Goal: Task Accomplishment & Management: Manage account settings

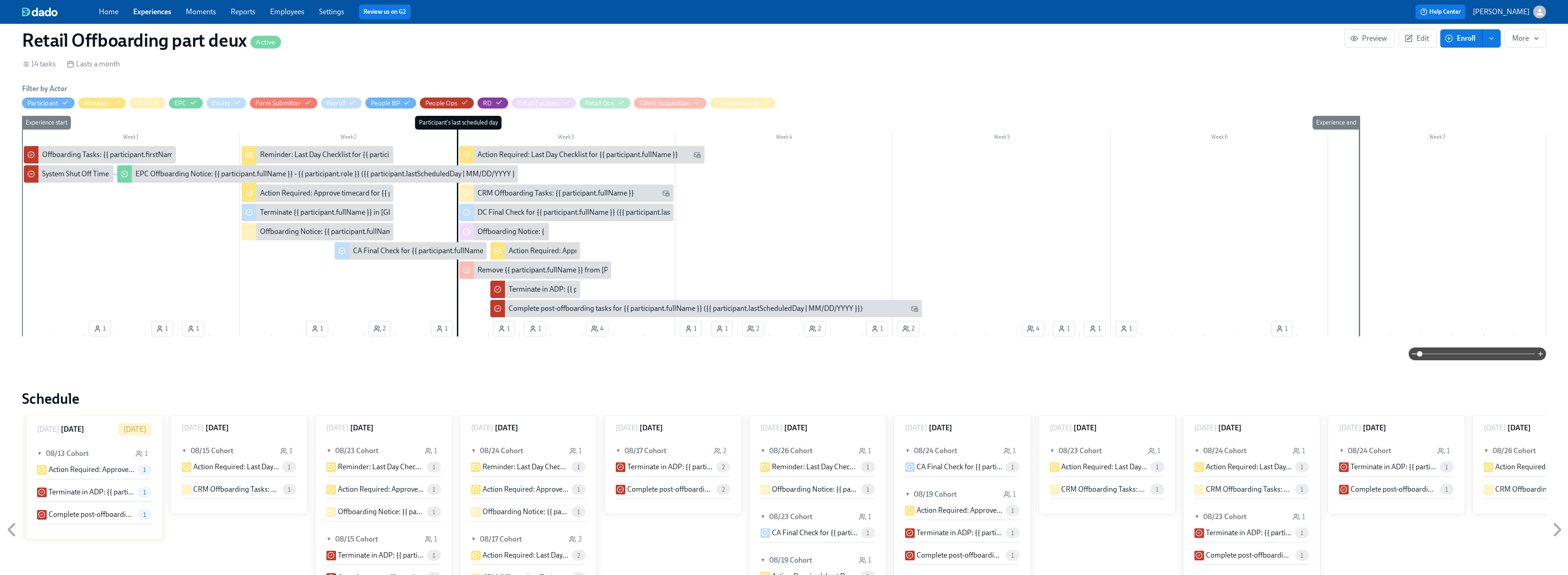
scroll to position [137, 0]
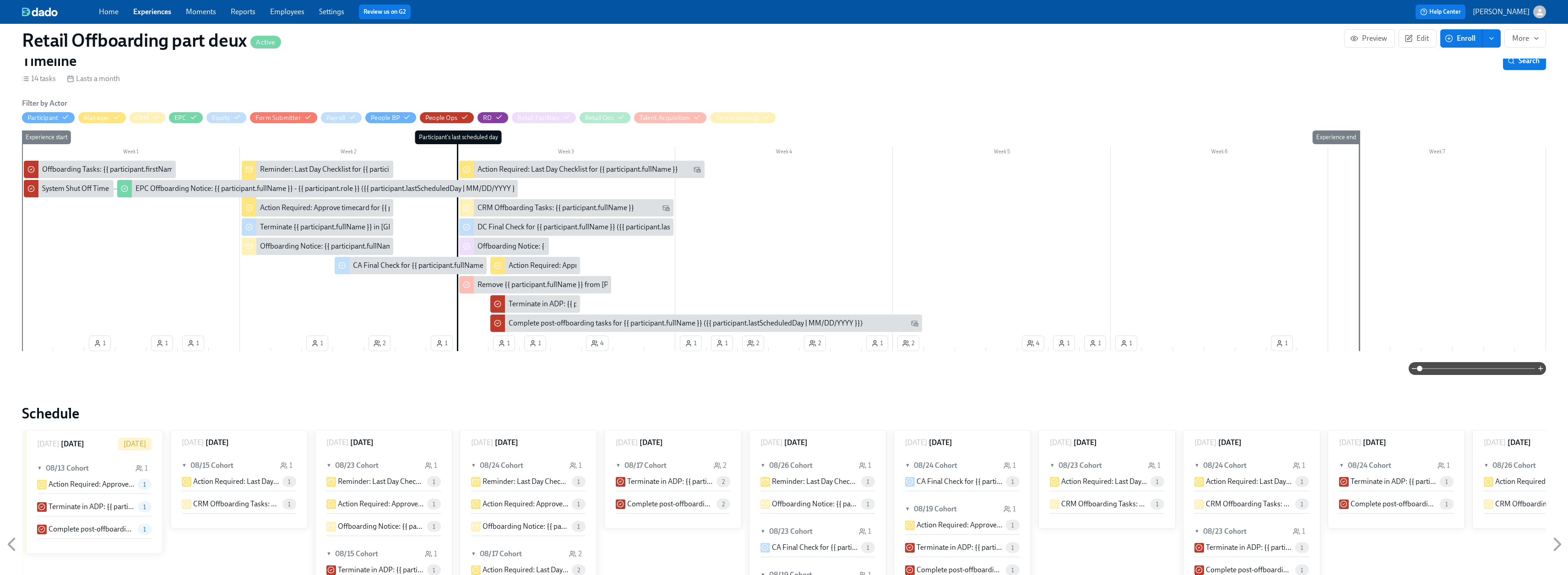
click at [156, 10] on link "Experiences" at bounding box center [152, 12] width 38 height 9
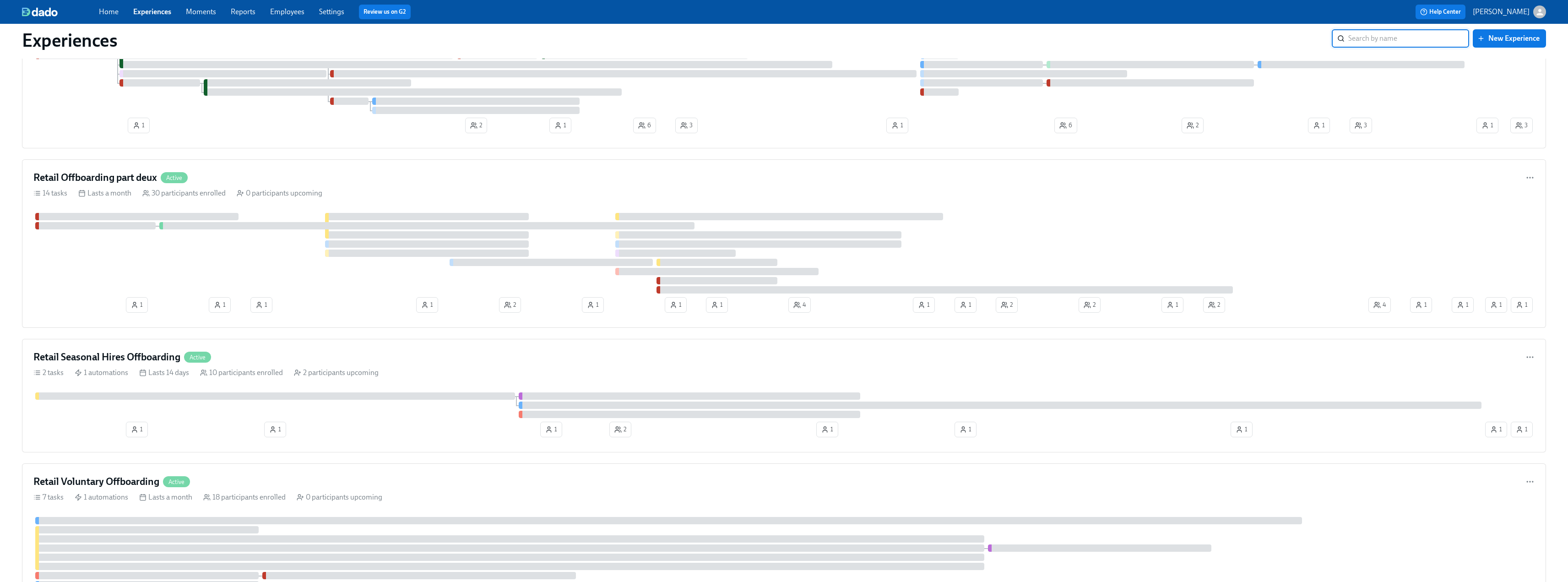
scroll to position [183, 0]
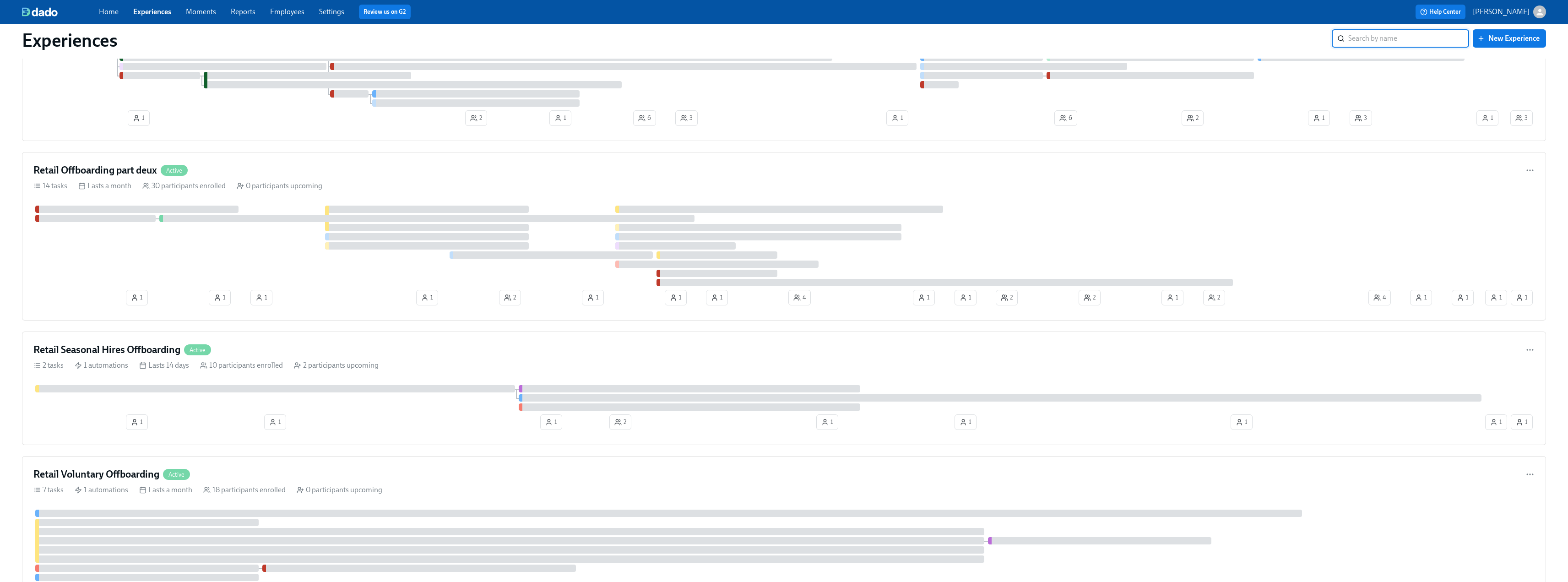
click at [147, 341] on div "Retail Seasonal Hires Offboarding Active 2 tasks 1 automations Lasts 14 days 10…" at bounding box center [784, 388] width 1524 height 114
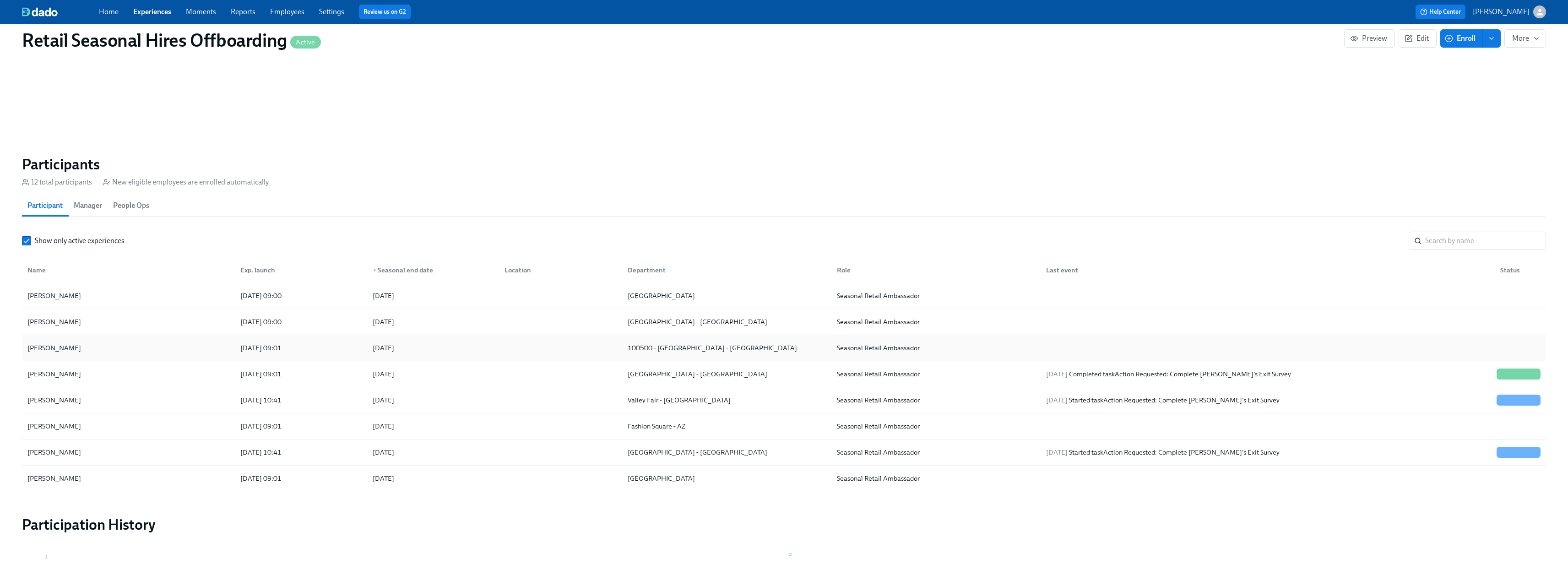
scroll to position [549, 0]
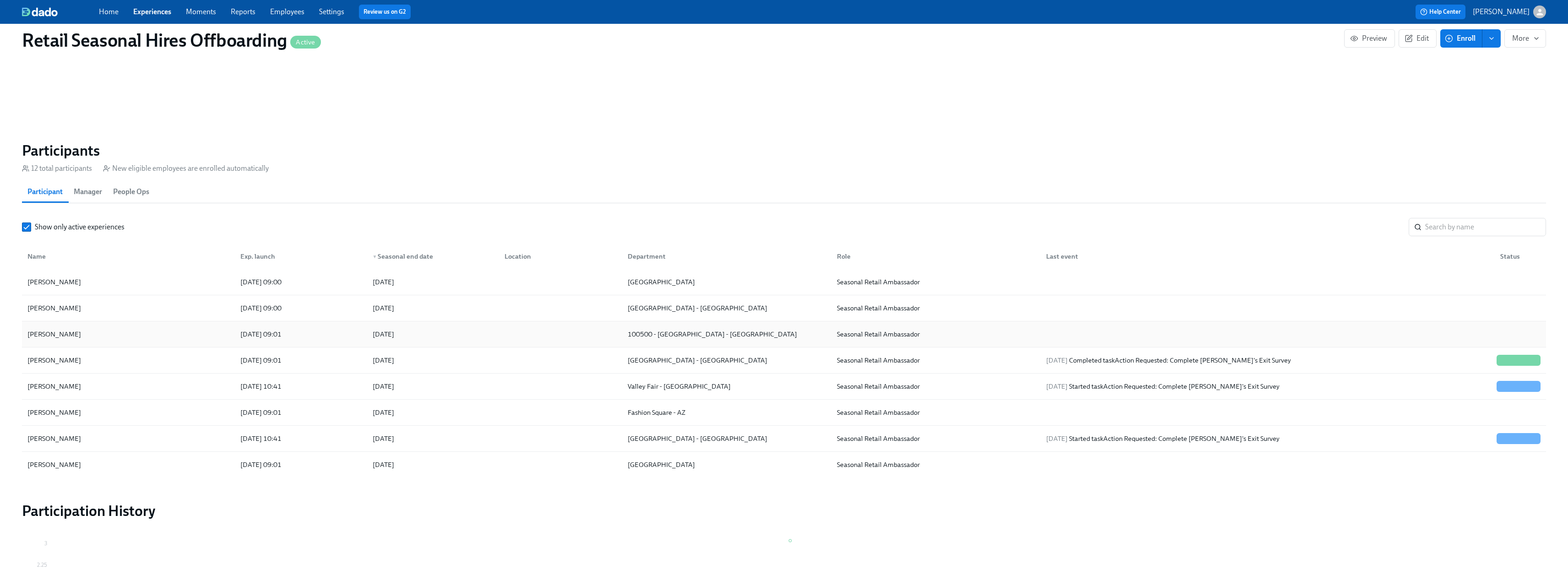
click at [110, 333] on div "[PERSON_NAME]" at bounding box center [128, 334] width 209 height 18
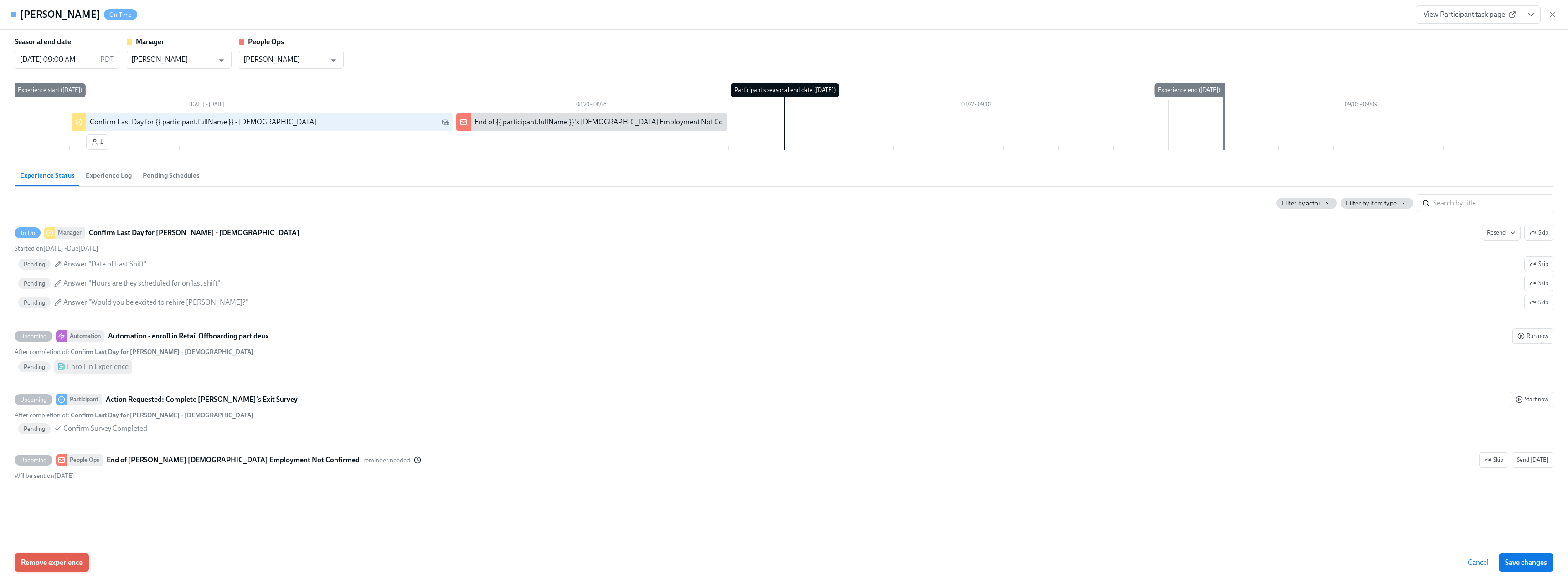
click at [61, 370] on button "Remove experience" at bounding box center [52, 563] width 74 height 18
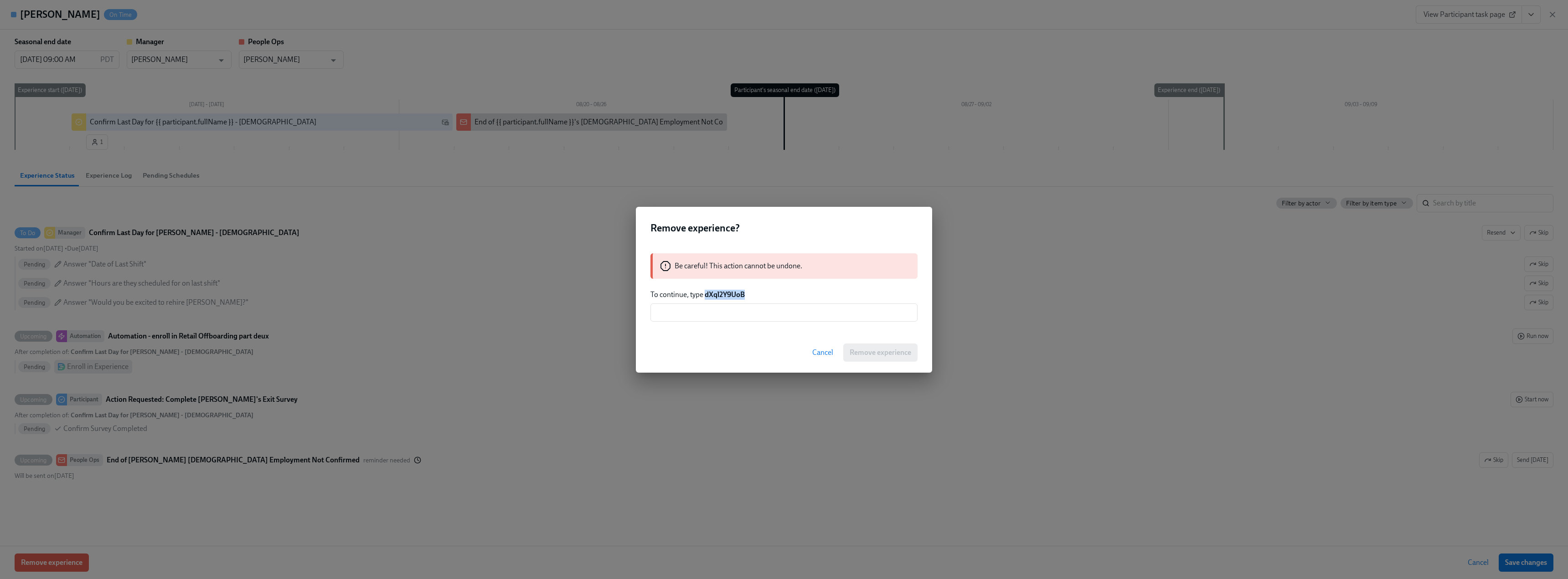
drag, startPoint x: 751, startPoint y: 294, endPoint x: 707, endPoint y: 293, distance: 44.0
click at [583, 293] on p "To continue, type dXql2Y9UoB" at bounding box center [784, 294] width 267 height 10
copy strong "dXql2Y9UoB"
click at [583, 311] on input "text" at bounding box center [784, 313] width 267 height 18
paste input "dXql2Y9UoB"
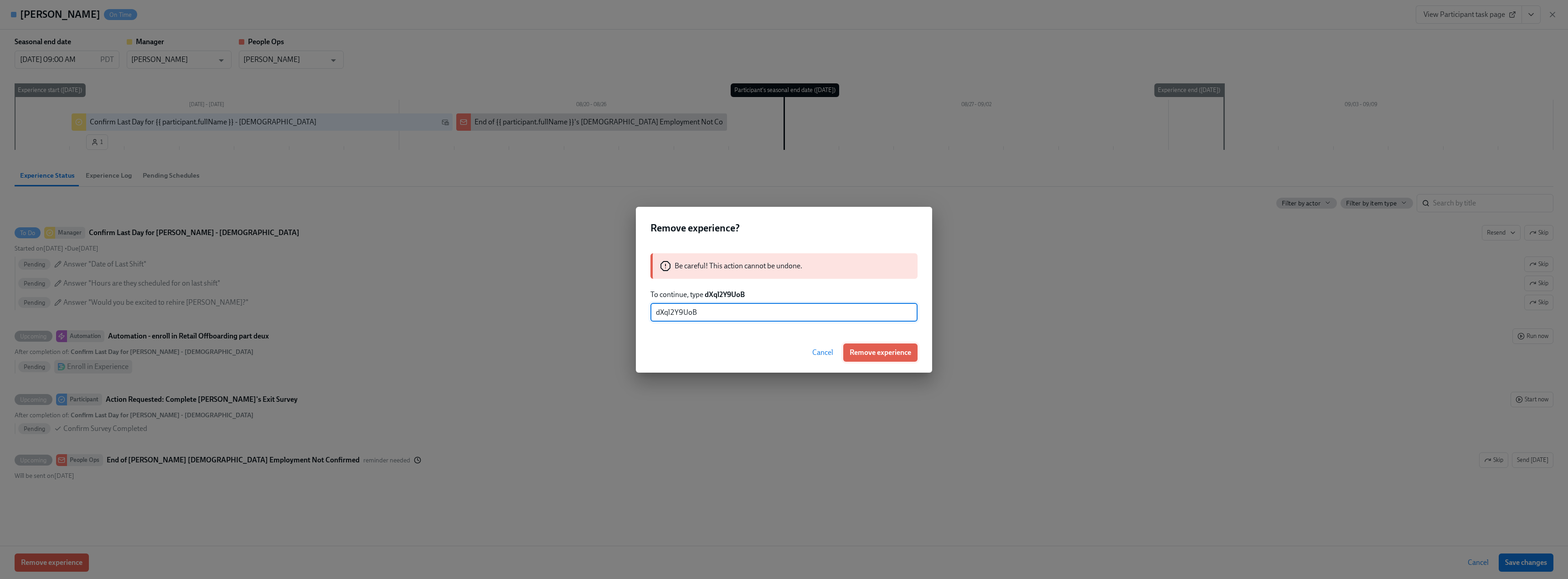
type input "dXql2Y9UoB"
click at [583, 358] on button "Remove experience" at bounding box center [880, 353] width 74 height 18
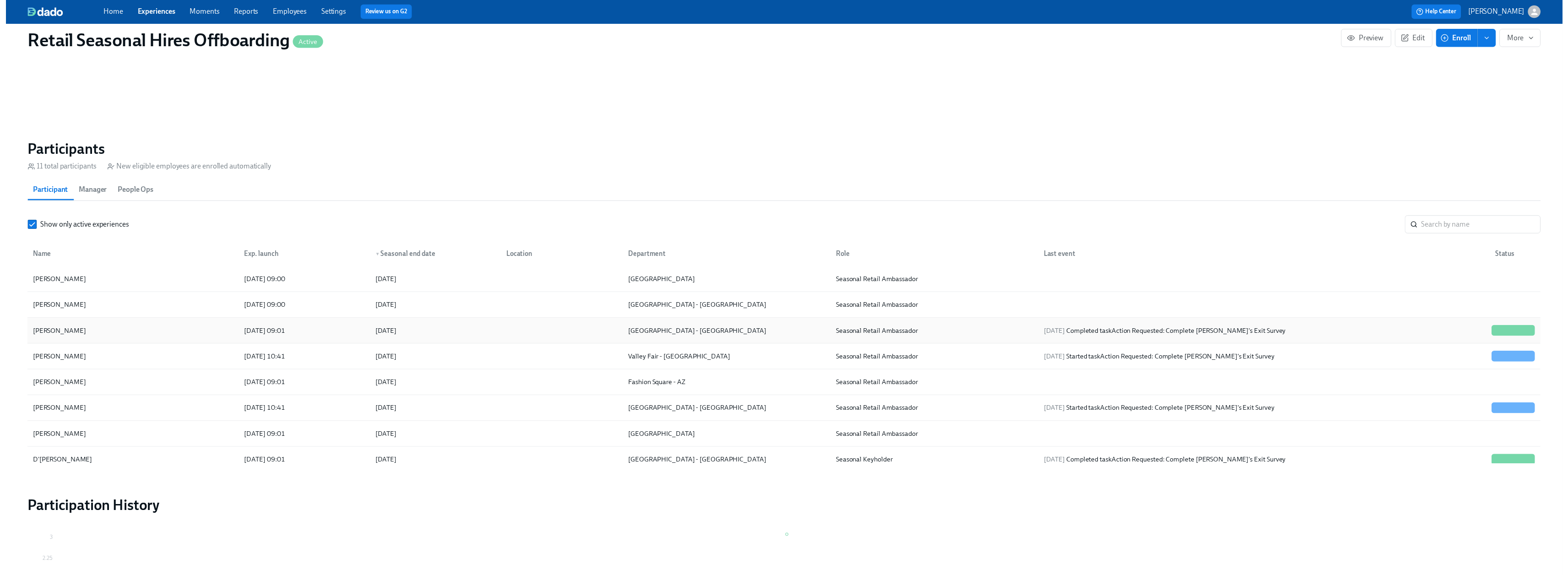
scroll to position [0, 1210]
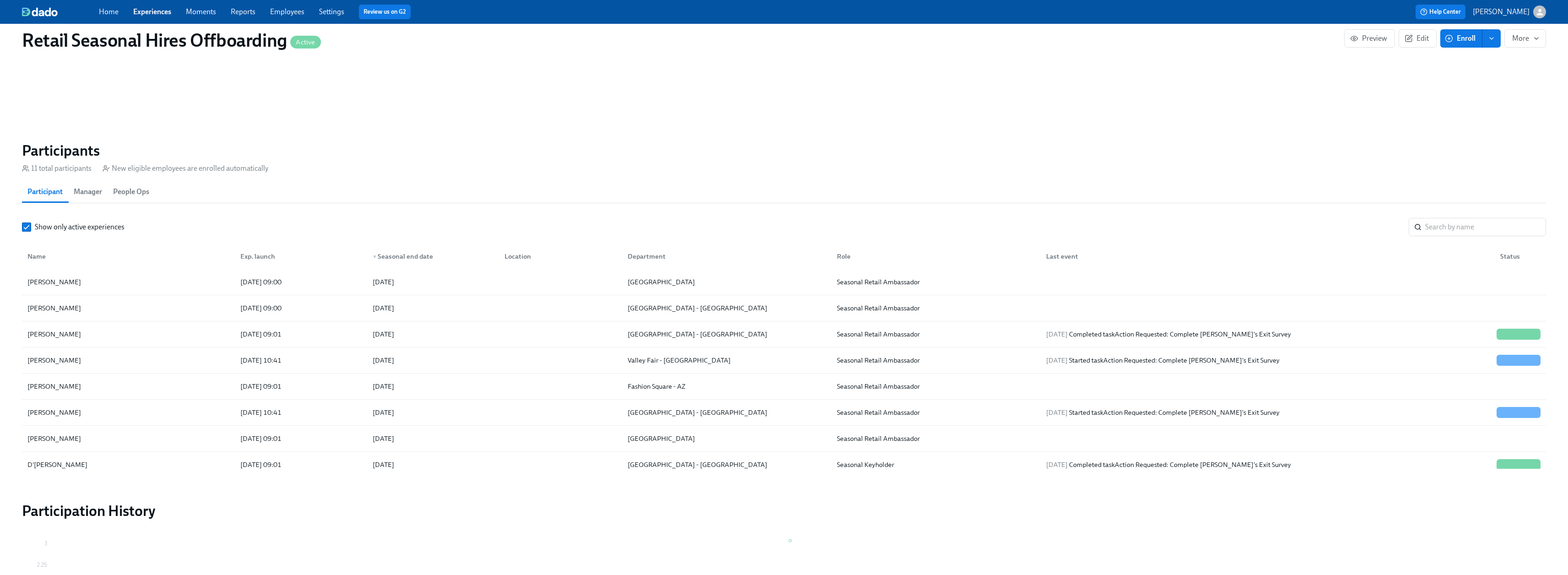
click at [142, 12] on link "Experiences" at bounding box center [152, 12] width 38 height 9
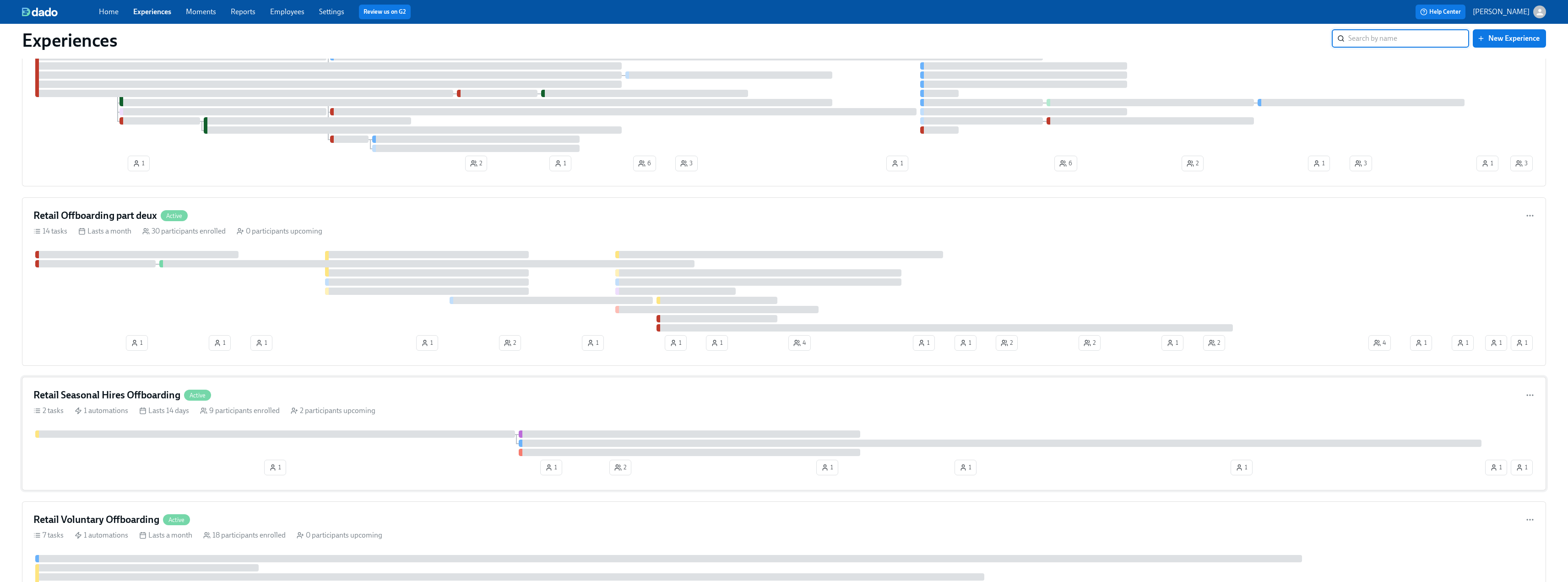
scroll to position [320, 0]
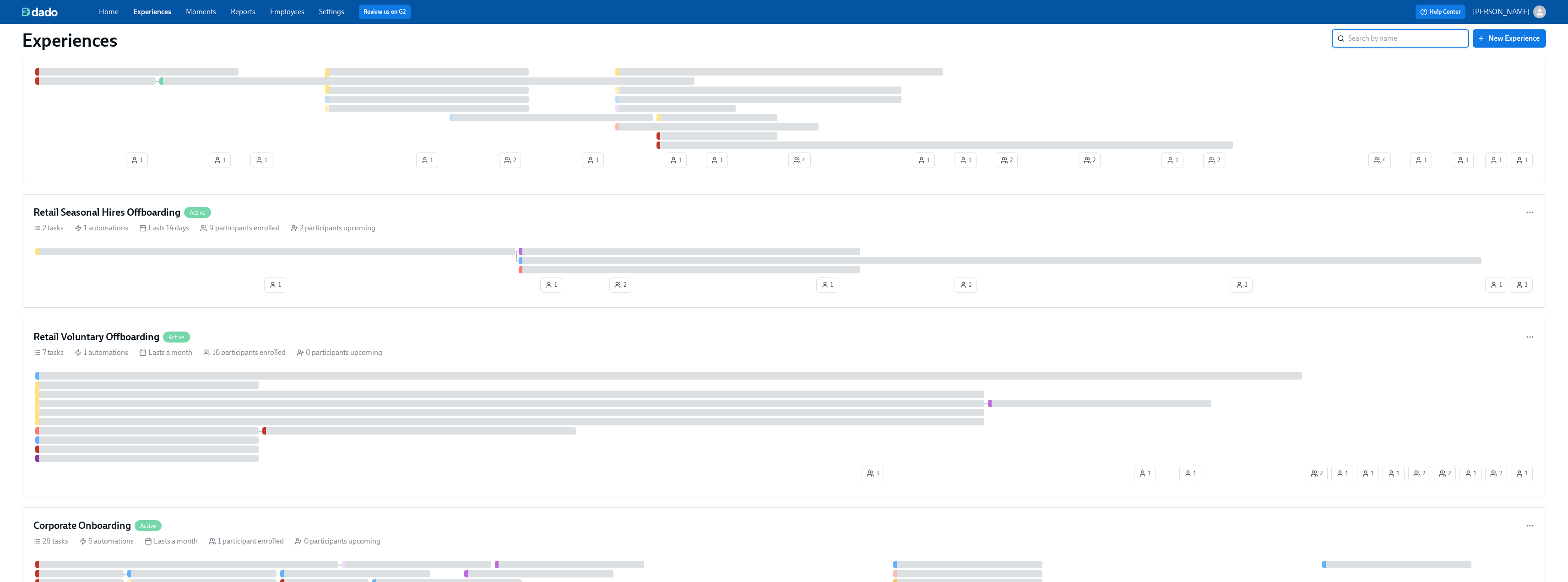
click at [156, 10] on link "Experiences" at bounding box center [152, 12] width 38 height 9
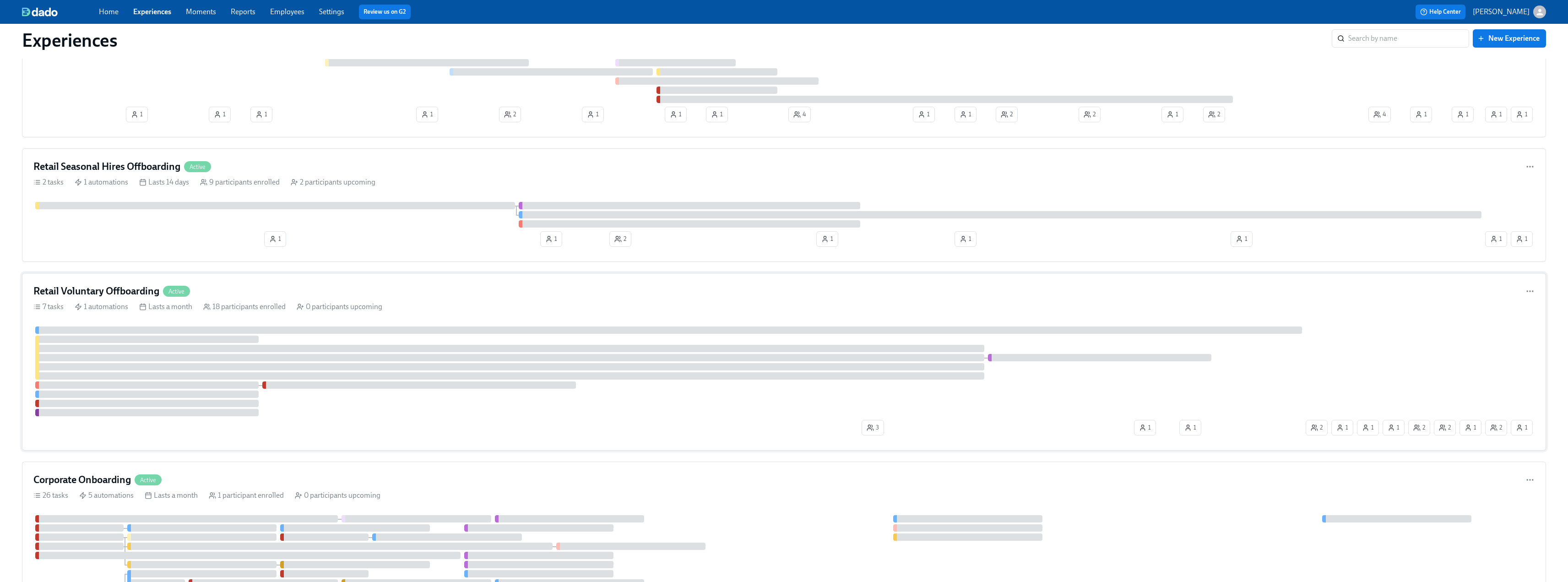
click at [123, 292] on h4 "Retail Voluntary Offboarding" at bounding box center [97, 291] width 126 height 13
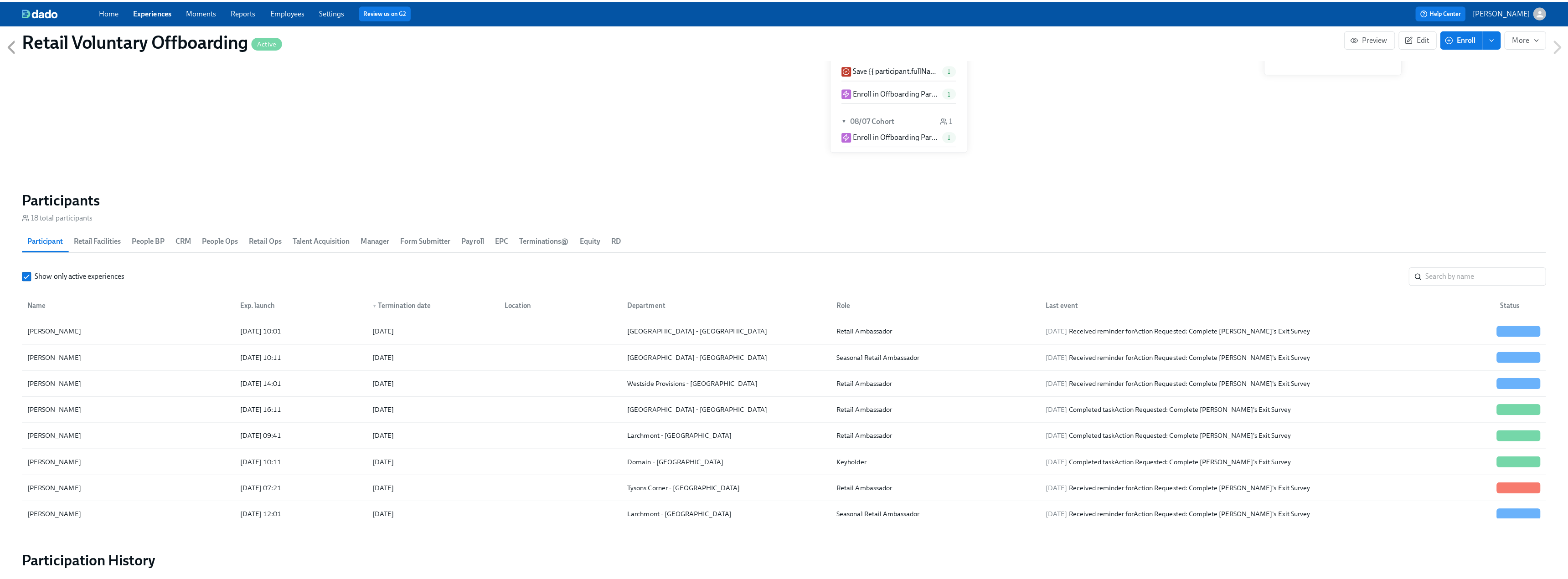
scroll to position [820, 0]
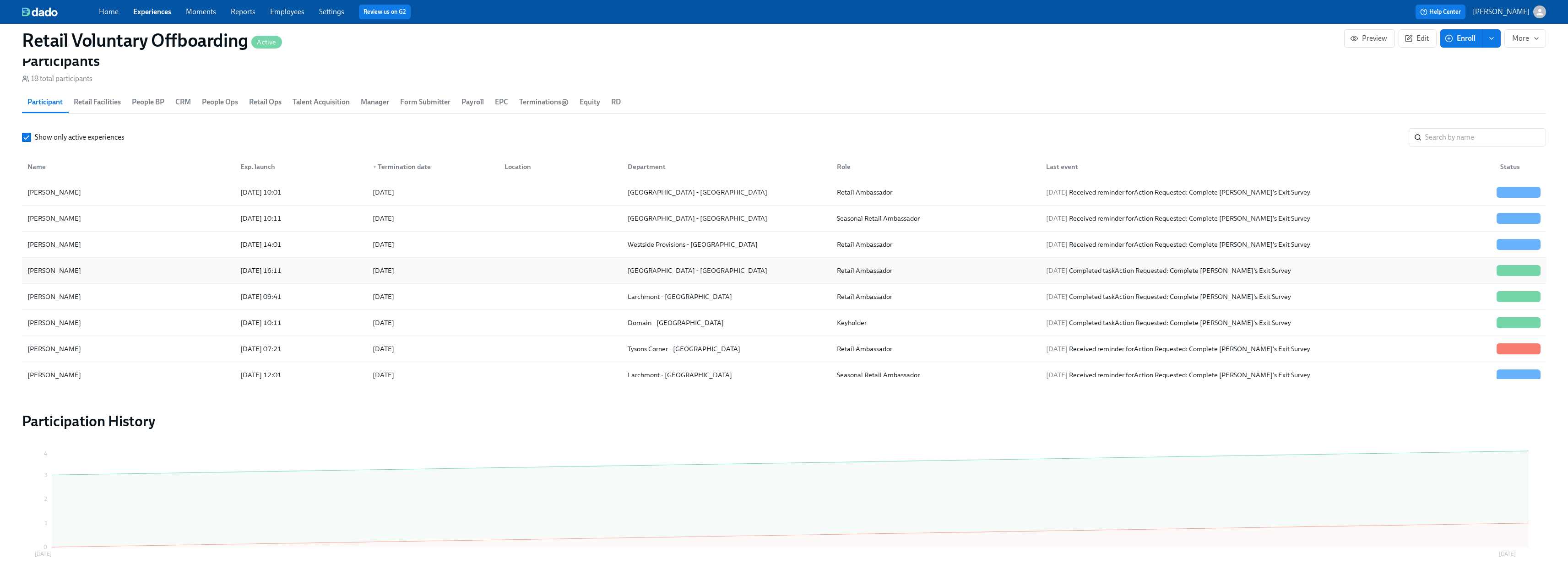
click at [109, 271] on div "[PERSON_NAME]" at bounding box center [128, 271] width 209 height 18
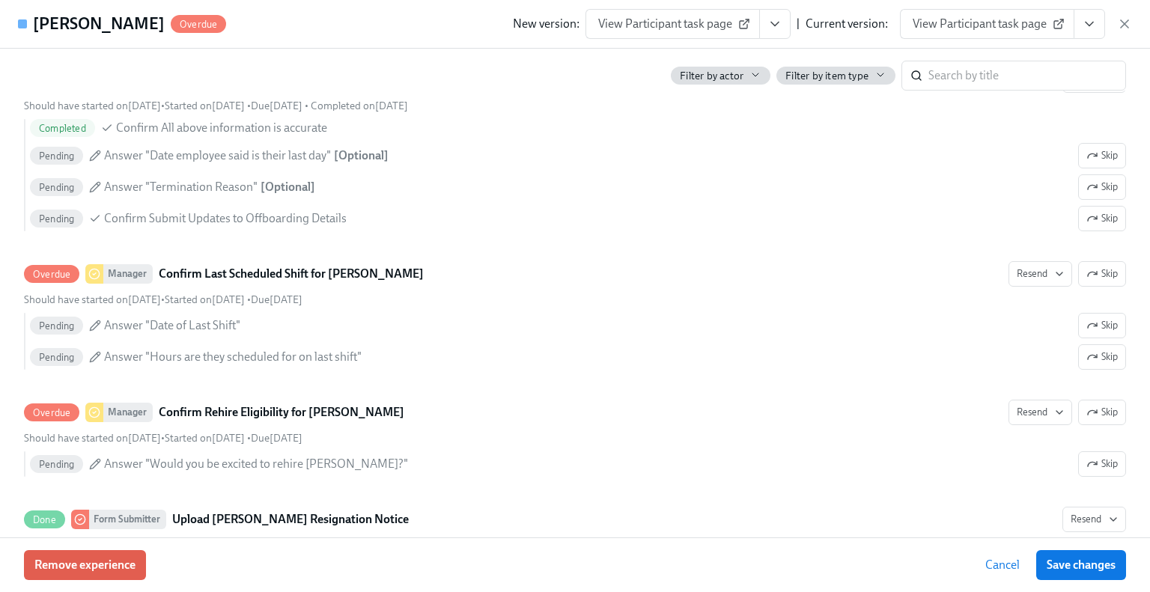
scroll to position [969, 0]
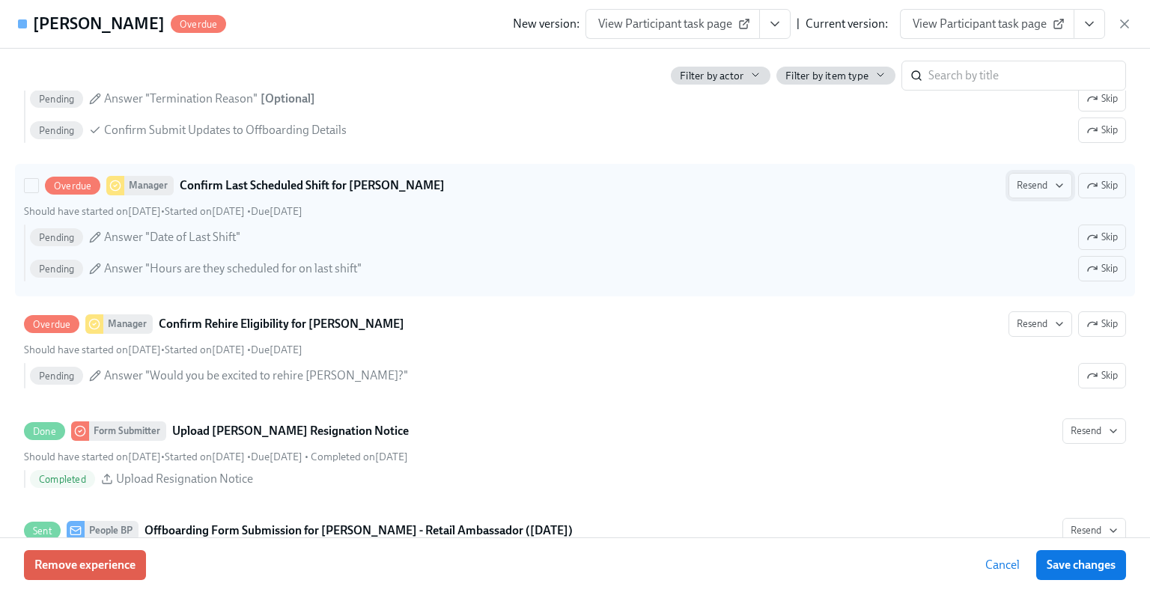
click at [957, 179] on span "Resend" at bounding box center [1040, 185] width 47 height 15
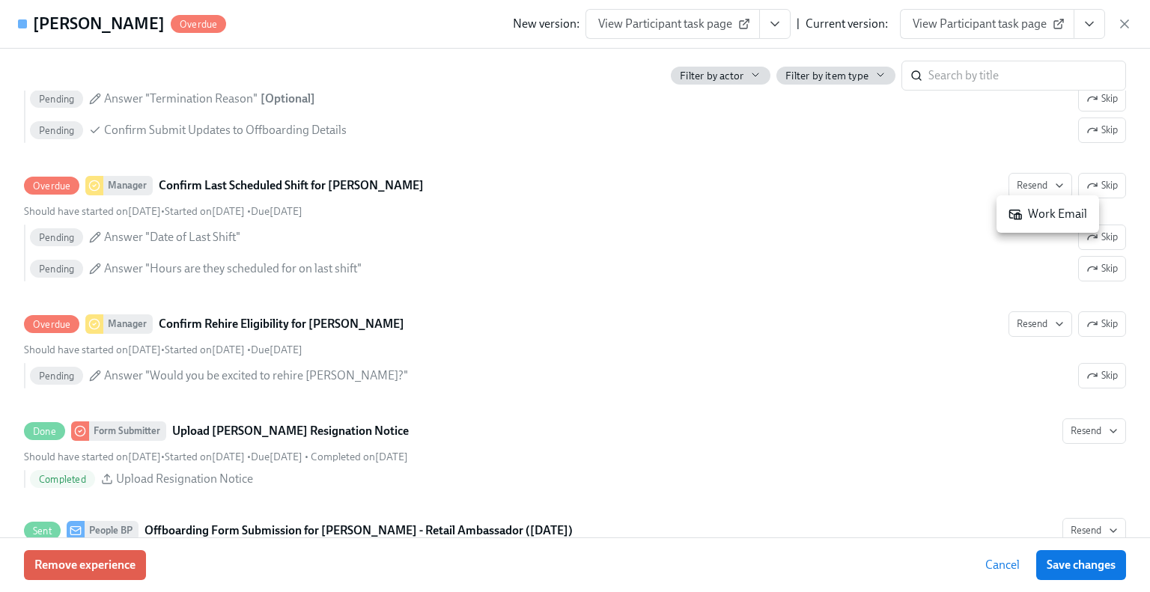
click at [957, 219] on div "Work Email" at bounding box center [1048, 214] width 79 height 16
click at [957, 321] on div at bounding box center [575, 296] width 1150 height 592
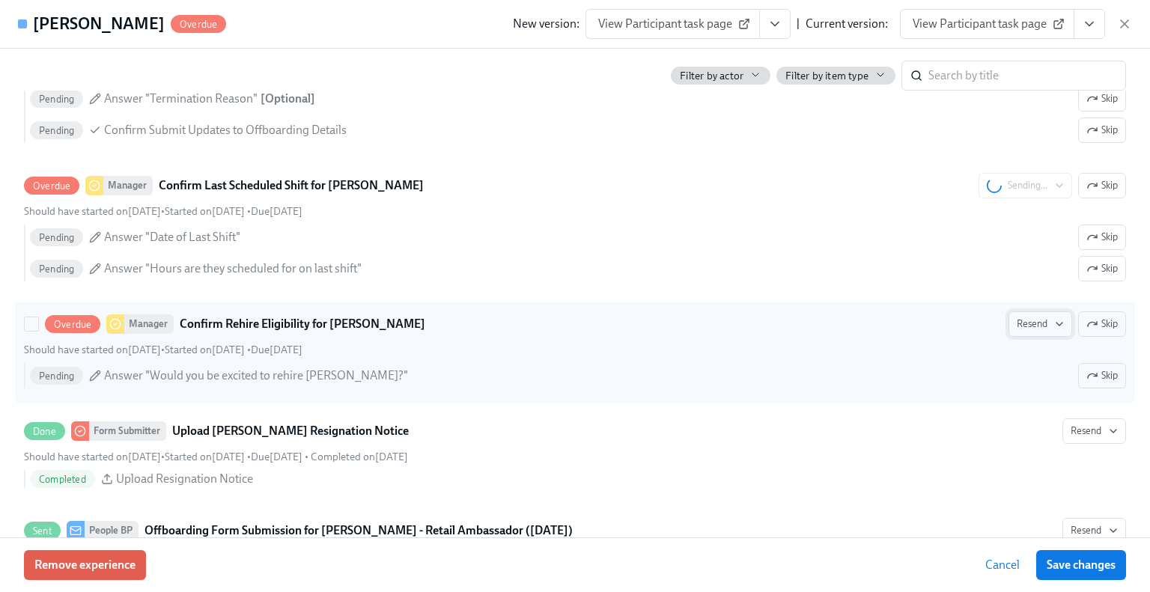
click at [957, 323] on span "Resend" at bounding box center [1040, 324] width 47 height 15
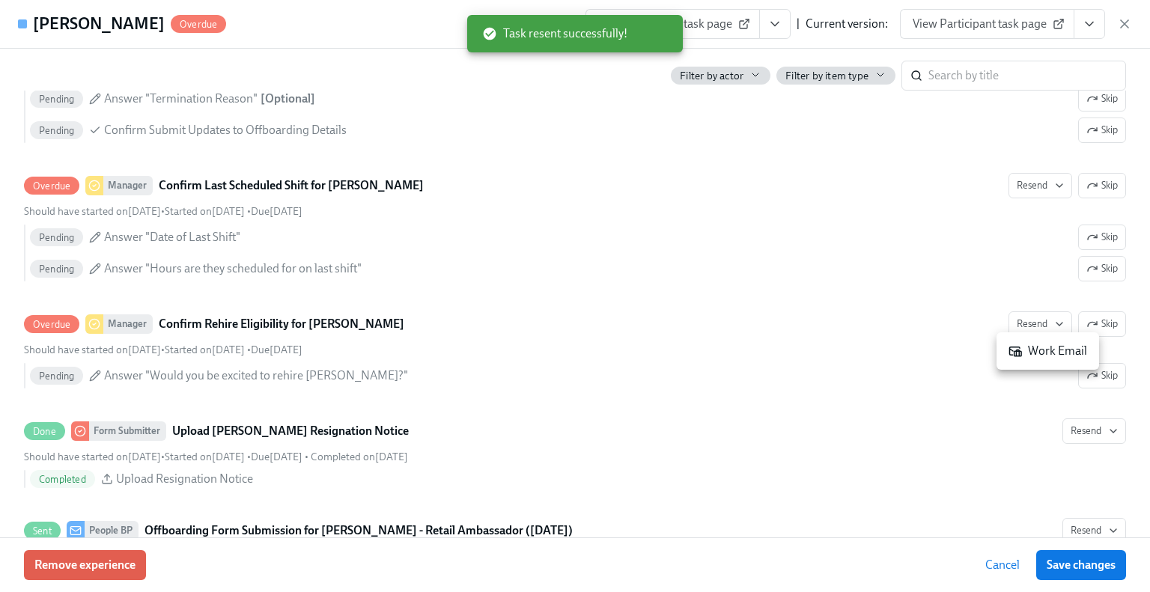
click at [957, 350] on div "Work Email" at bounding box center [1048, 351] width 79 height 16
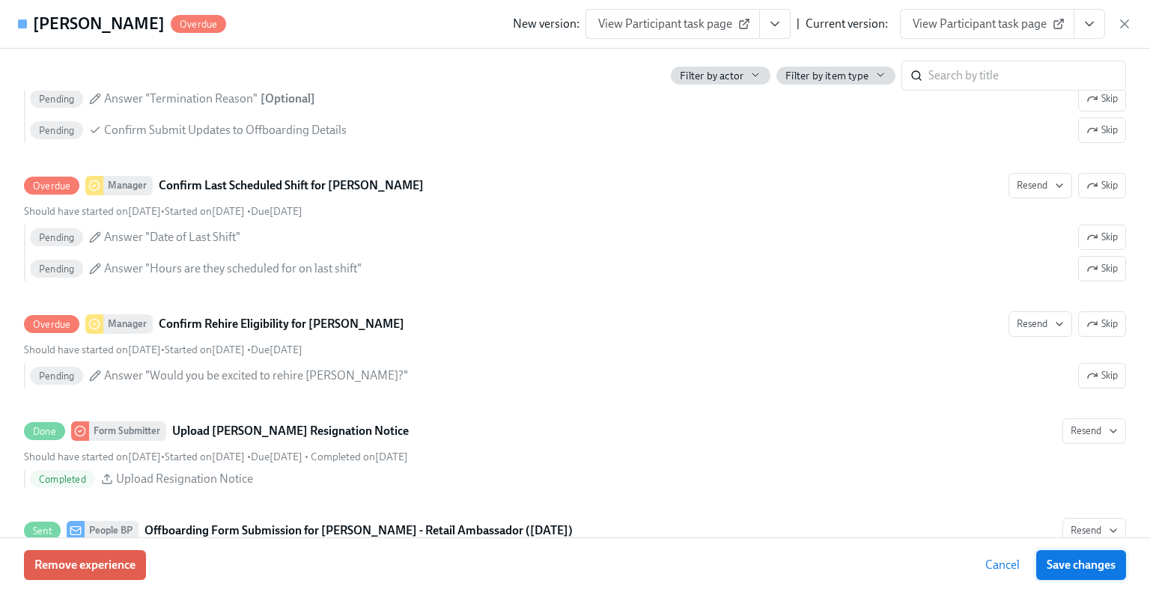
click at [957, 568] on span "Save changes" at bounding box center [1081, 565] width 69 height 15
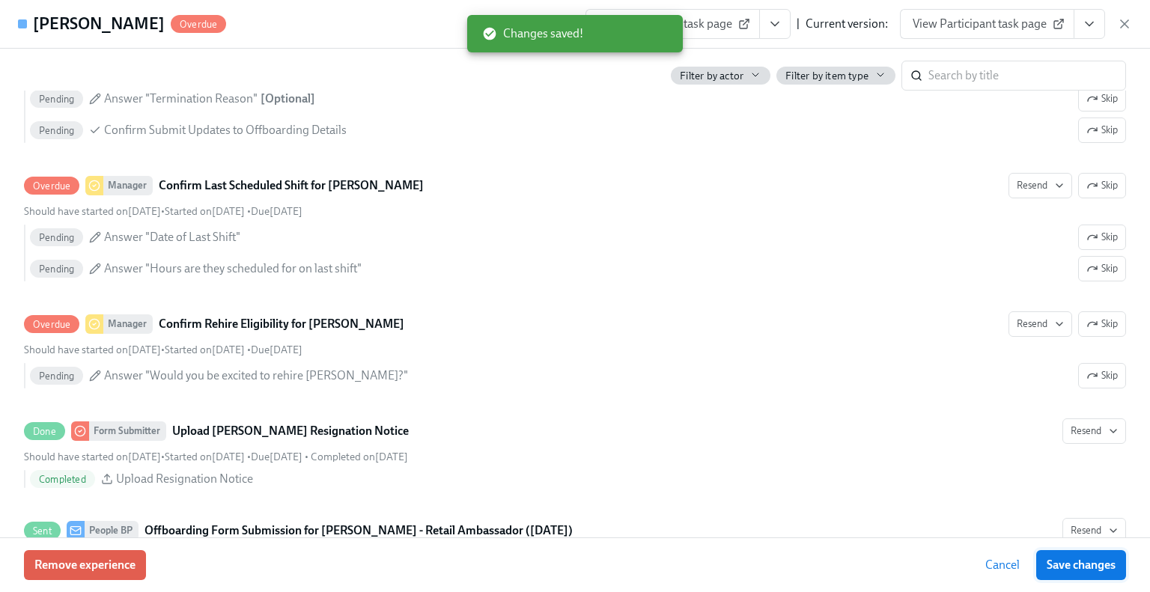
click at [957, 561] on span "Save changes" at bounding box center [1081, 565] width 69 height 15
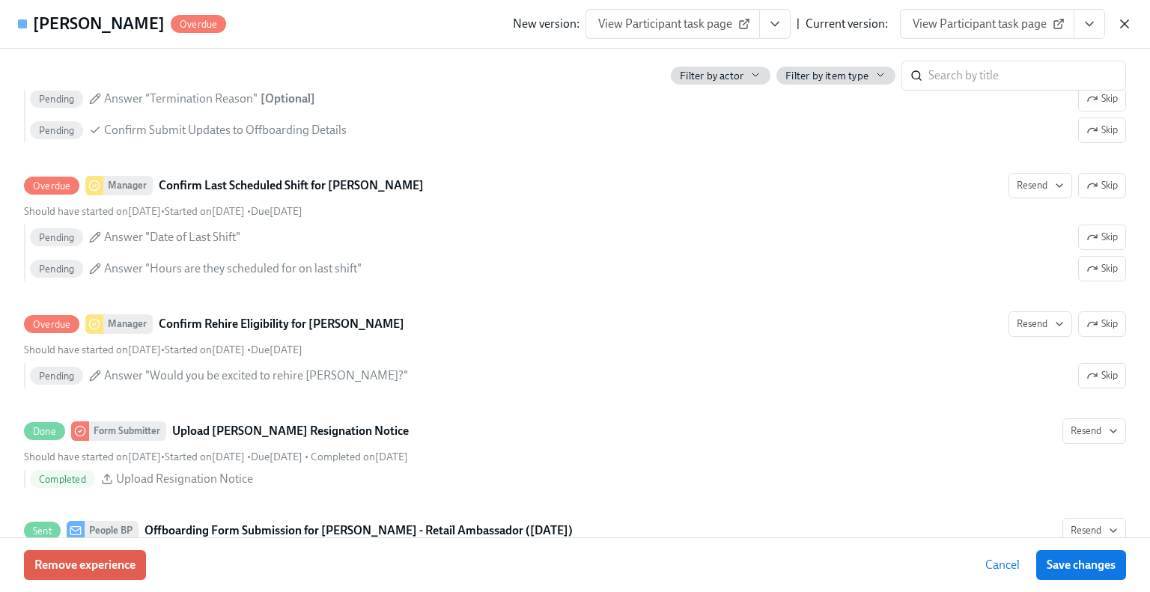
click at [957, 26] on icon "button" at bounding box center [1124, 23] width 15 height 15
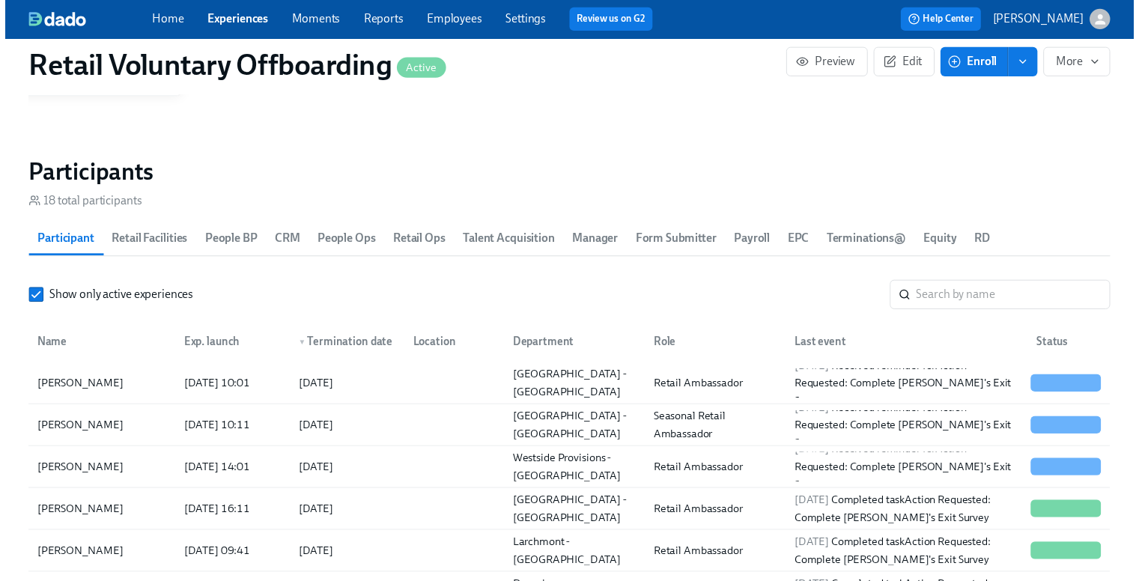
scroll to position [0, 5038]
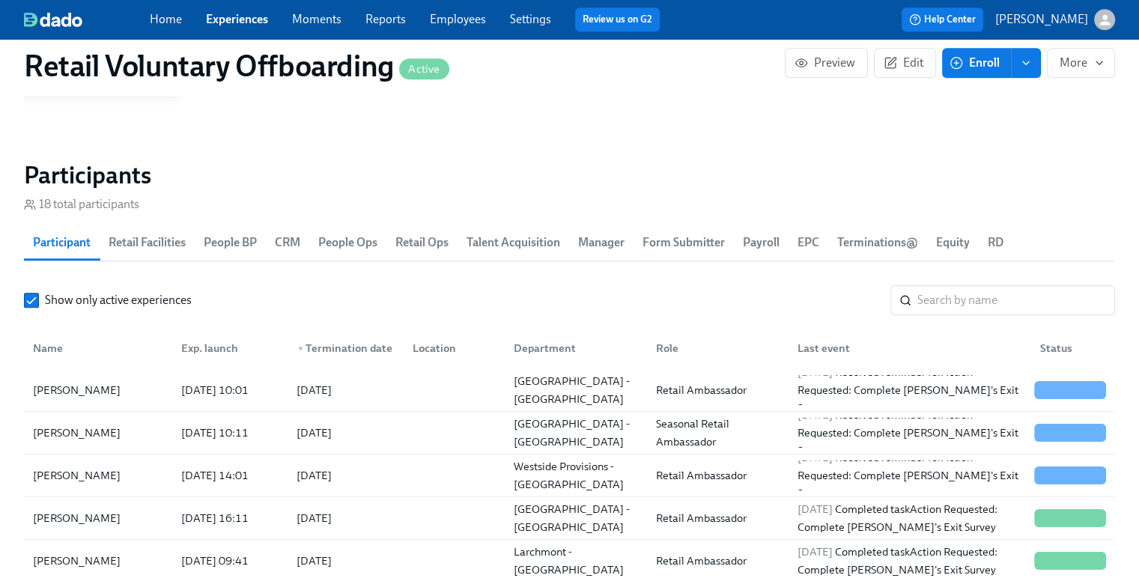
click at [228, 9] on div "Home Experiences Moments Reports Employees Settings Review us on G2" at bounding box center [411, 19] width 522 height 24
click at [225, 19] on link "Experiences" at bounding box center [237, 19] width 62 height 14
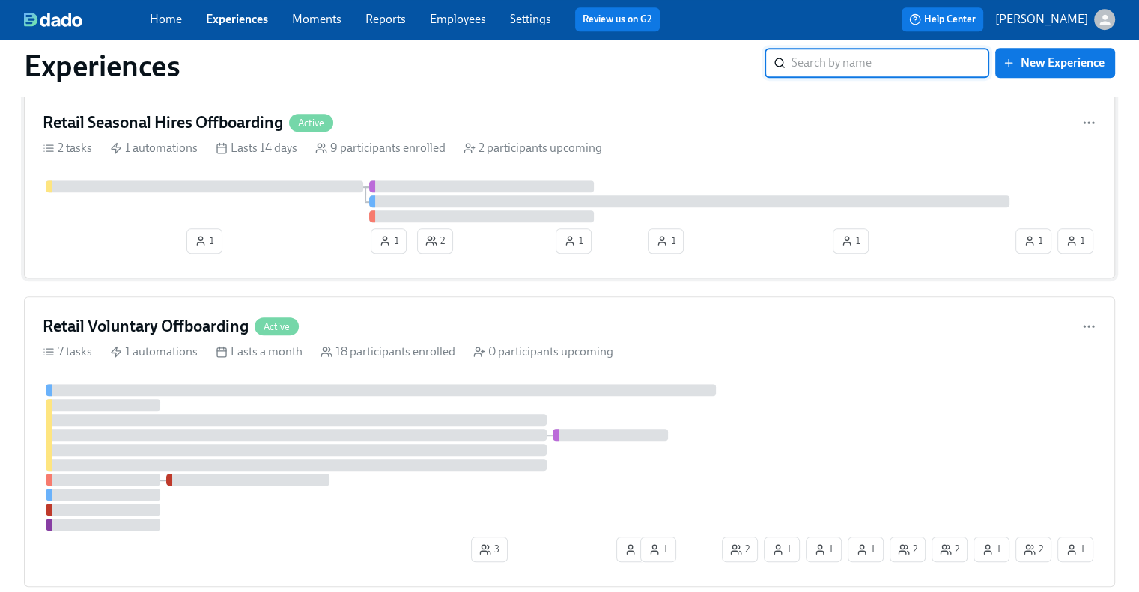
scroll to position [674, 0]
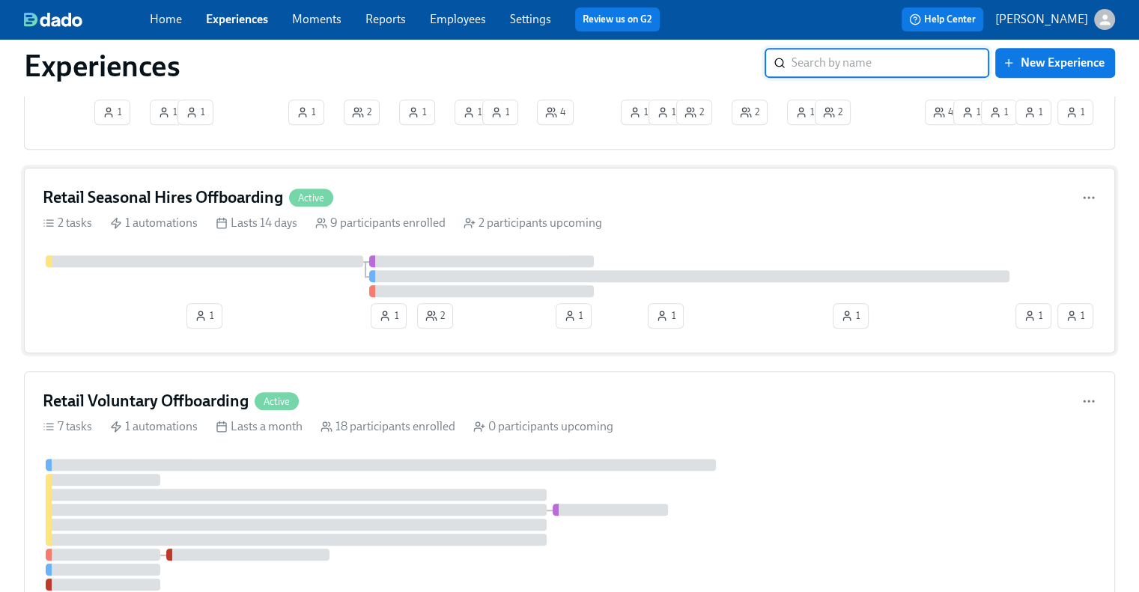
click at [183, 197] on h4 "Retail Seasonal Hires Offboarding" at bounding box center [163, 197] width 240 height 22
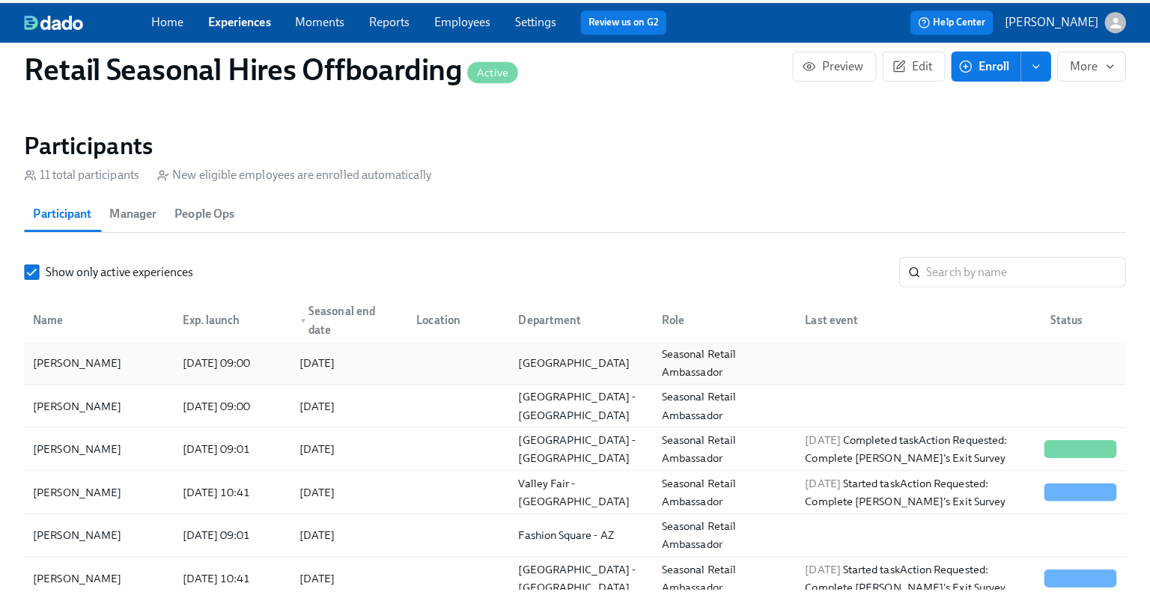
scroll to position [1198, 0]
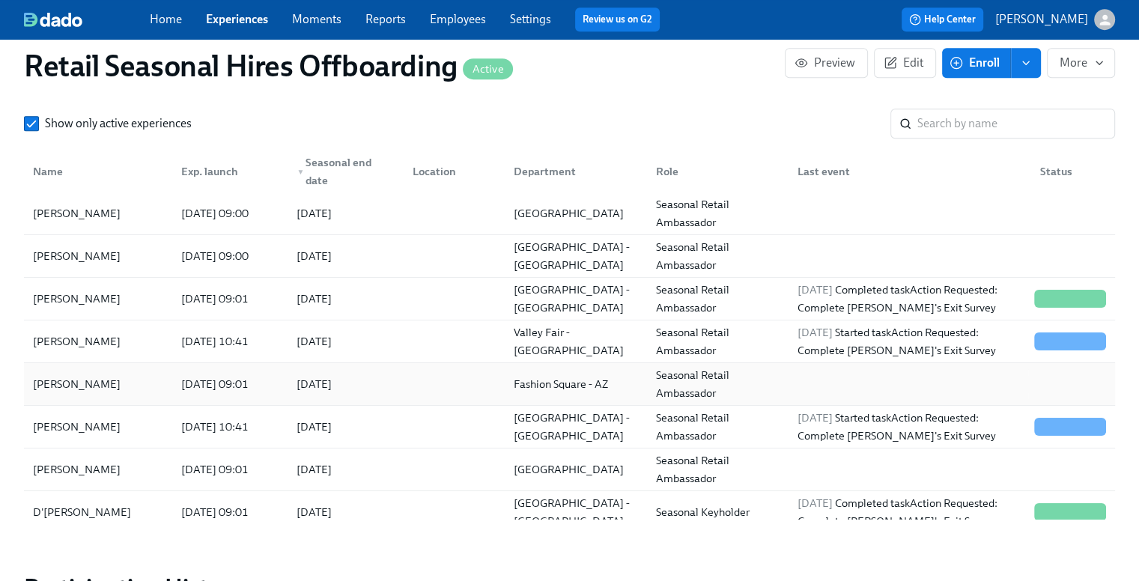
click at [86, 389] on div "[PERSON_NAME]" at bounding box center [77, 384] width 100 height 18
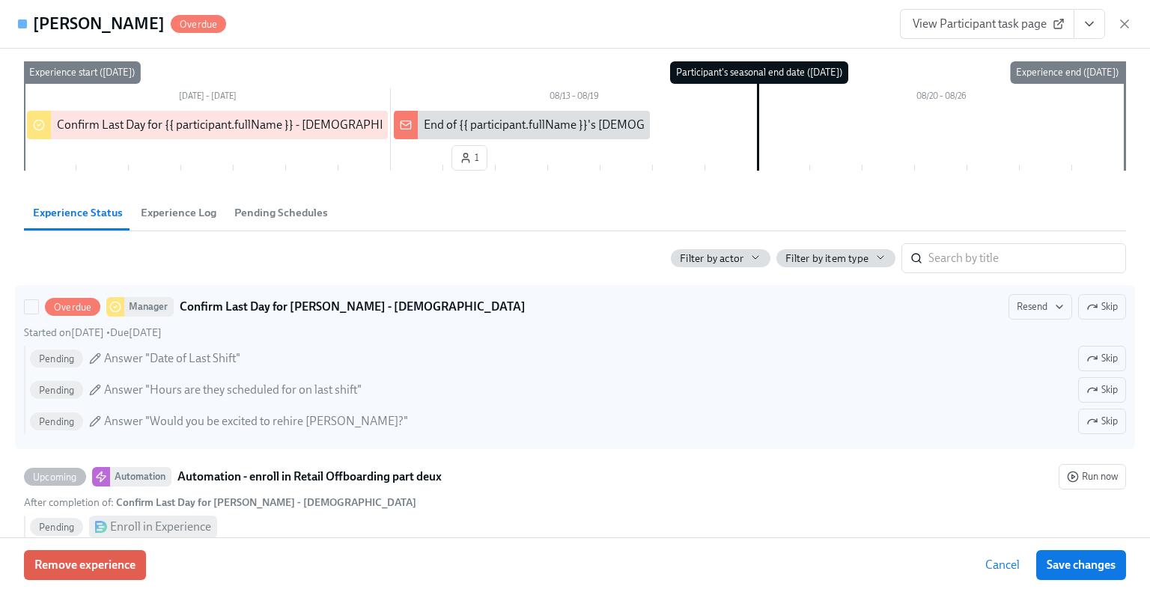
scroll to position [150, 0]
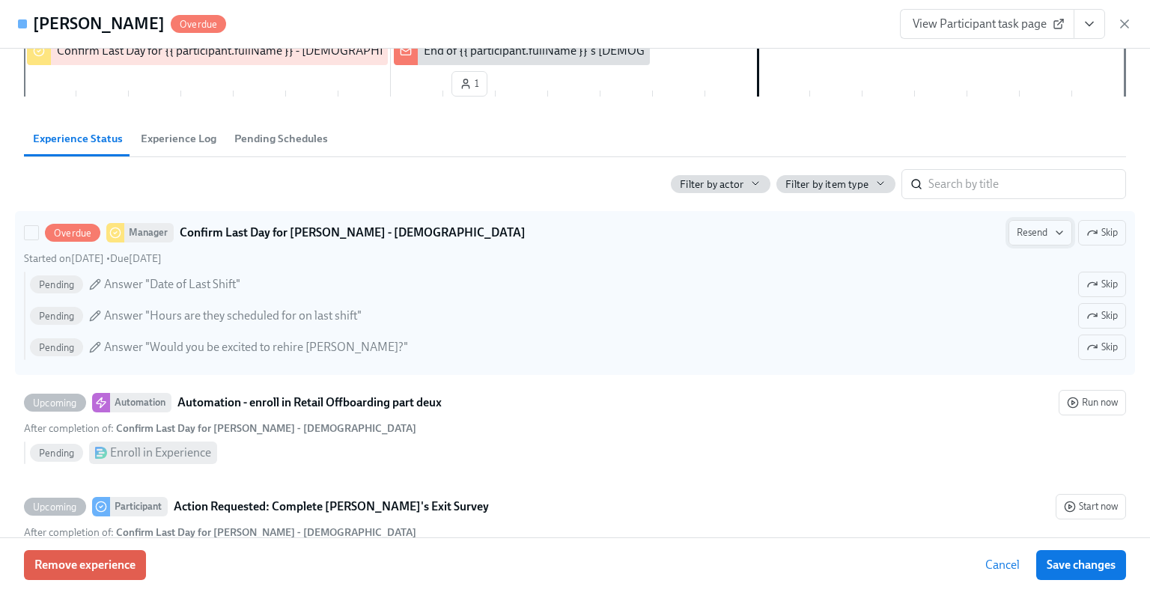
click at [957, 233] on span "Resend" at bounding box center [1040, 232] width 47 height 15
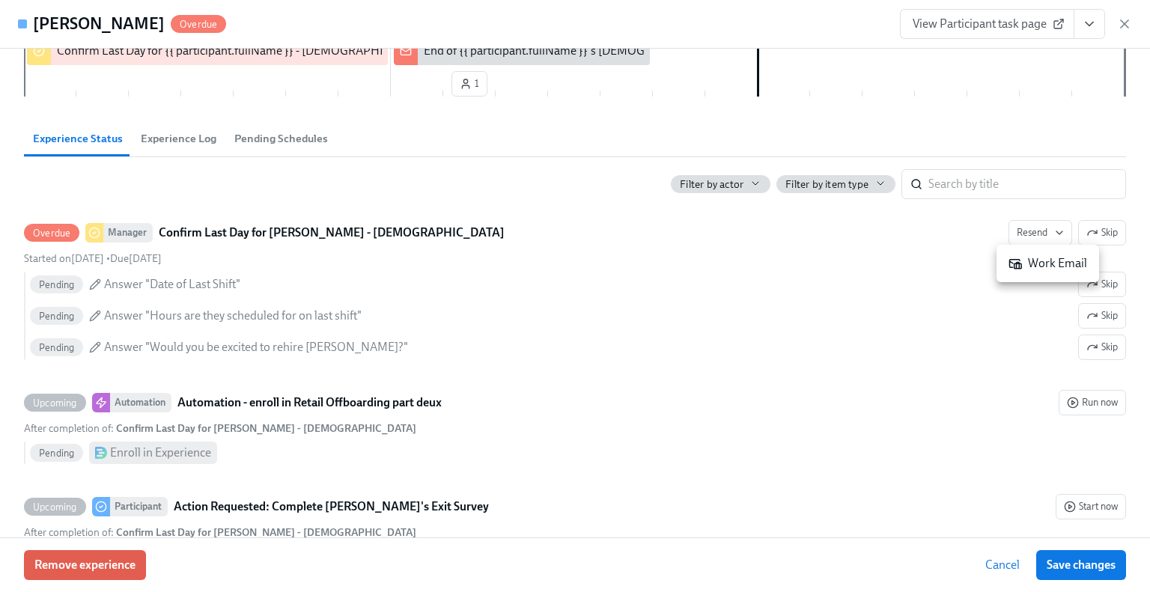
click at [957, 263] on div "Work Email" at bounding box center [1048, 263] width 79 height 16
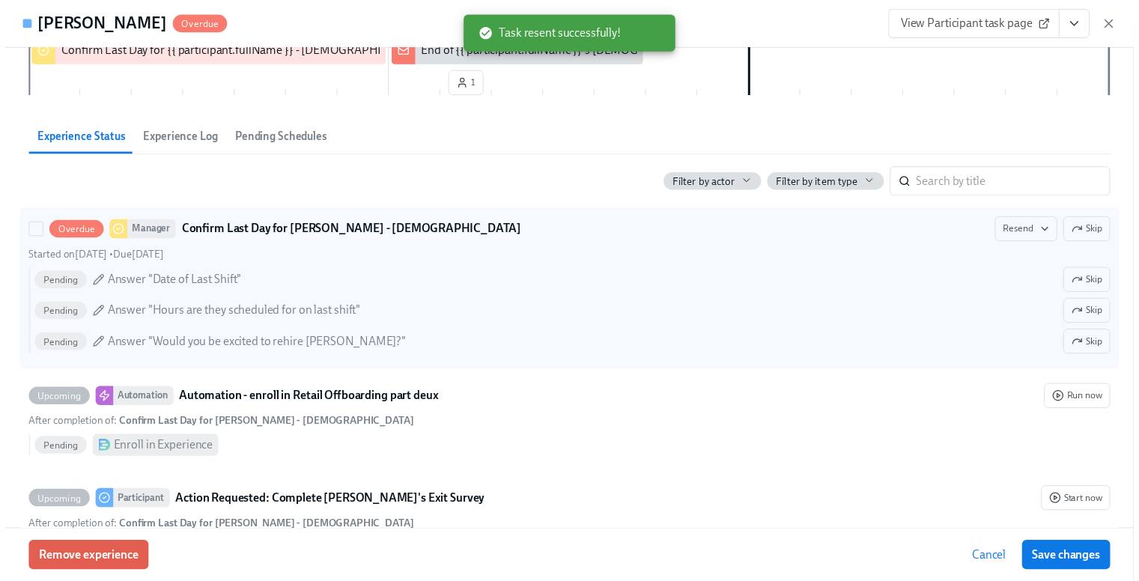
scroll to position [276, 0]
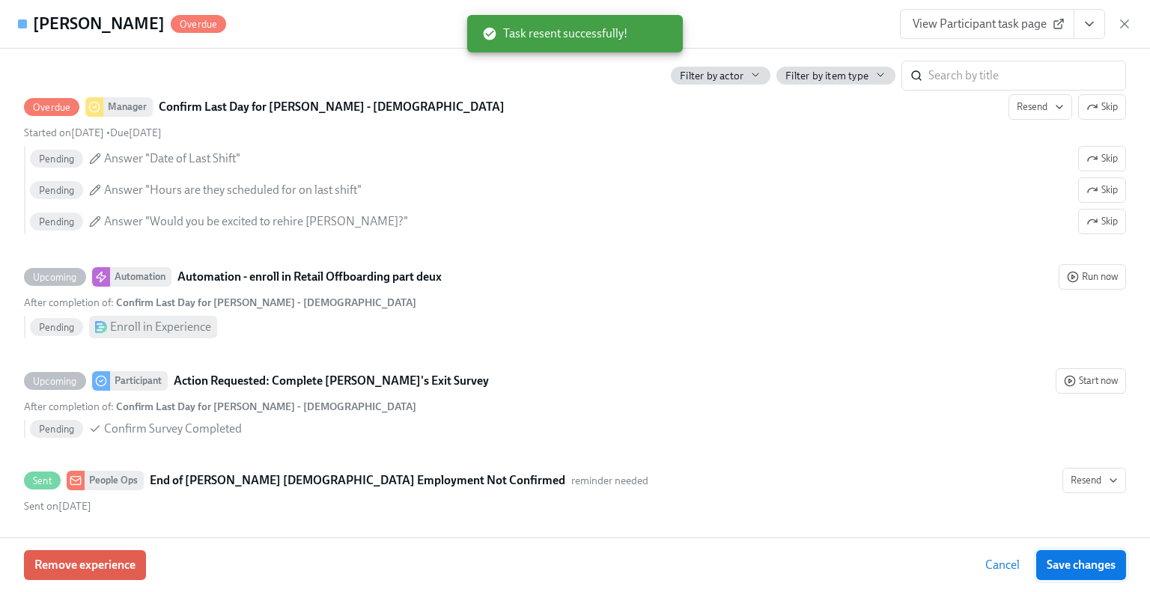
drag, startPoint x: 1073, startPoint y: 562, endPoint x: 1015, endPoint y: 439, distance: 136.4
click at [957, 562] on span "Save changes" at bounding box center [1081, 565] width 69 height 15
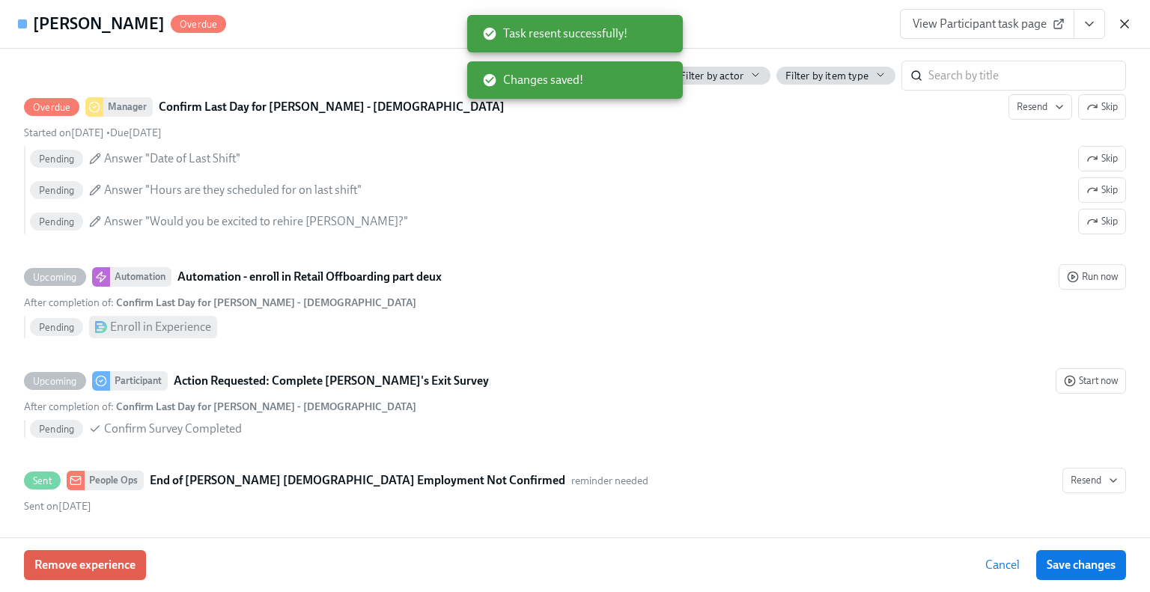
click at [957, 26] on icon "button" at bounding box center [1124, 23] width 15 height 15
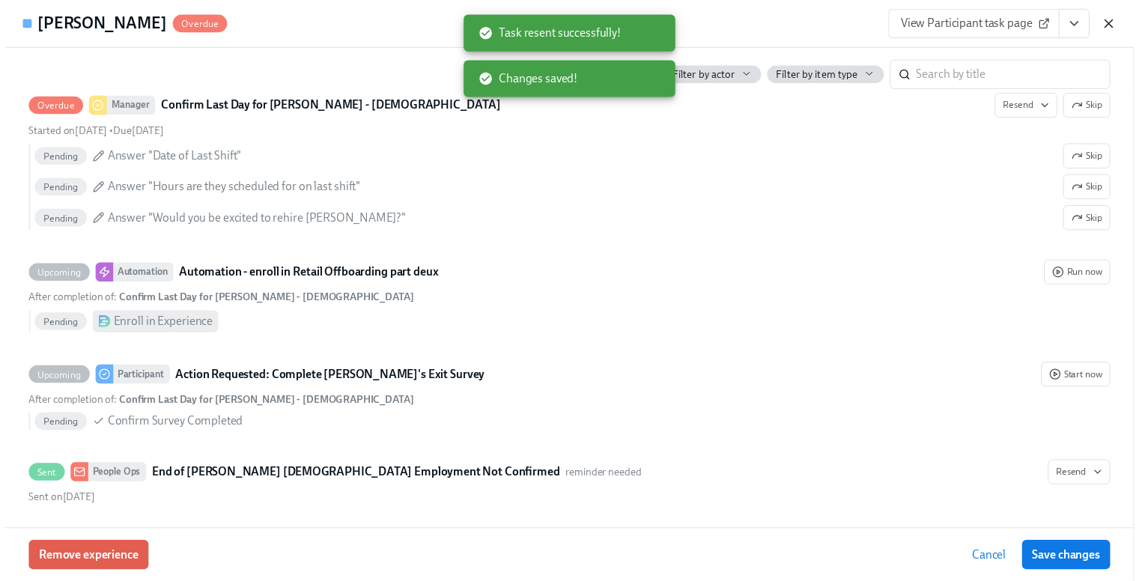
scroll to position [0, 3382]
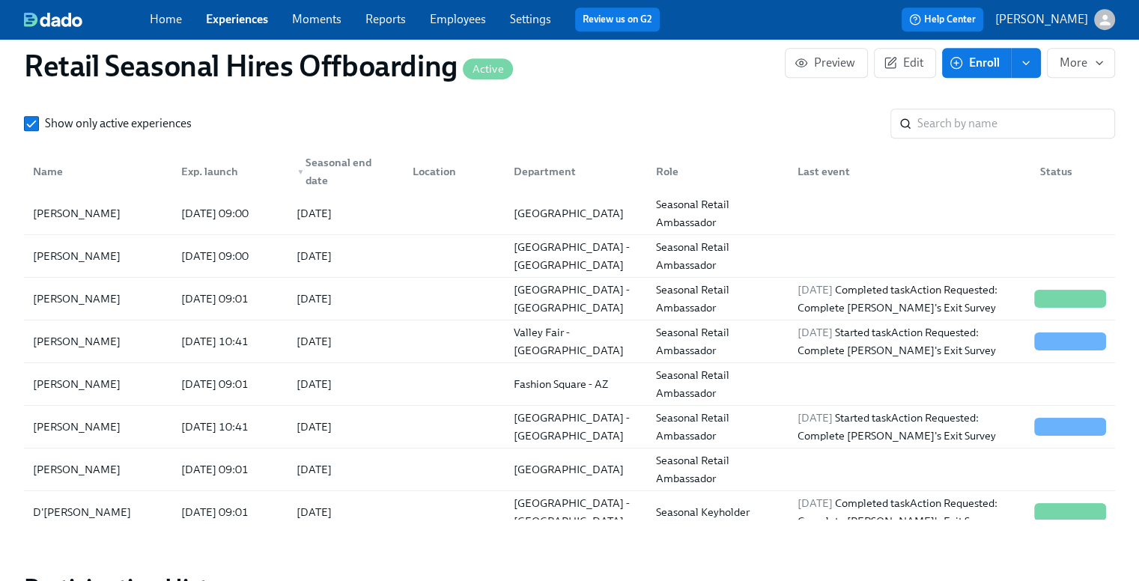
click at [228, 20] on link "Experiences" at bounding box center [237, 19] width 62 height 14
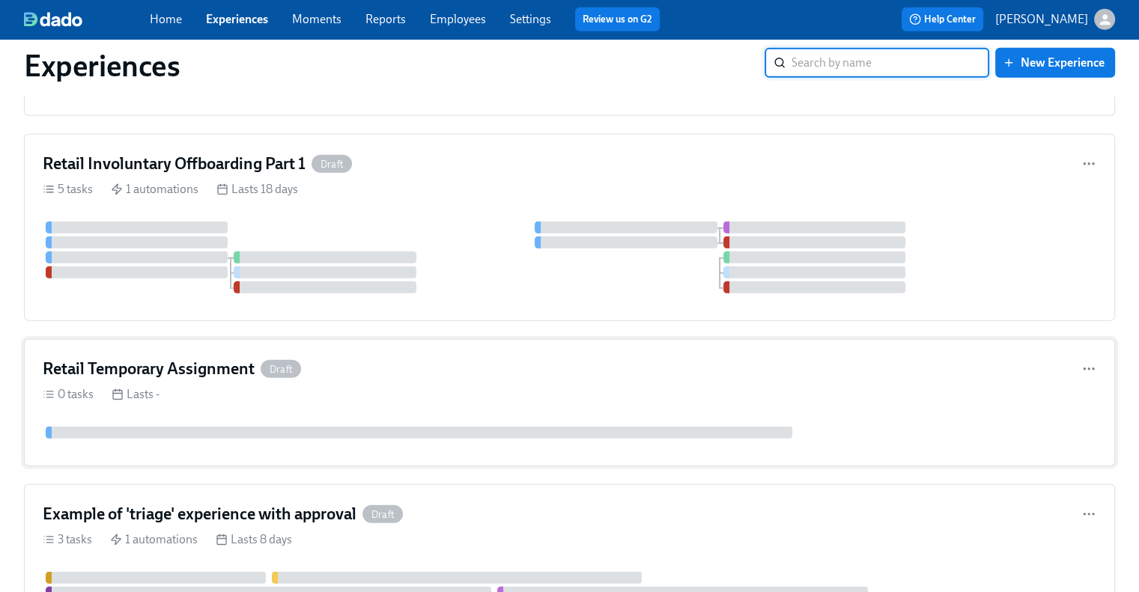
scroll to position [4205, 0]
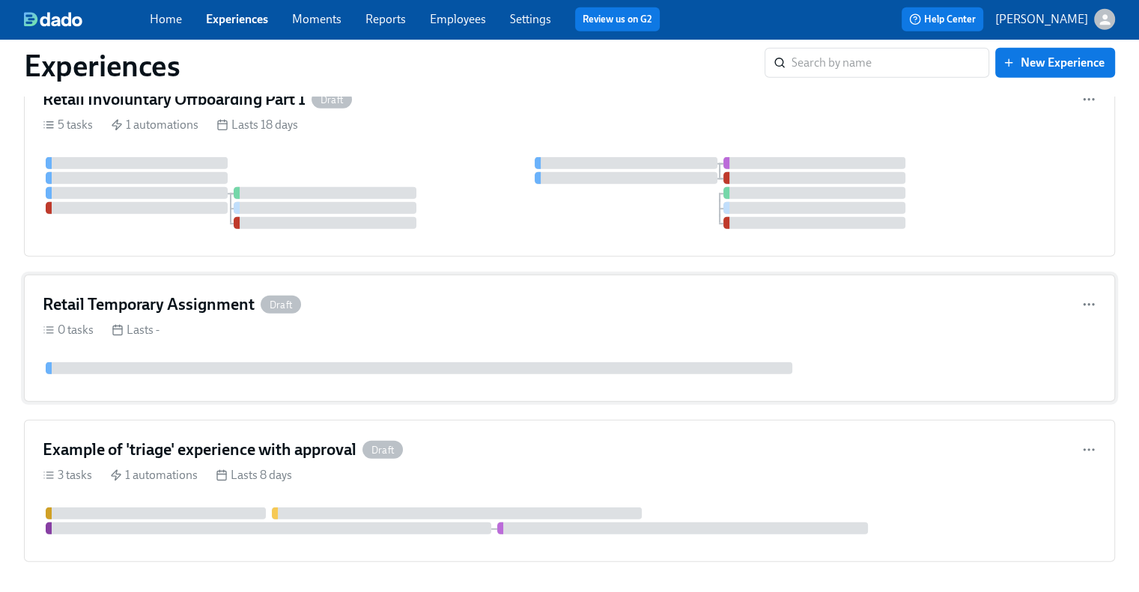
click at [429, 322] on div "0 tasks Lasts -" at bounding box center [570, 330] width 1054 height 16
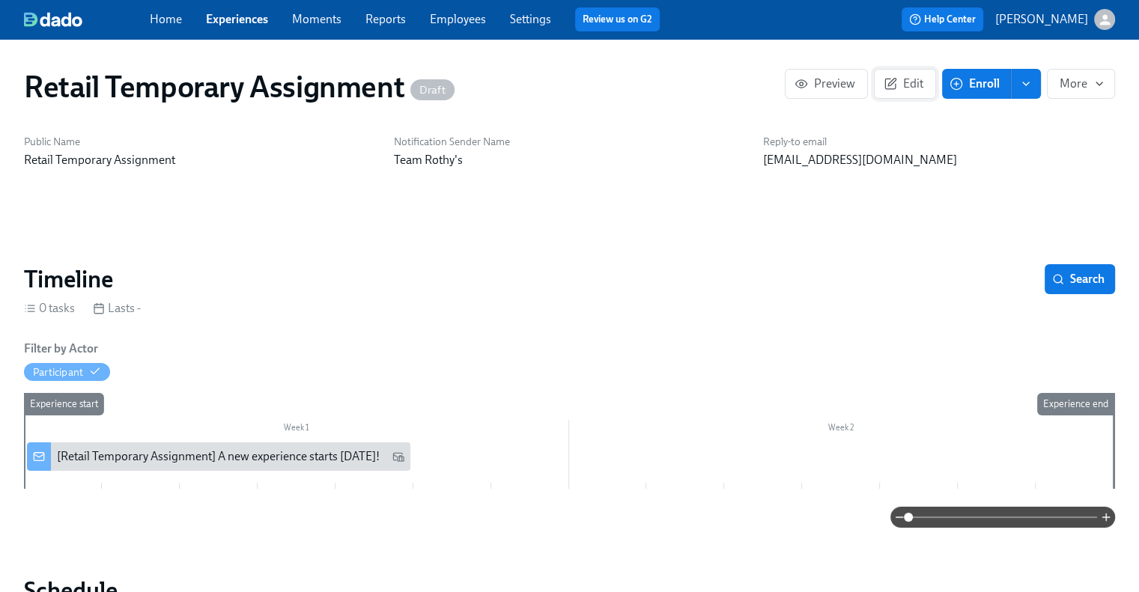
click at [884, 89] on icon "button" at bounding box center [890, 83] width 13 height 13
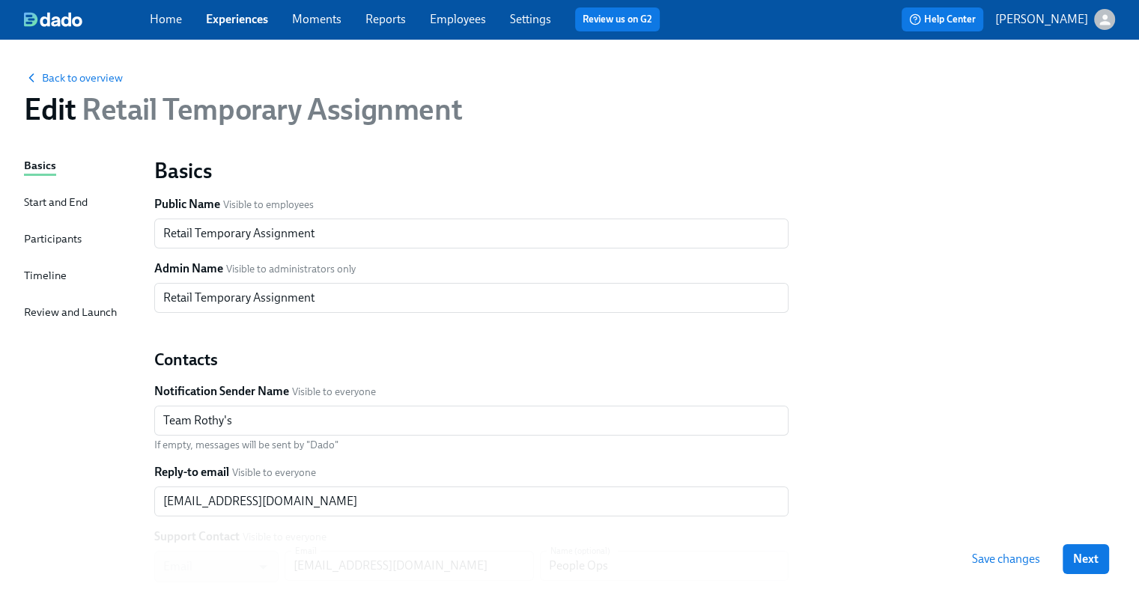
click at [45, 206] on div "Start and End" at bounding box center [56, 202] width 64 height 16
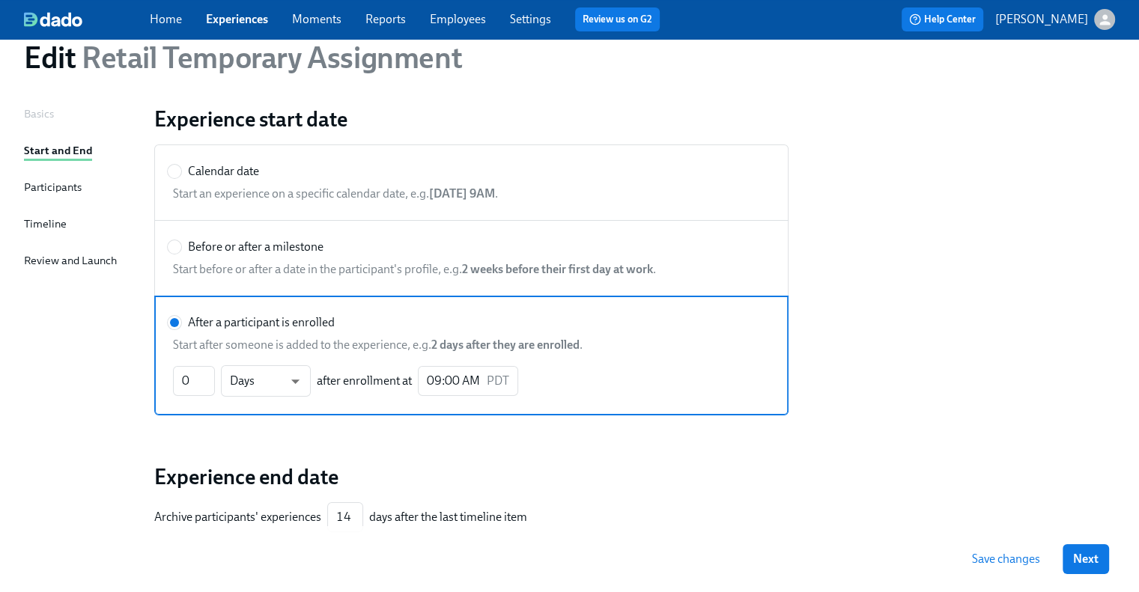
scroll to position [75, 0]
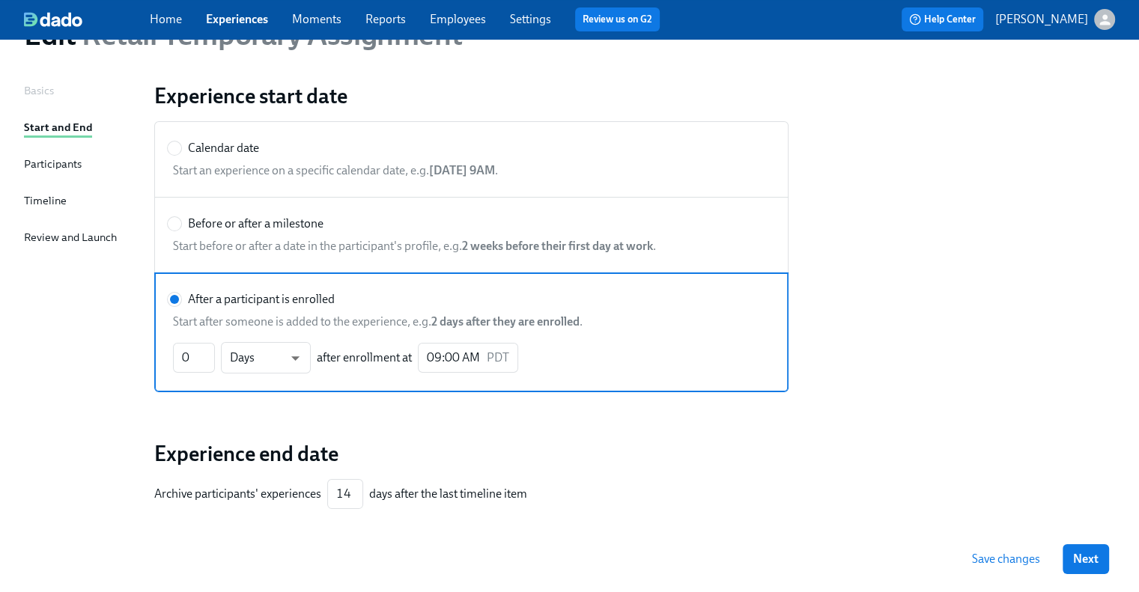
click at [238, 16] on link "Experiences" at bounding box center [237, 19] width 62 height 14
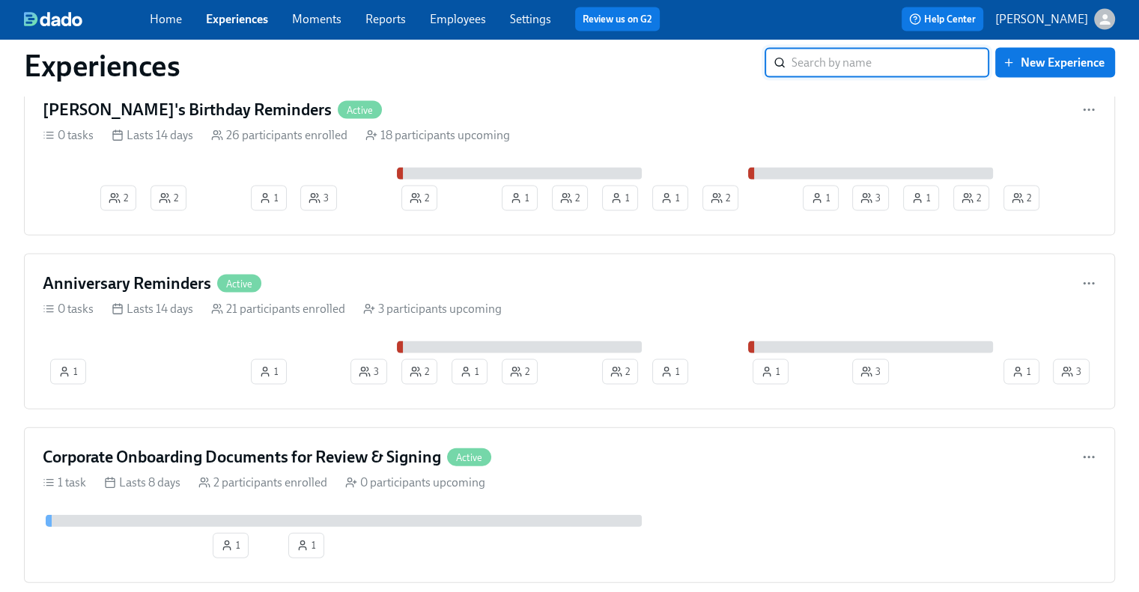
scroll to position [3295, 0]
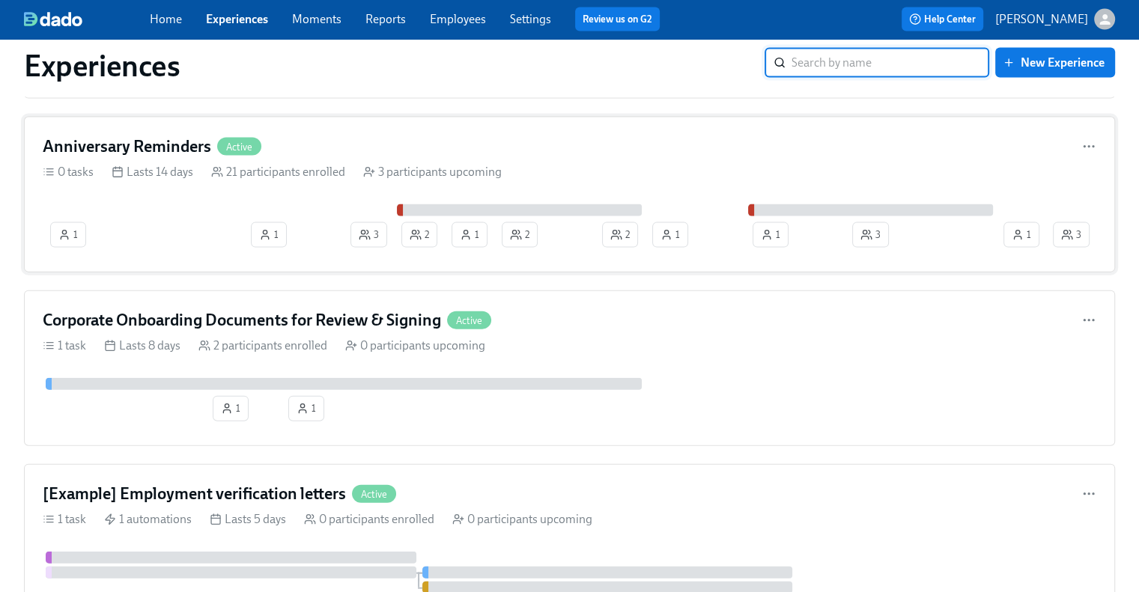
click at [143, 121] on div "Anniversary Reminders Active 0 tasks Lasts 14 days 21 participants enrolled 3 p…" at bounding box center [569, 195] width 1091 height 156
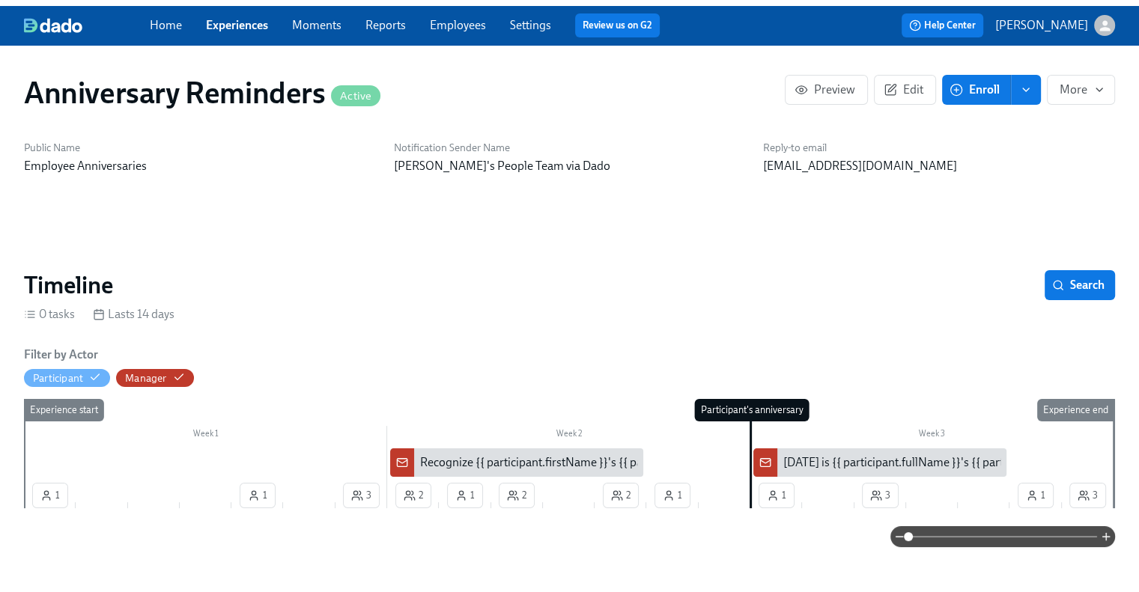
scroll to position [0, 2124]
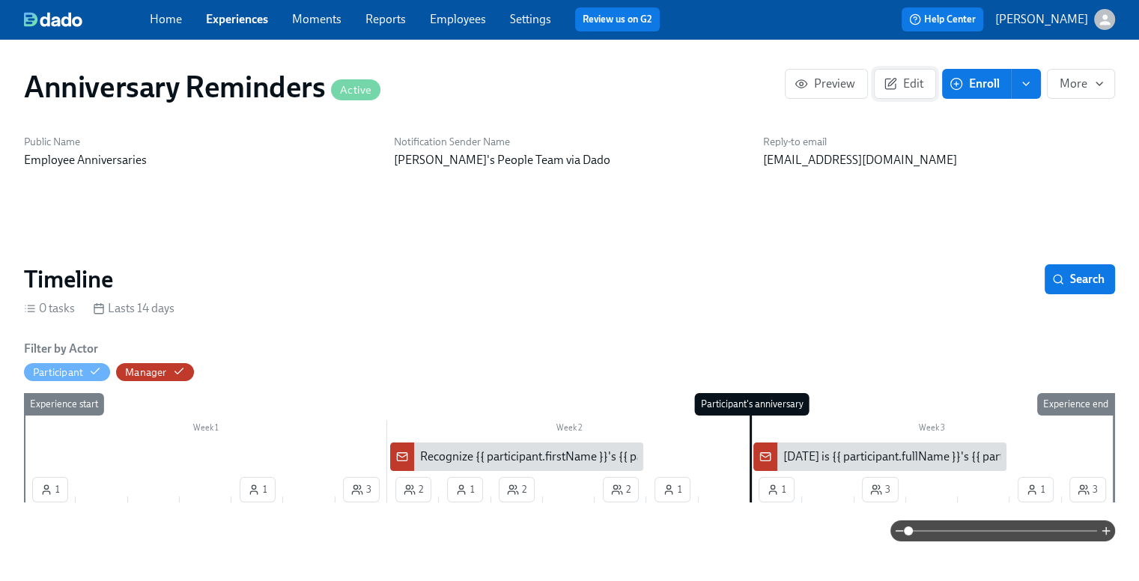
click at [911, 82] on span "Edit" at bounding box center [905, 83] width 37 height 15
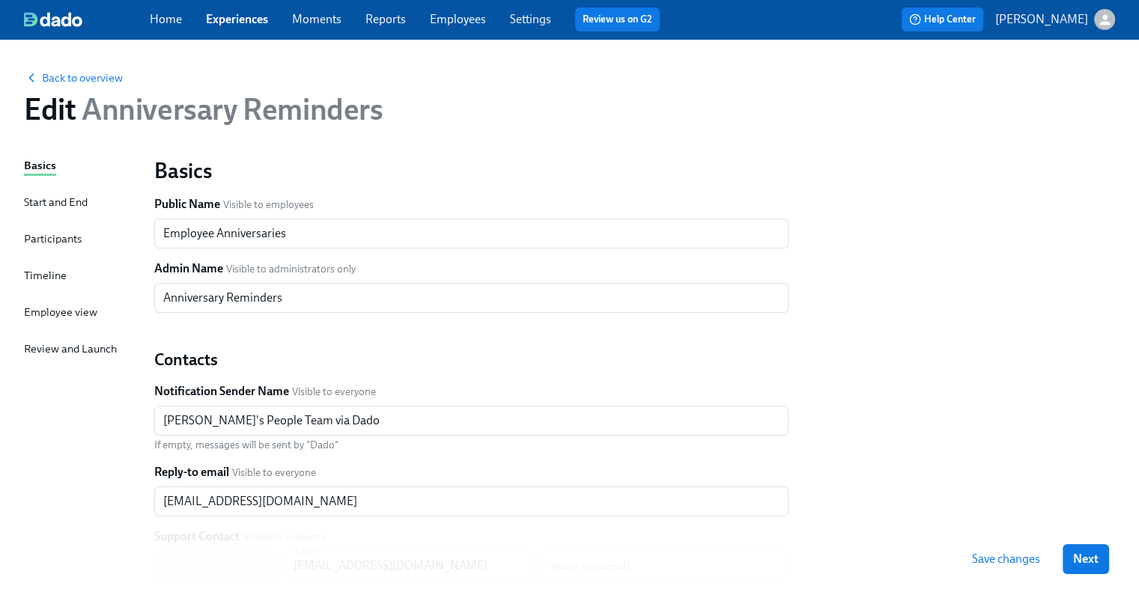
click at [65, 199] on div "Start and End" at bounding box center [56, 202] width 64 height 16
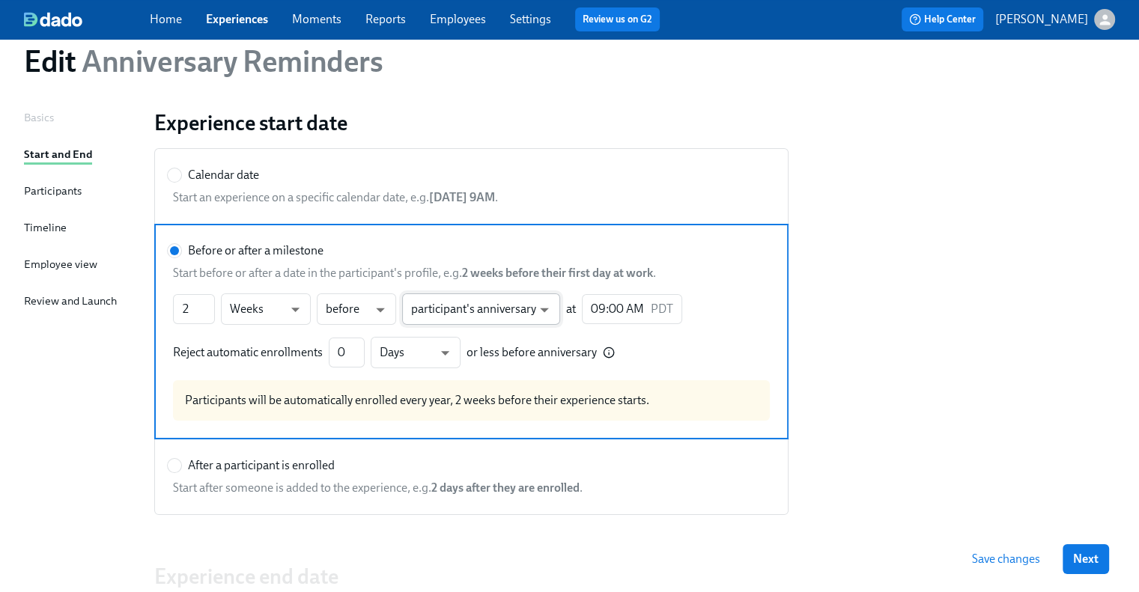
scroll to position [75, 0]
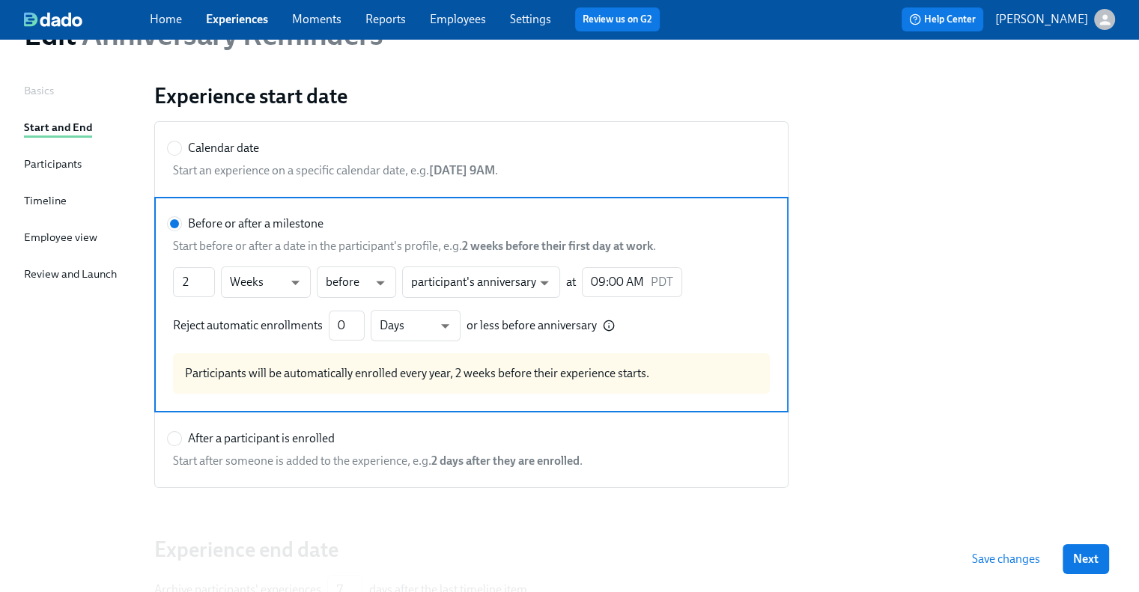
click at [225, 21] on link "Experiences" at bounding box center [237, 19] width 62 height 14
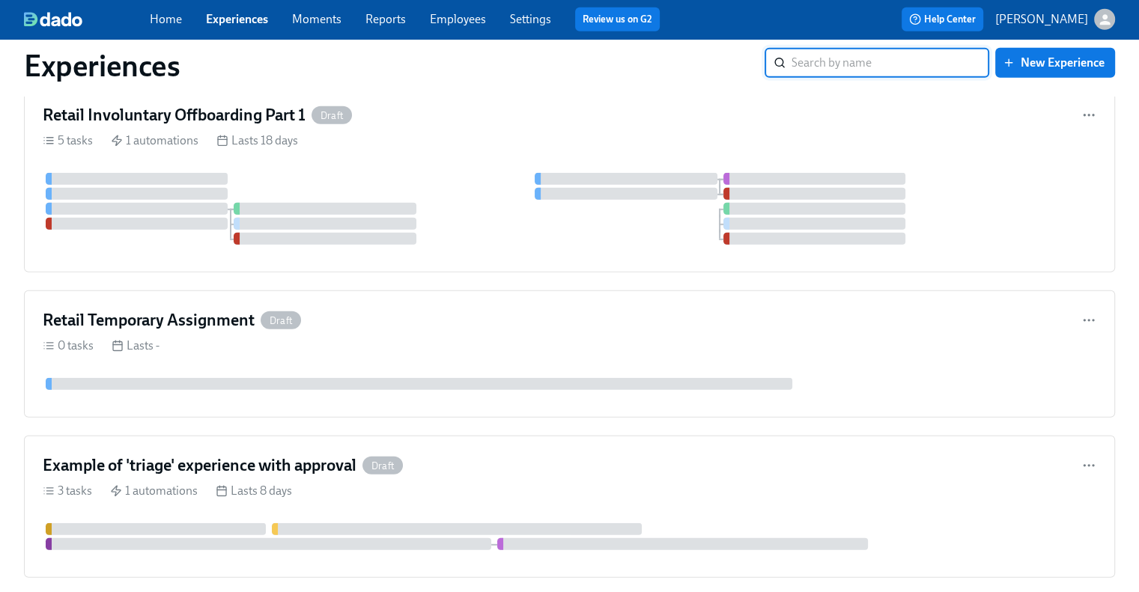
scroll to position [4193, 0]
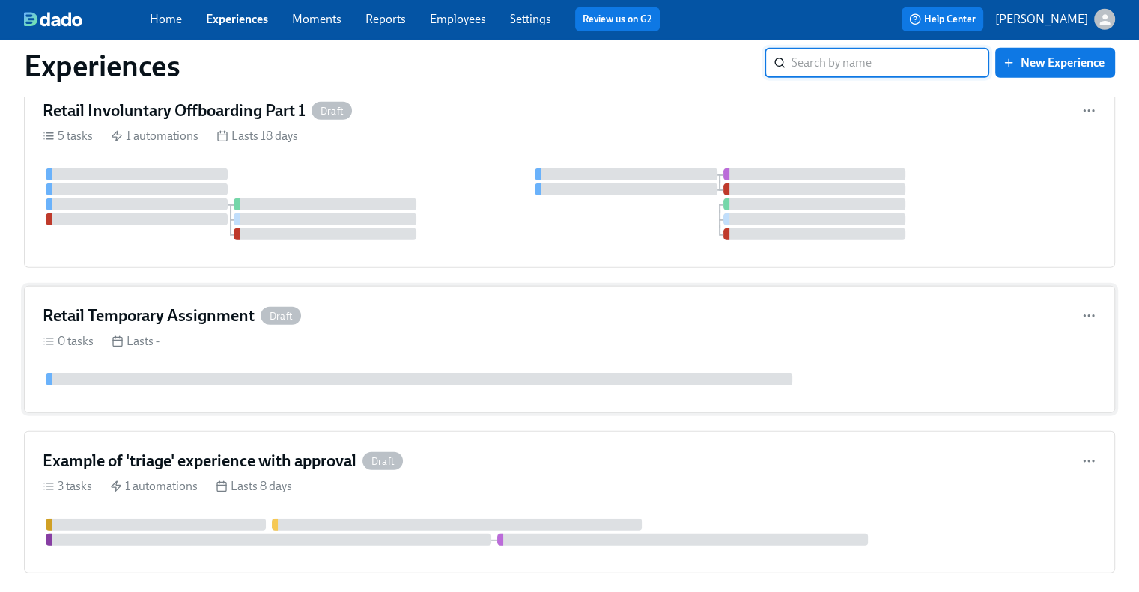
click at [356, 318] on div "Retail Temporary Assignment Draft" at bounding box center [570, 316] width 1054 height 22
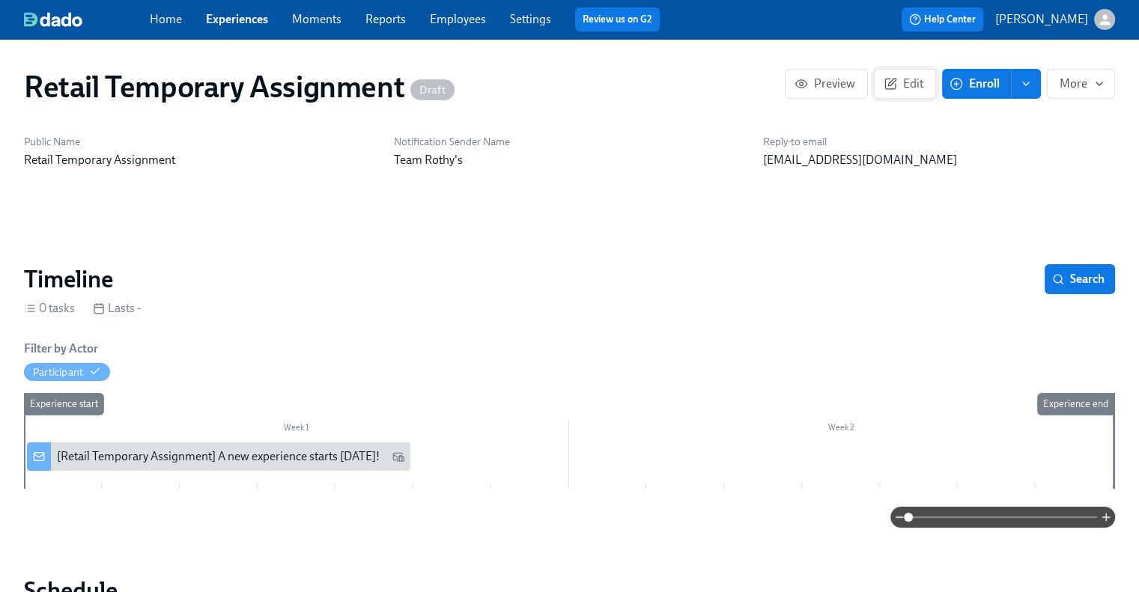
click at [887, 89] on icon "button" at bounding box center [890, 83] width 13 height 13
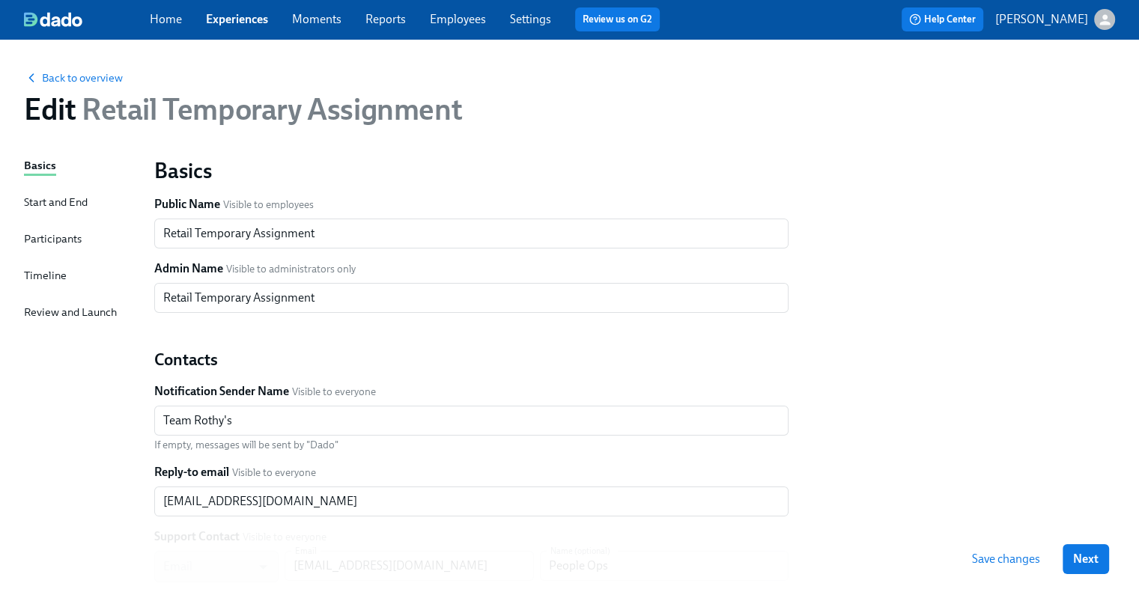
click at [57, 206] on div "Start and End" at bounding box center [56, 202] width 64 height 16
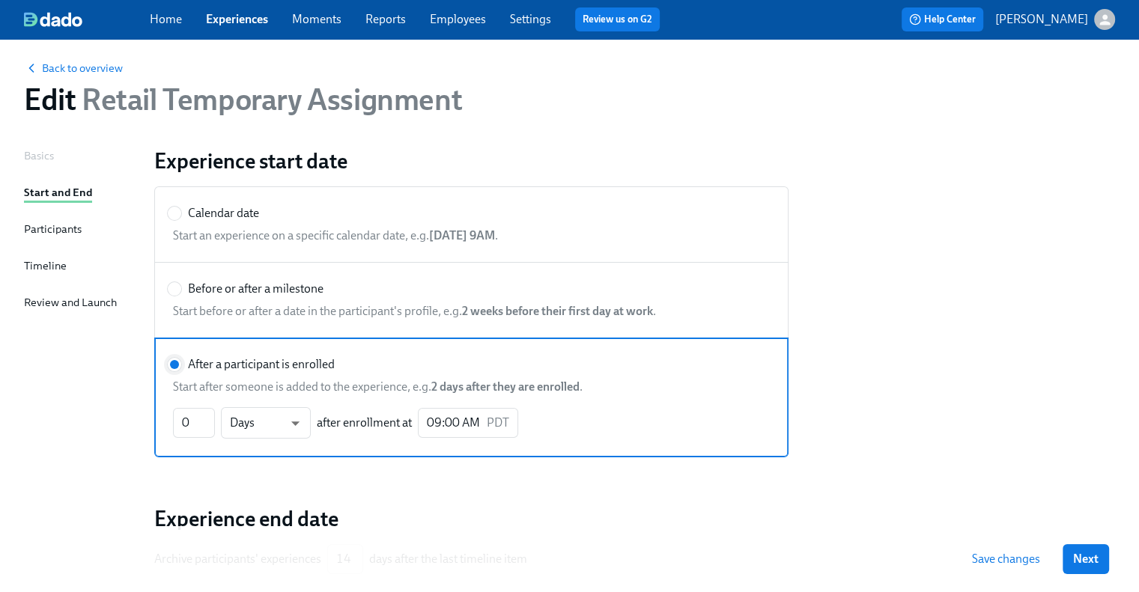
scroll to position [141, 0]
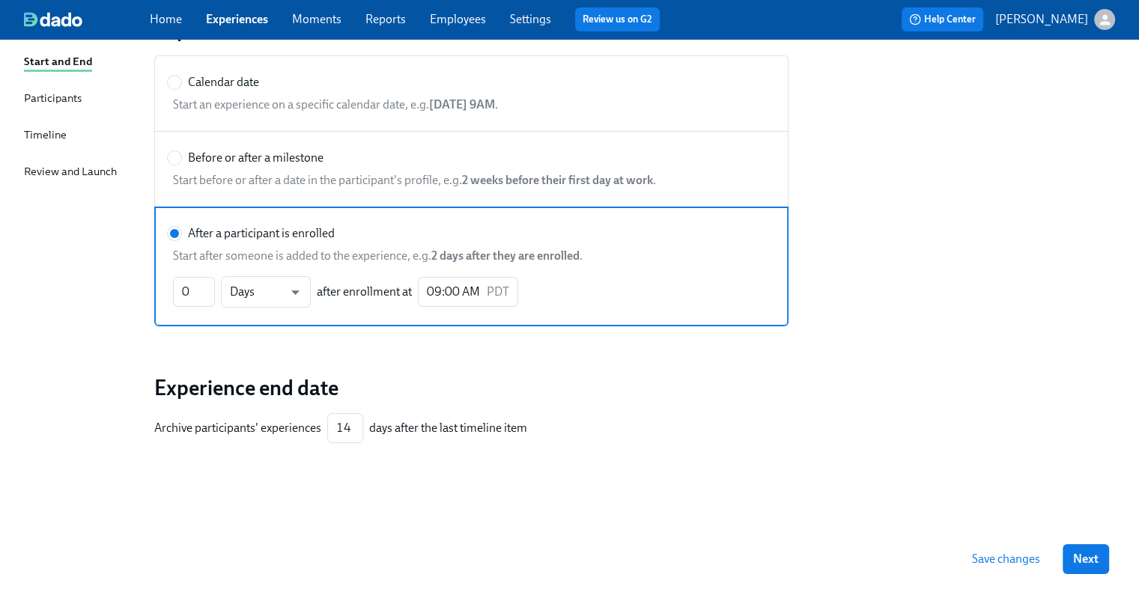
click at [463, 20] on link "Employees" at bounding box center [458, 19] width 56 height 14
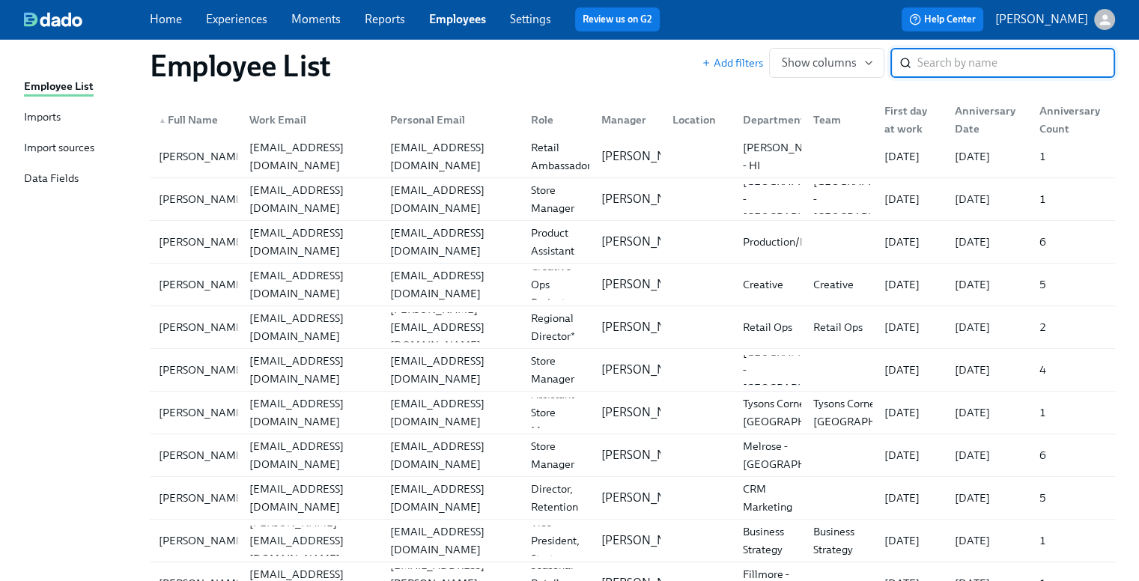
scroll to position [524, 0]
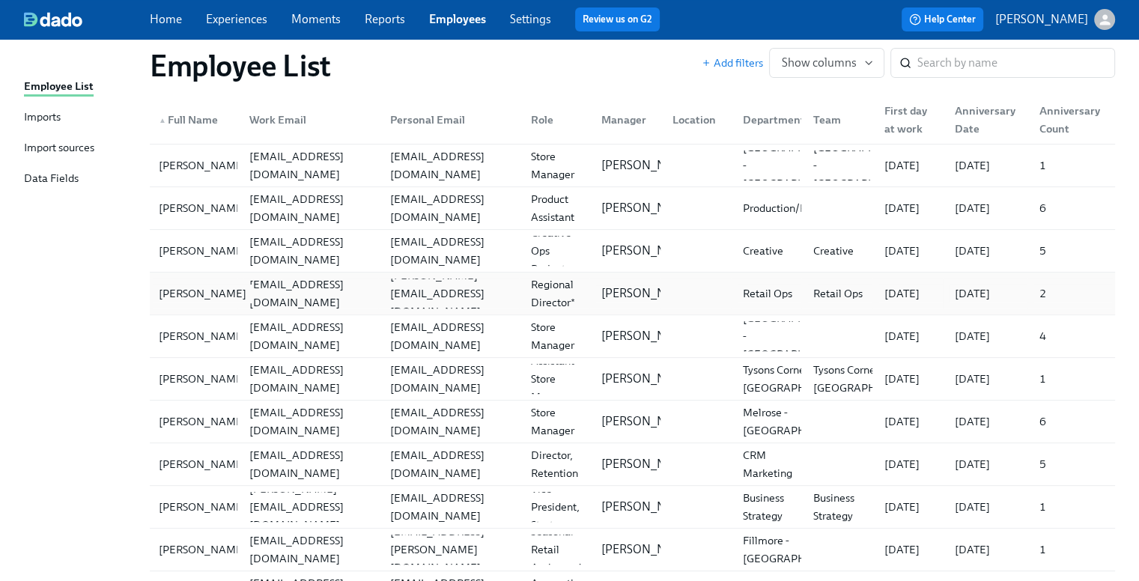
click at [237, 304] on div "[PERSON_NAME]" at bounding box center [195, 294] width 85 height 30
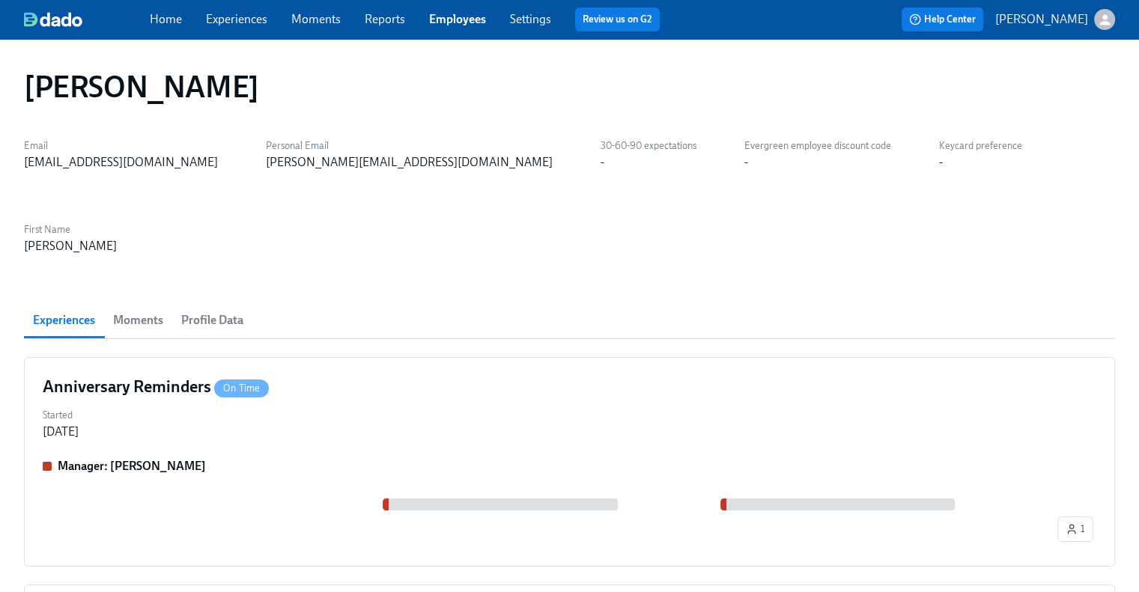
click at [231, 310] on span "Profile Data" at bounding box center [212, 320] width 62 height 21
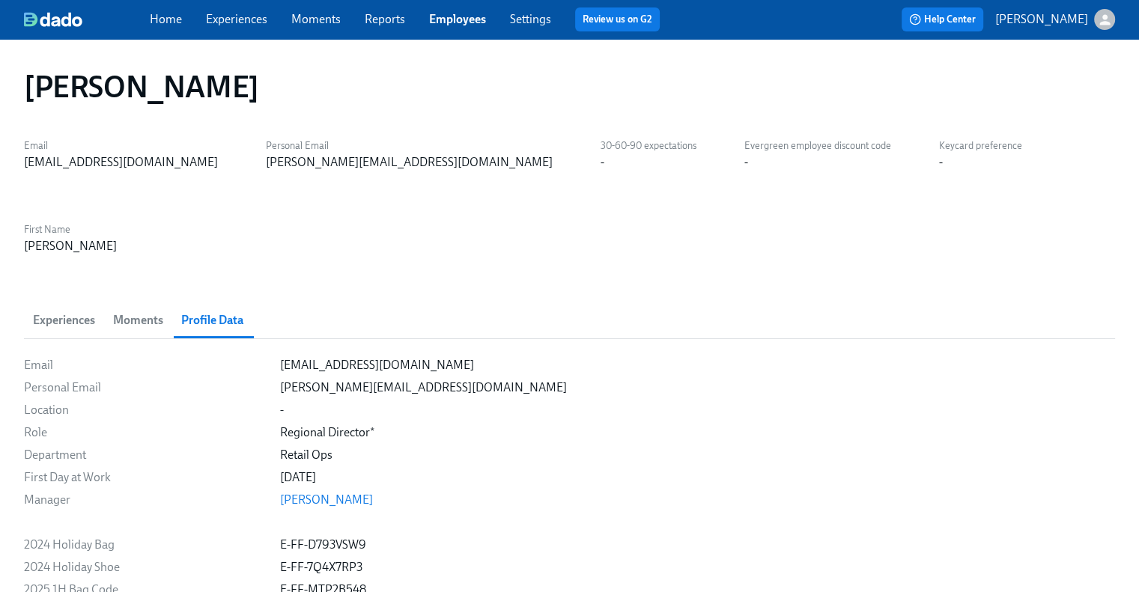
click at [222, 310] on span "Profile Data" at bounding box center [212, 320] width 62 height 21
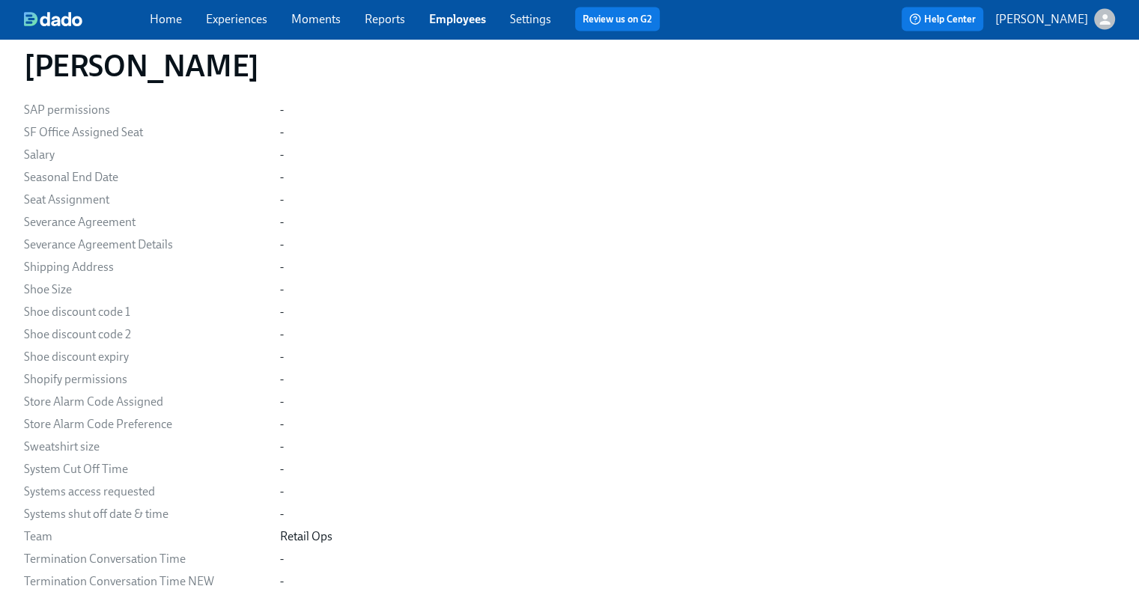
scroll to position [3218, 0]
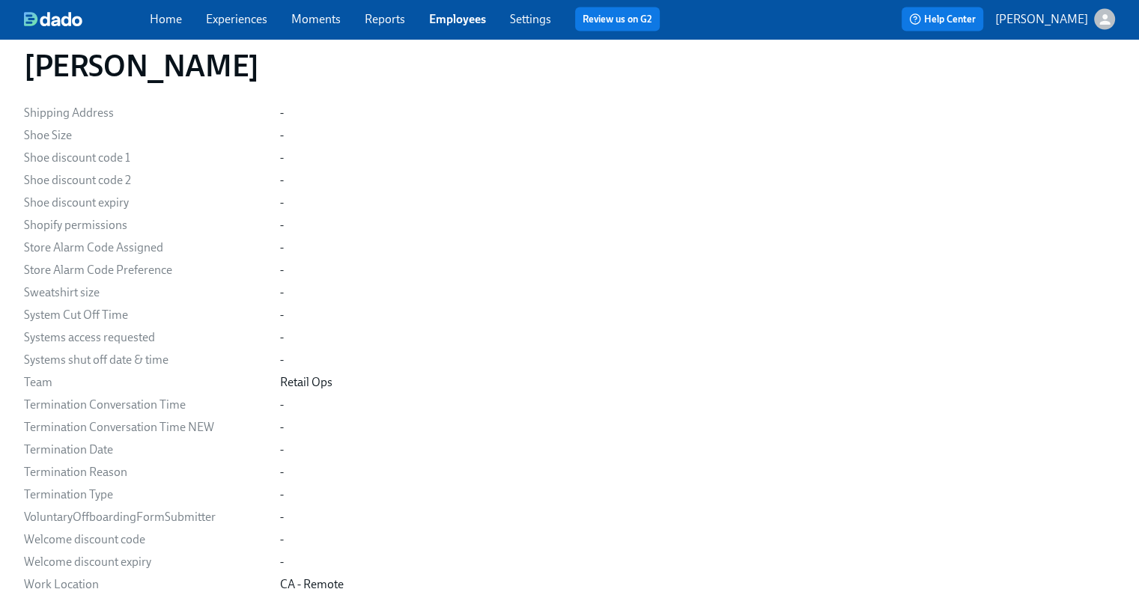
click at [228, 19] on link "Experiences" at bounding box center [236, 19] width 61 height 14
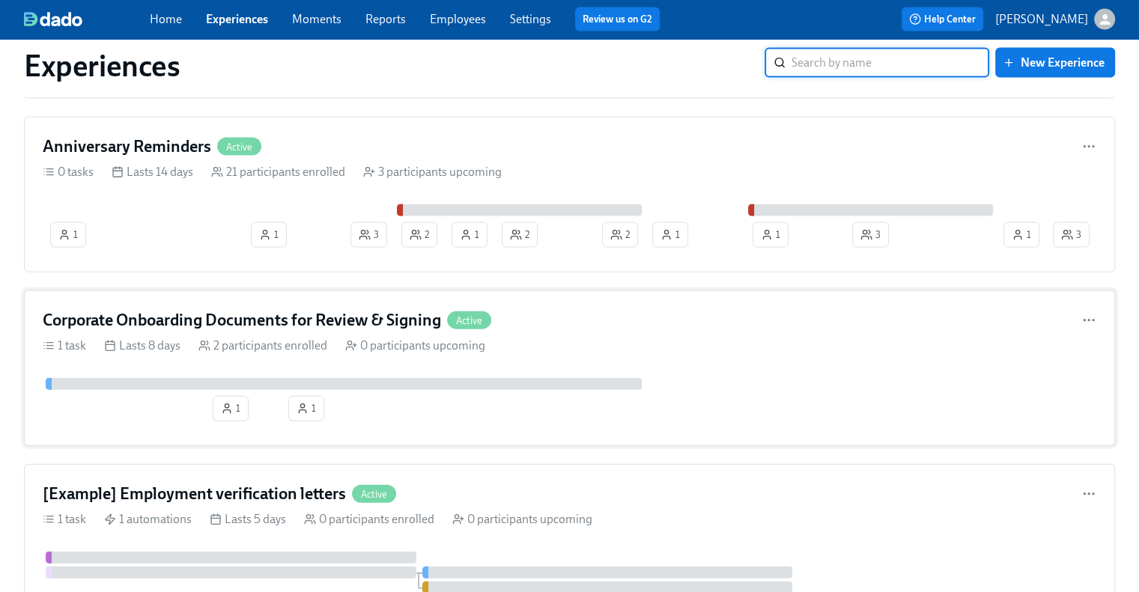
scroll to position [3145, 0]
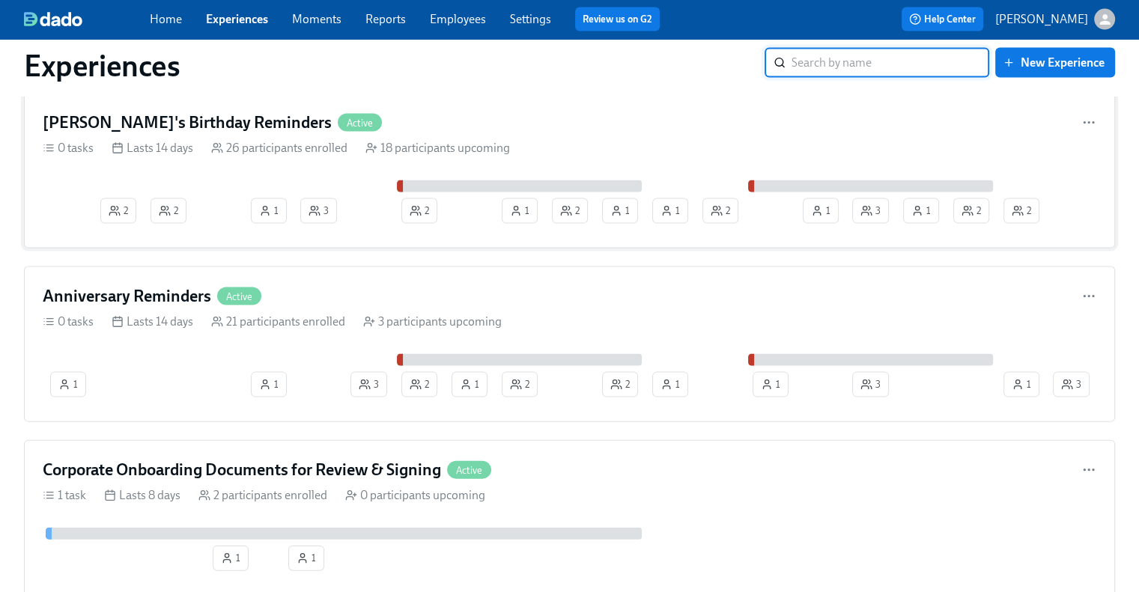
click at [156, 113] on h4 "[PERSON_NAME]'s Birthday Reminders" at bounding box center [187, 123] width 289 height 22
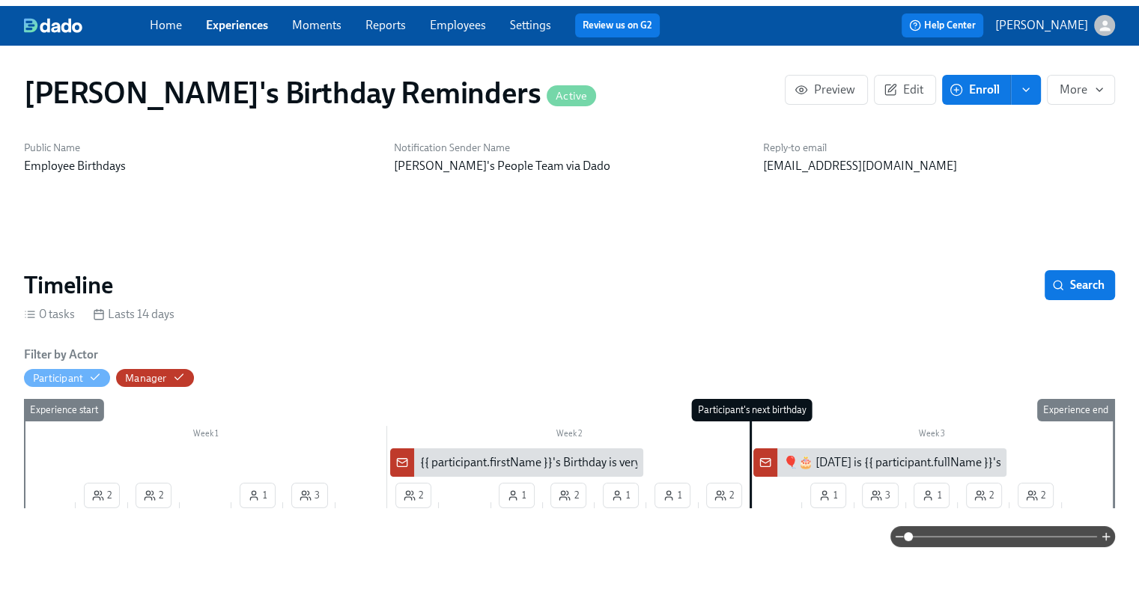
scroll to position [0, 2597]
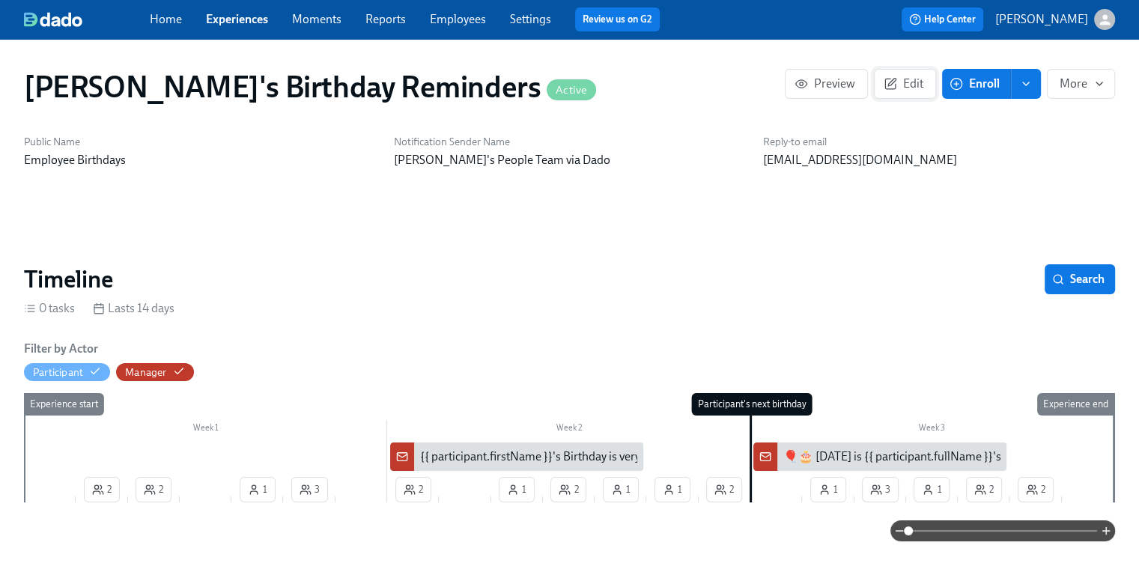
click at [911, 85] on span "Edit" at bounding box center [905, 83] width 37 height 15
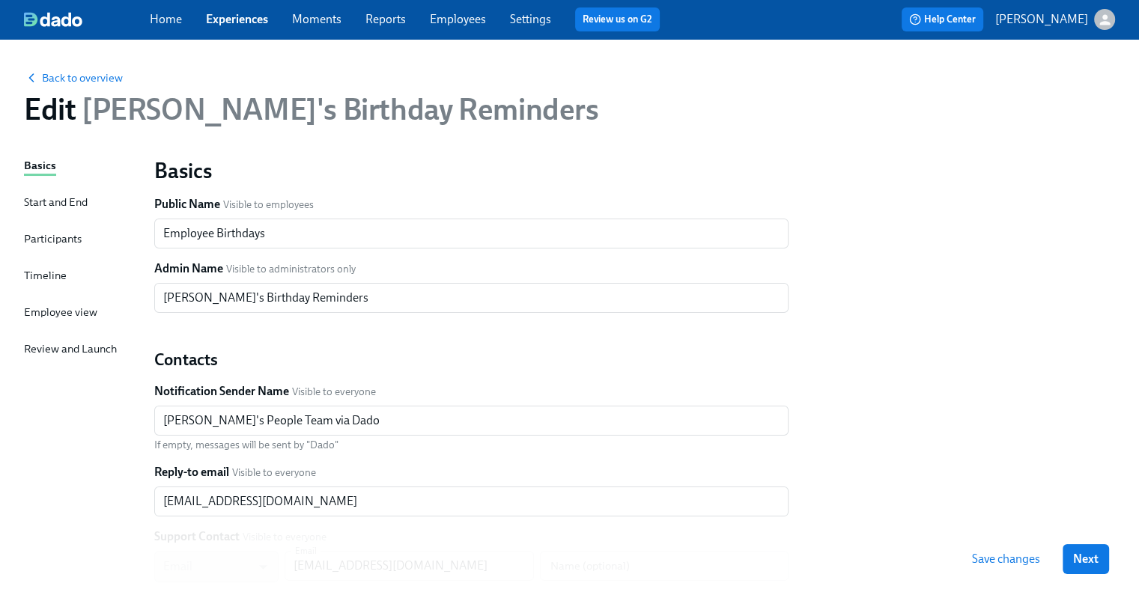
click at [38, 238] on div "Participants" at bounding box center [53, 239] width 58 height 16
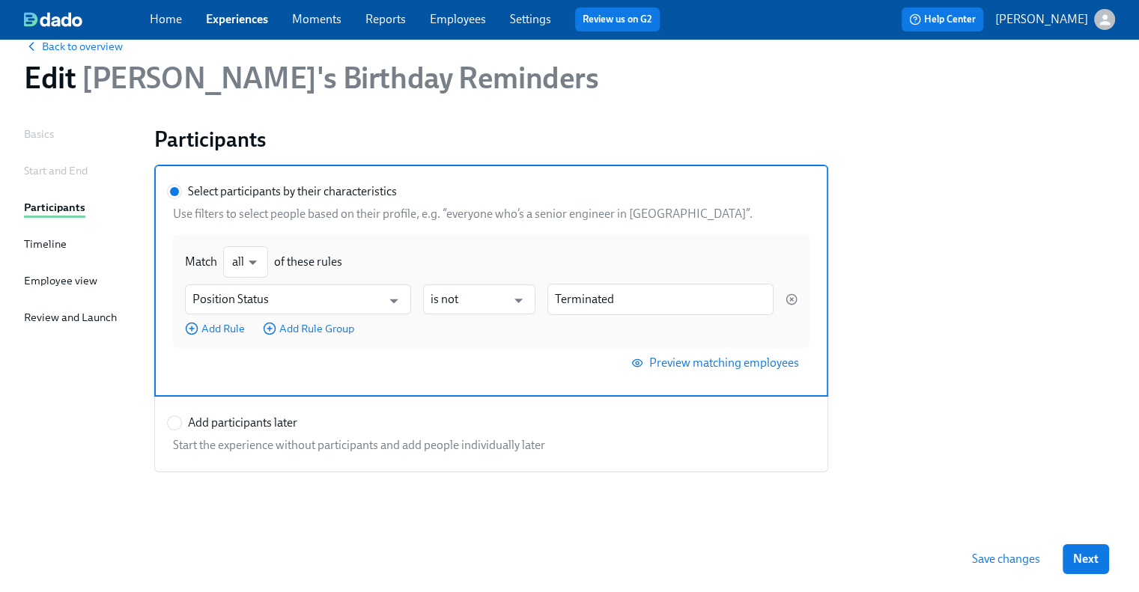
scroll to position [61, 0]
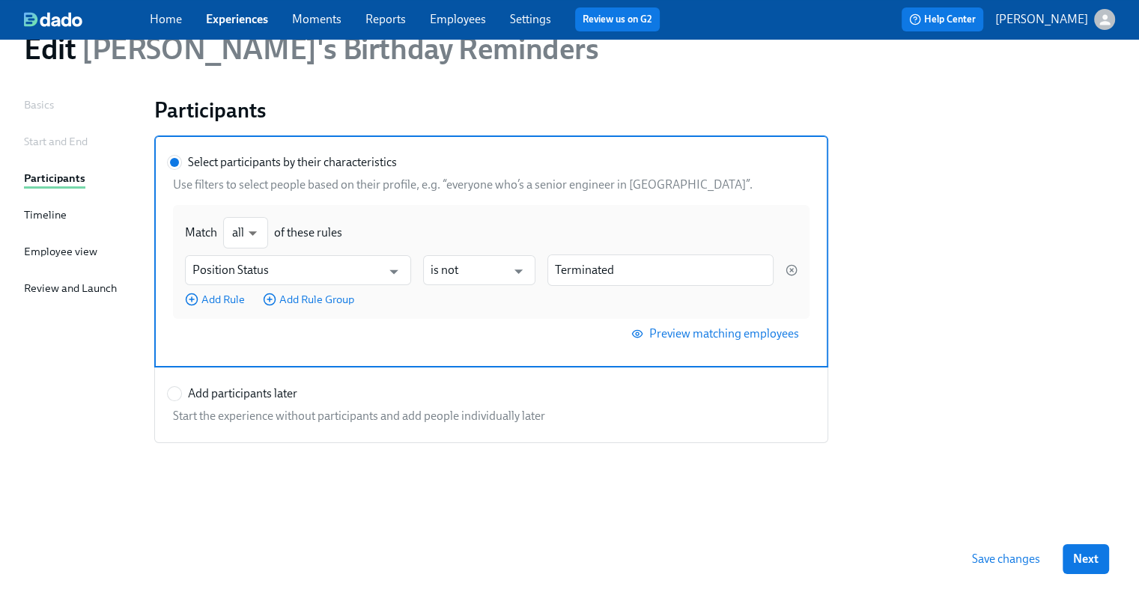
click at [228, 22] on link "Experiences" at bounding box center [237, 19] width 62 height 14
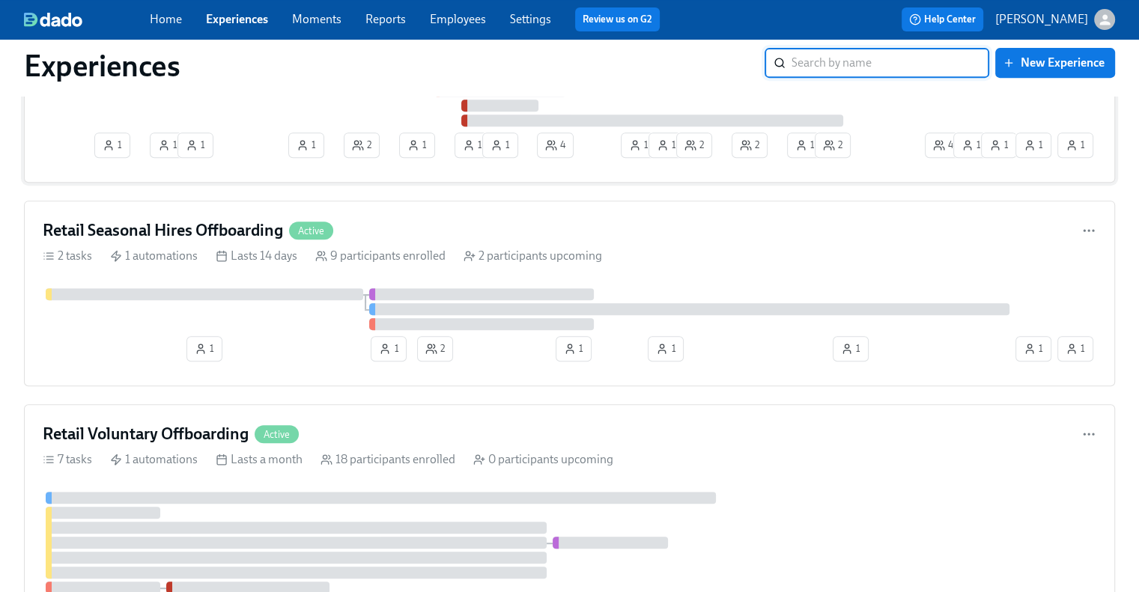
scroll to position [749, 0]
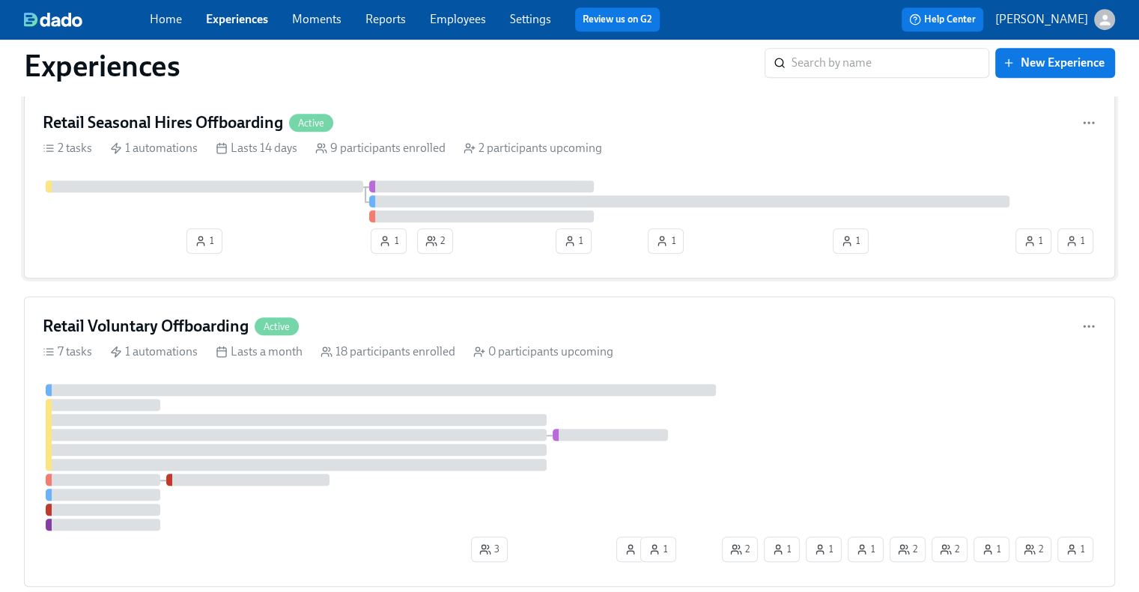
click at [162, 121] on h4 "Retail Seasonal Hires Offboarding" at bounding box center [163, 123] width 240 height 22
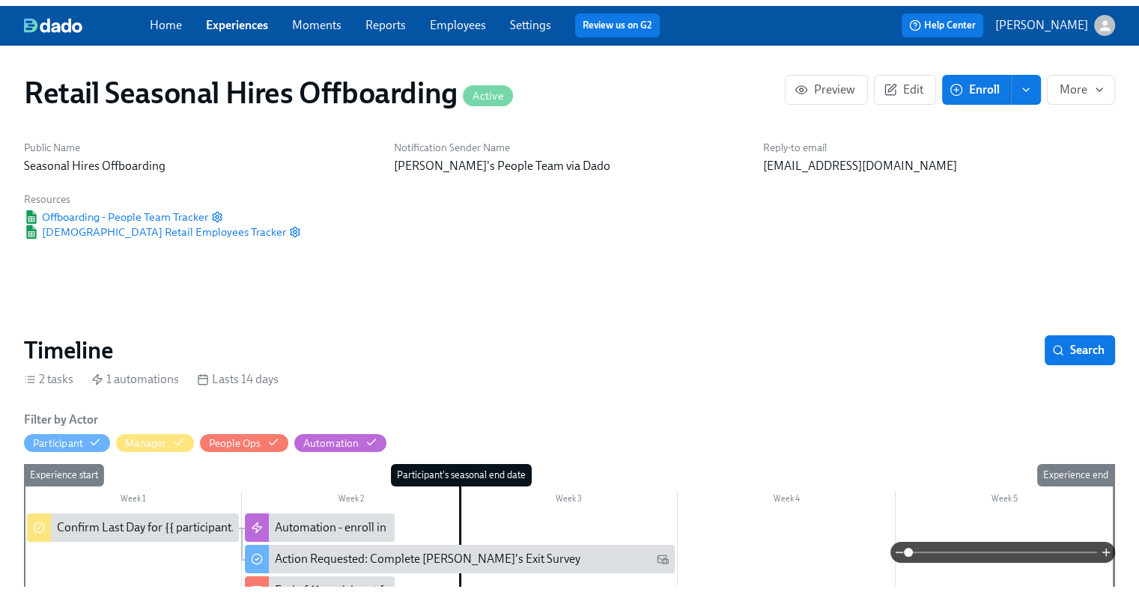
scroll to position [0, 3307]
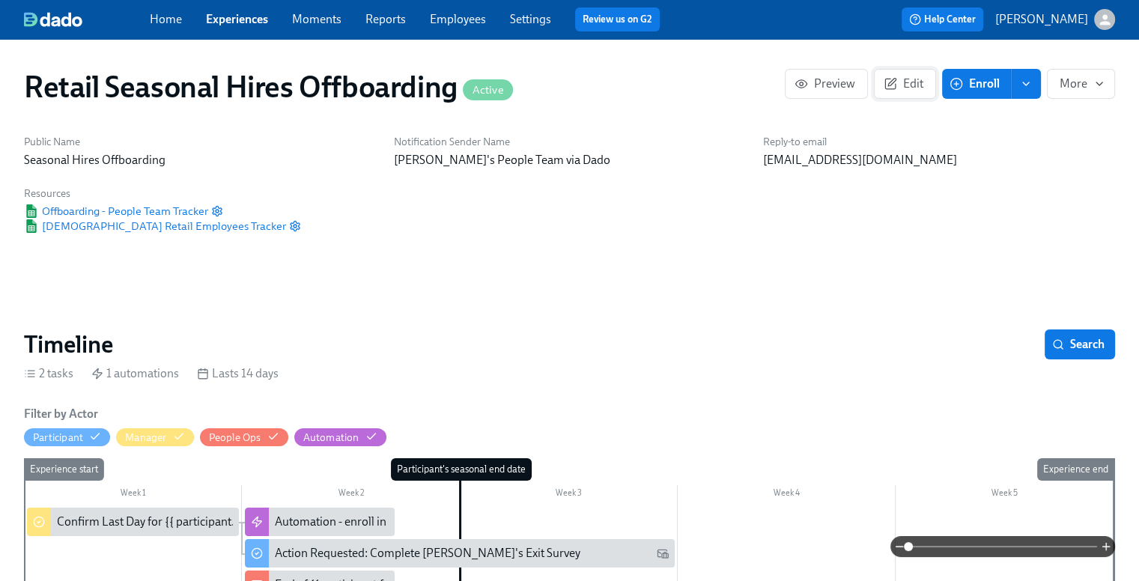
click at [899, 80] on span "Edit" at bounding box center [905, 83] width 37 height 15
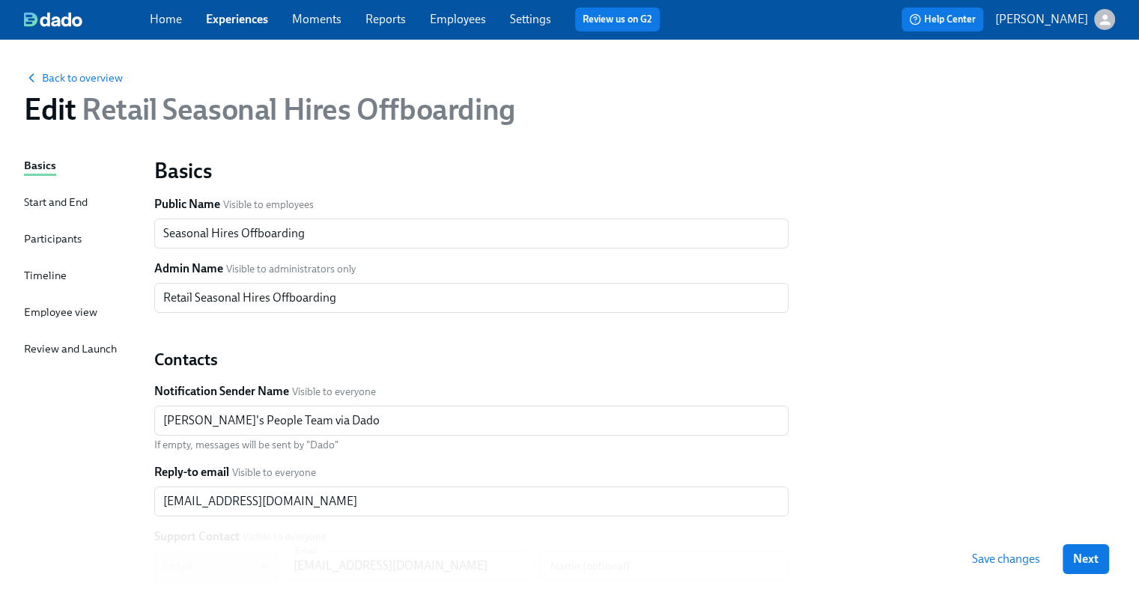
click at [72, 242] on div "Participants" at bounding box center [53, 239] width 58 height 16
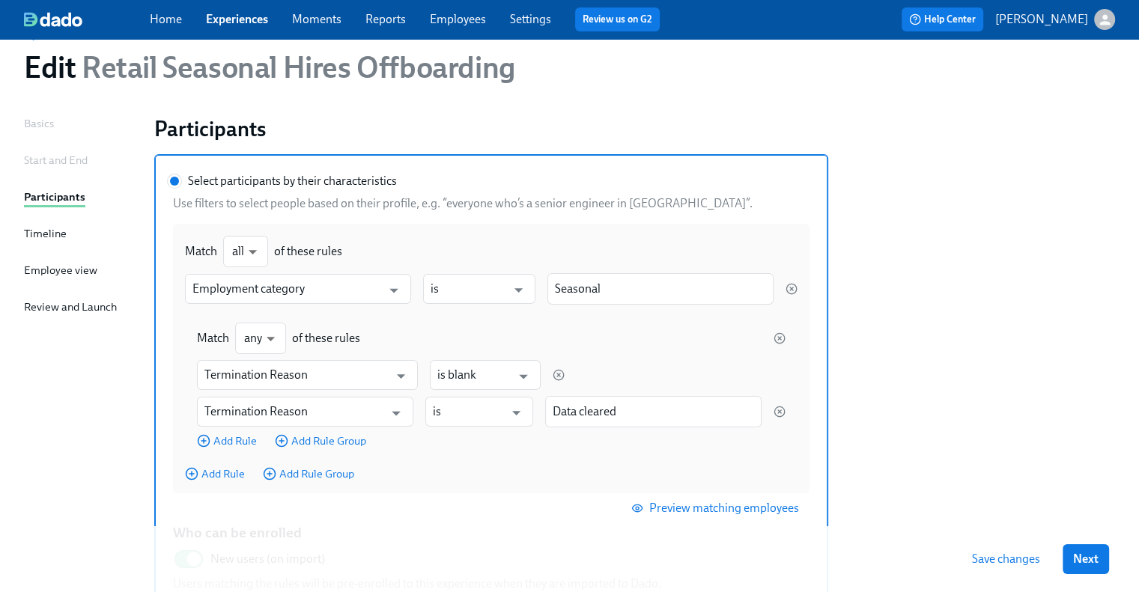
scroll to position [75, 0]
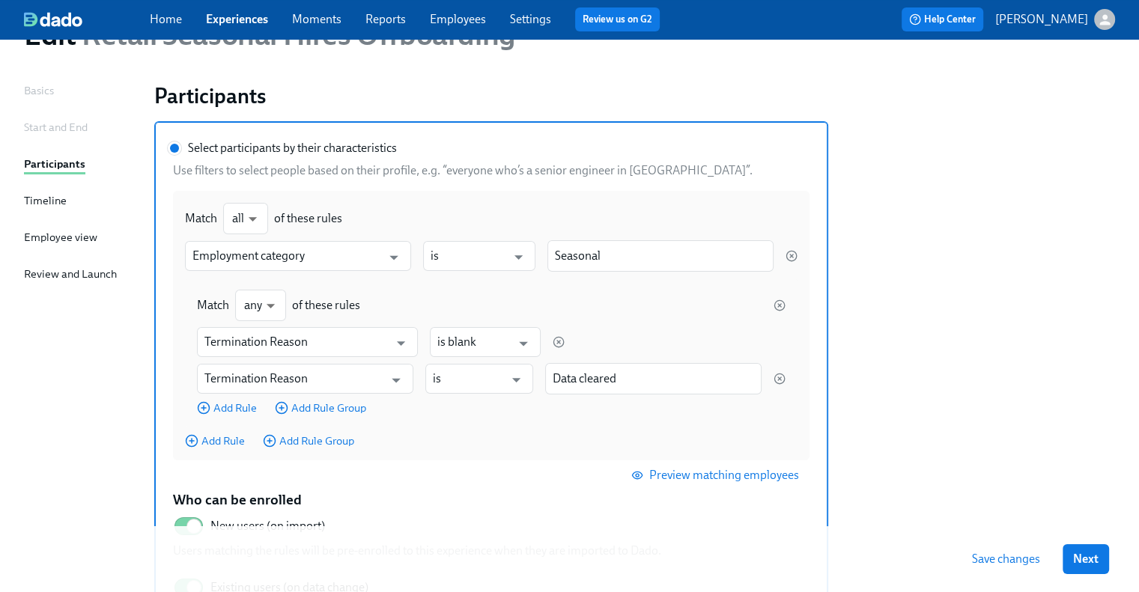
click at [234, 23] on link "Experiences" at bounding box center [237, 19] width 62 height 14
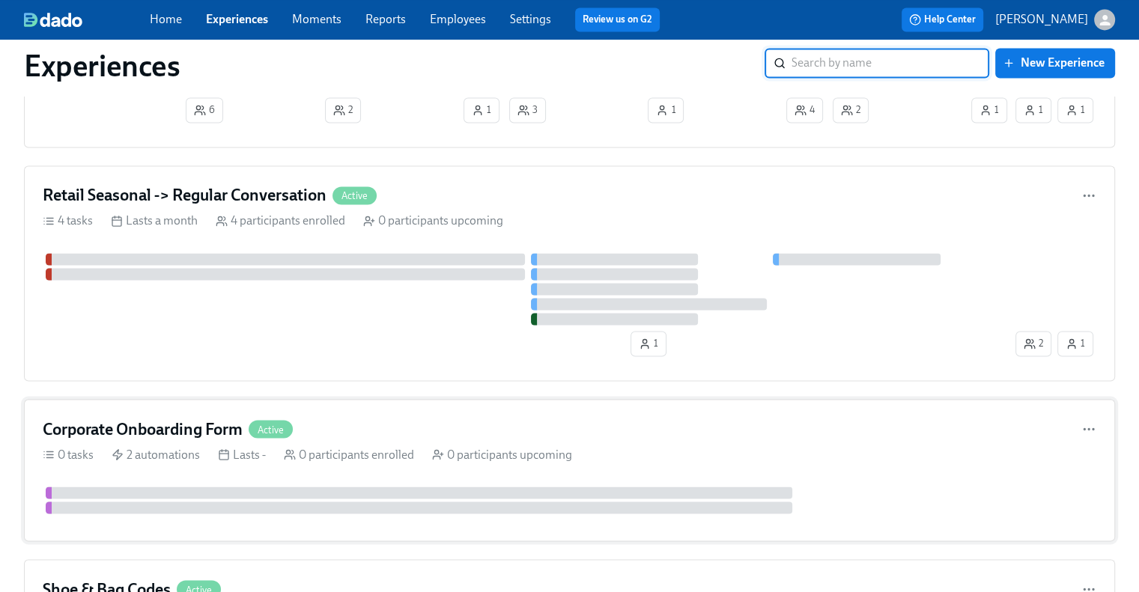
scroll to position [2471, 0]
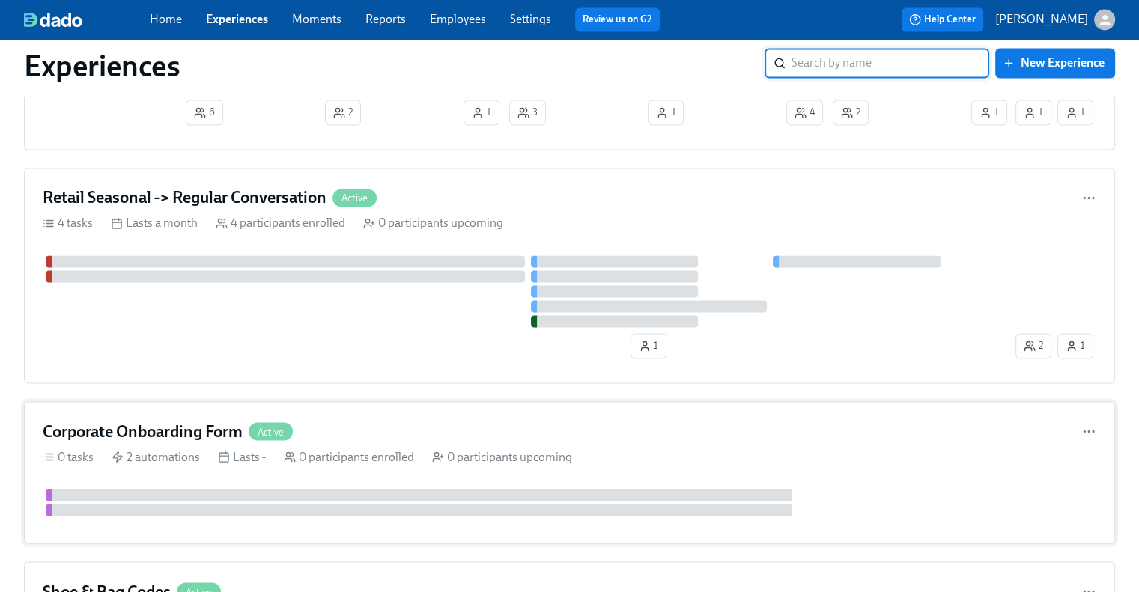
click at [171, 408] on div "Corporate Onboarding Form Active 0 tasks 2 automations Lasts - 0 participants e…" at bounding box center [569, 472] width 1091 height 142
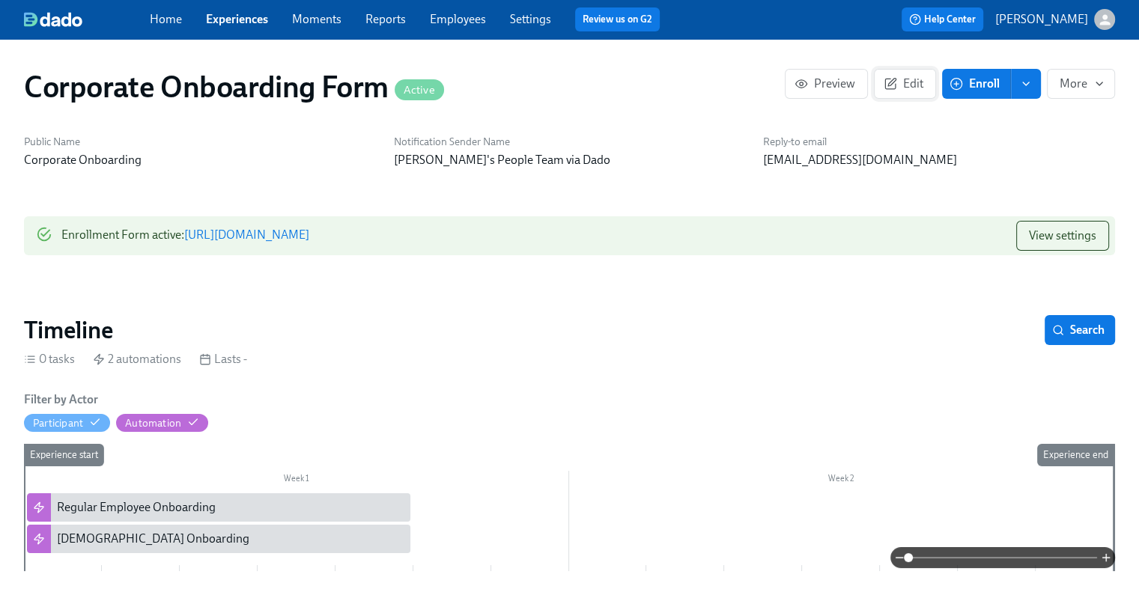
click at [915, 90] on span "Edit" at bounding box center [905, 83] width 37 height 15
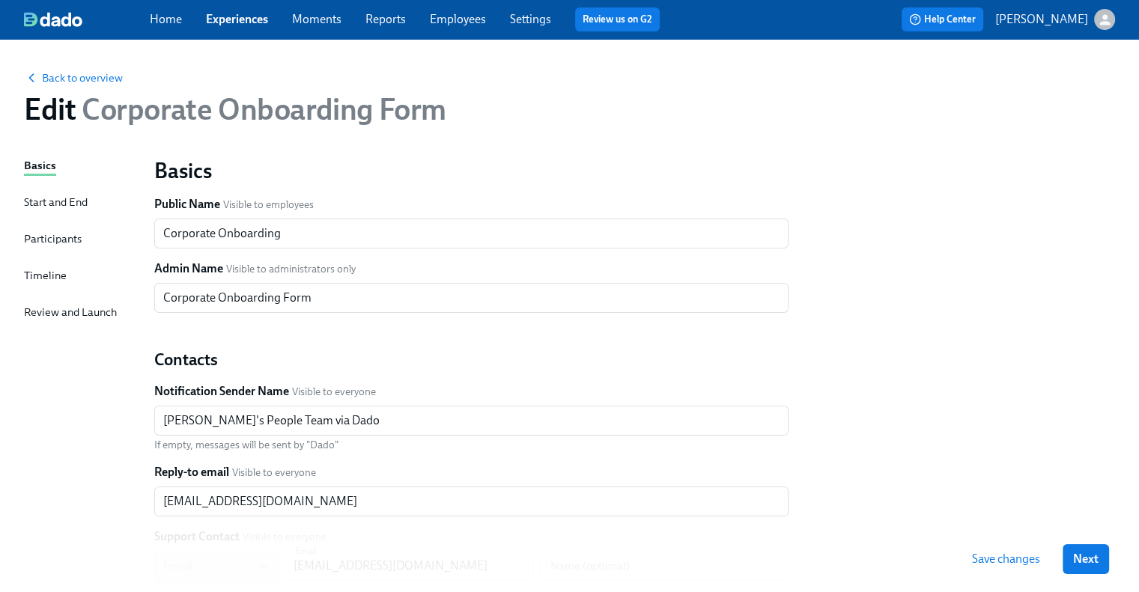
click at [61, 241] on div "Participants" at bounding box center [53, 239] width 58 height 16
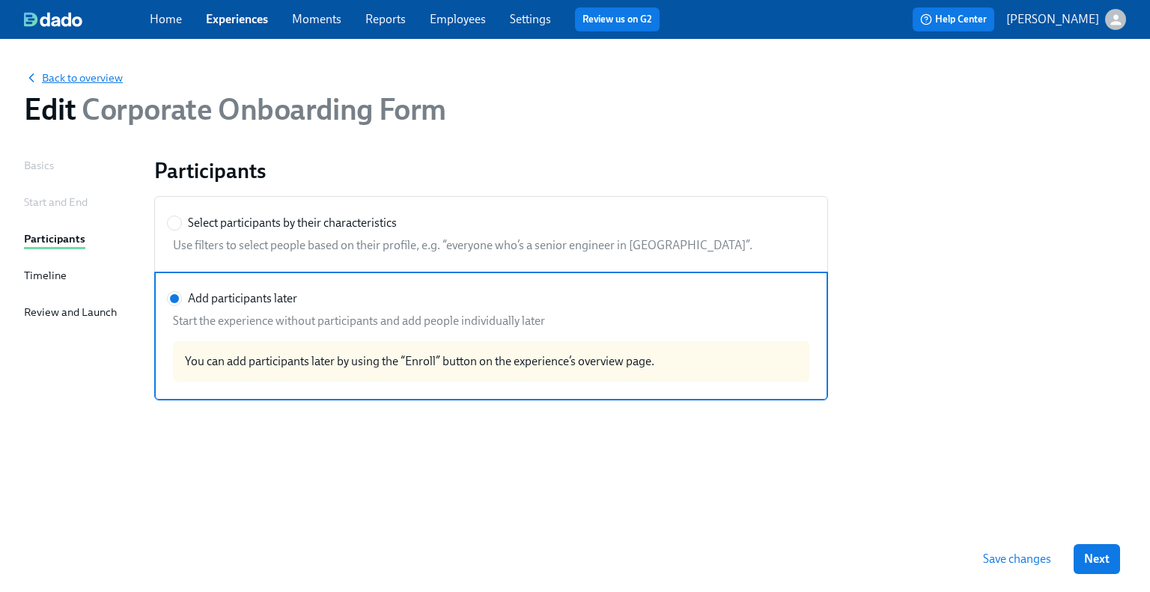
click at [103, 80] on span "Back to overview" at bounding box center [73, 77] width 99 height 15
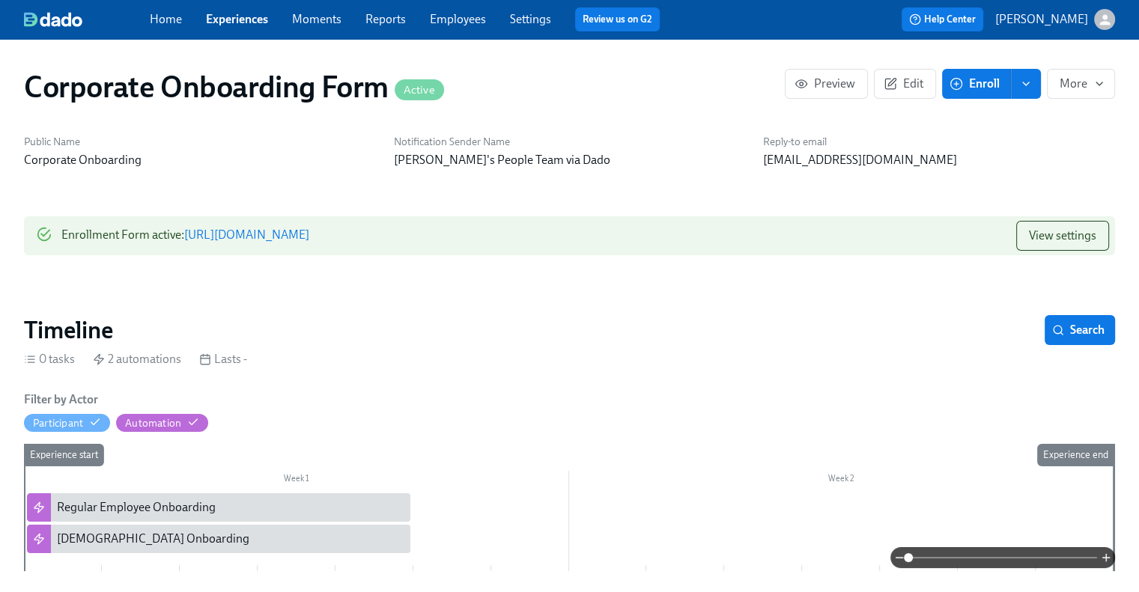
click at [957, 77] on span "Enroll" at bounding box center [976, 83] width 47 height 15
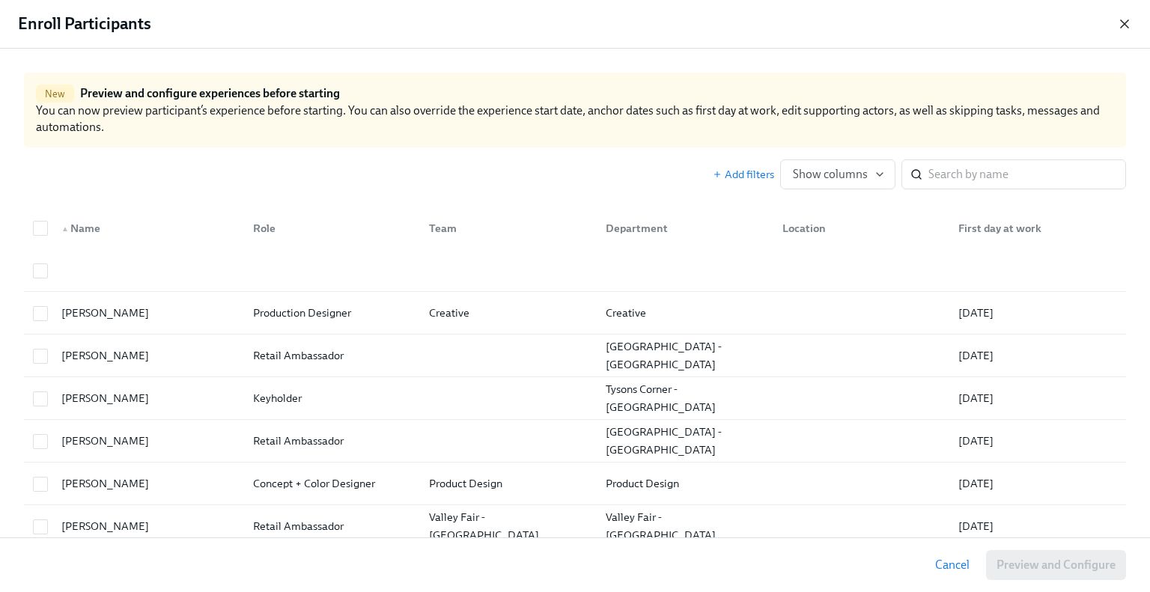
click at [957, 19] on icon "button" at bounding box center [1124, 23] width 15 height 15
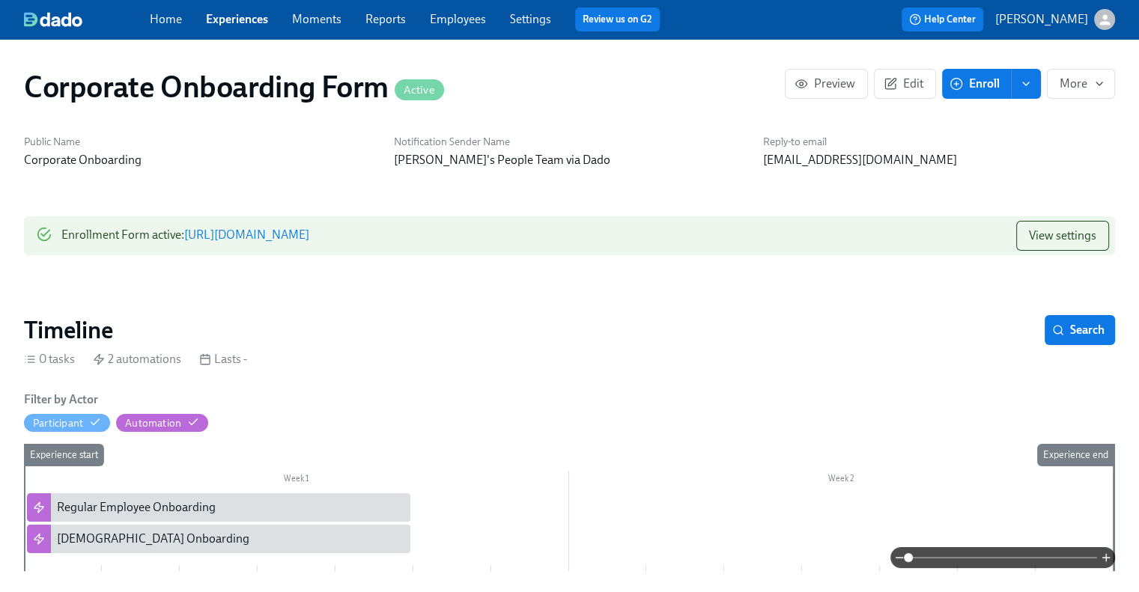
click at [309, 236] on link "[URL][DOMAIN_NAME]" at bounding box center [246, 235] width 125 height 14
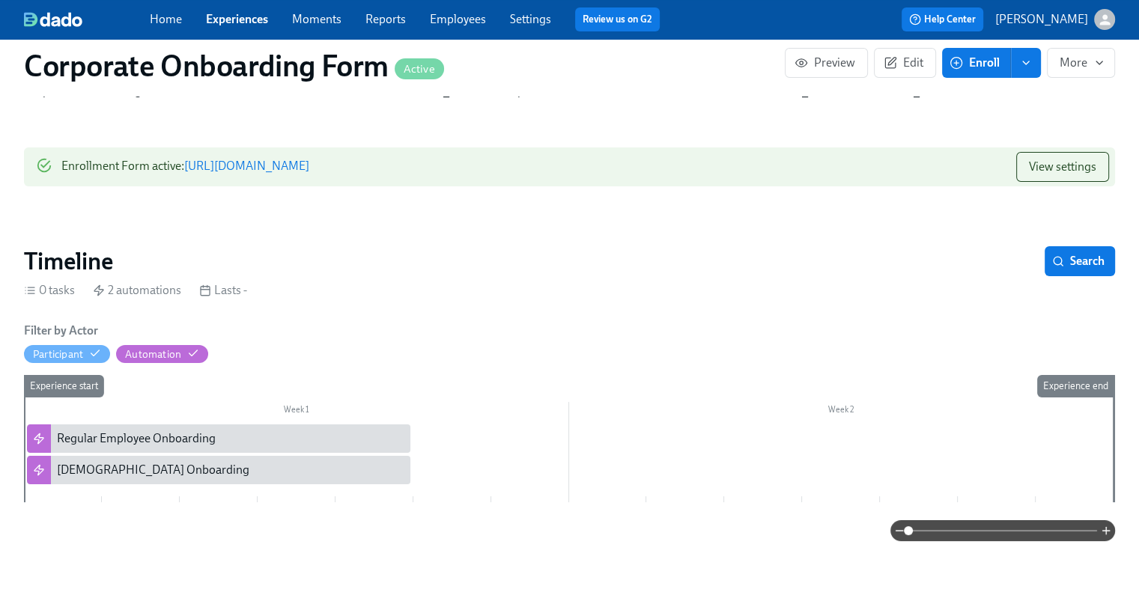
scroll to position [150, 0]
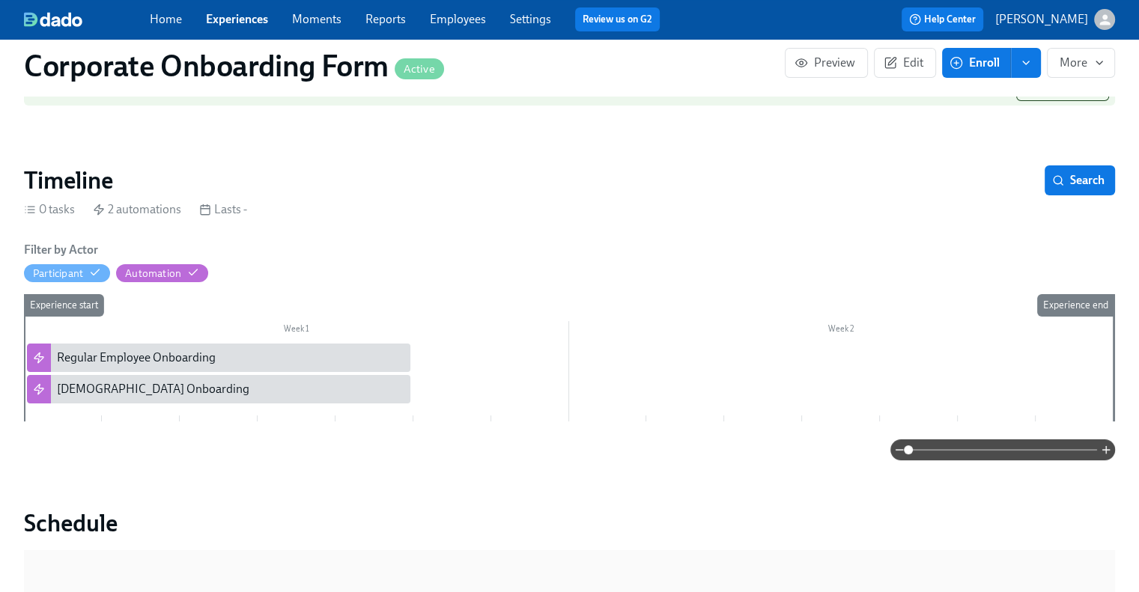
click at [216, 25] on link "Experiences" at bounding box center [237, 19] width 62 height 14
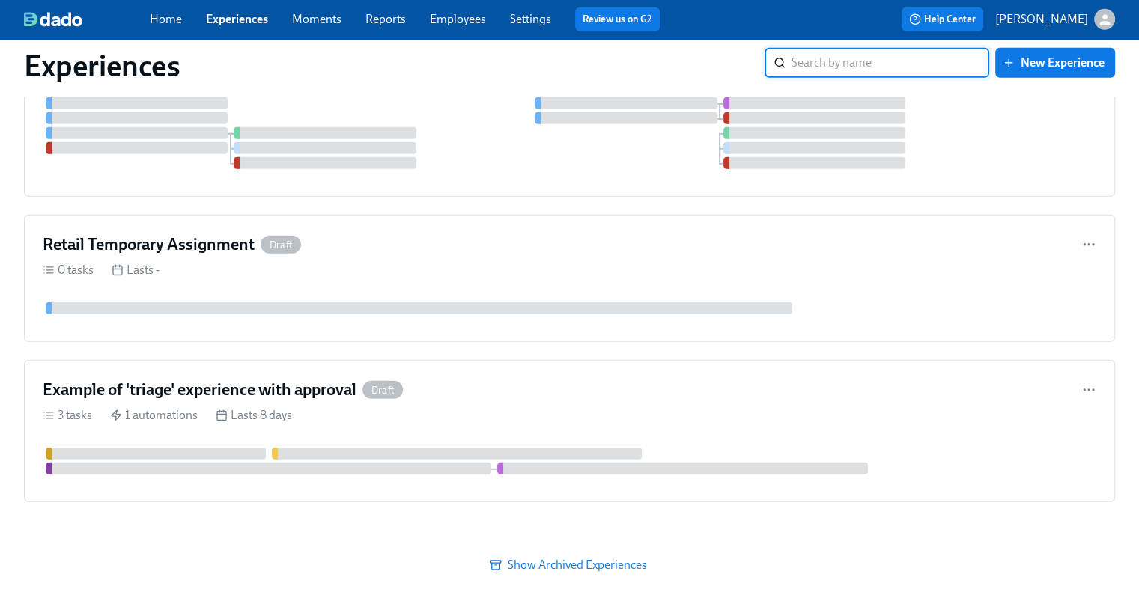
scroll to position [4280, 0]
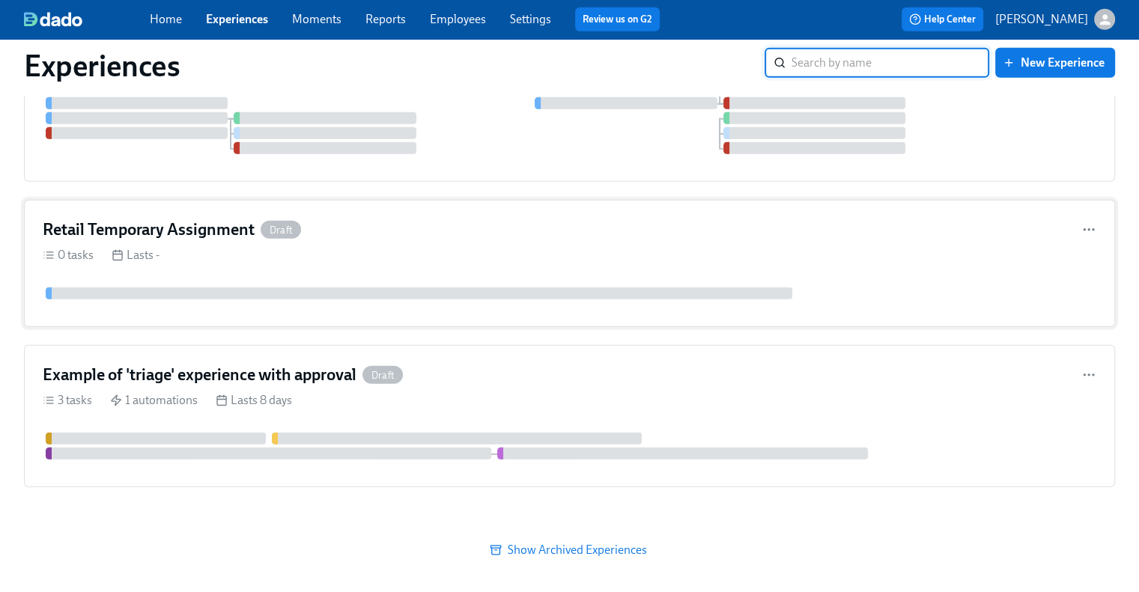
click at [198, 221] on h4 "Retail Temporary Assignment" at bounding box center [149, 230] width 212 height 22
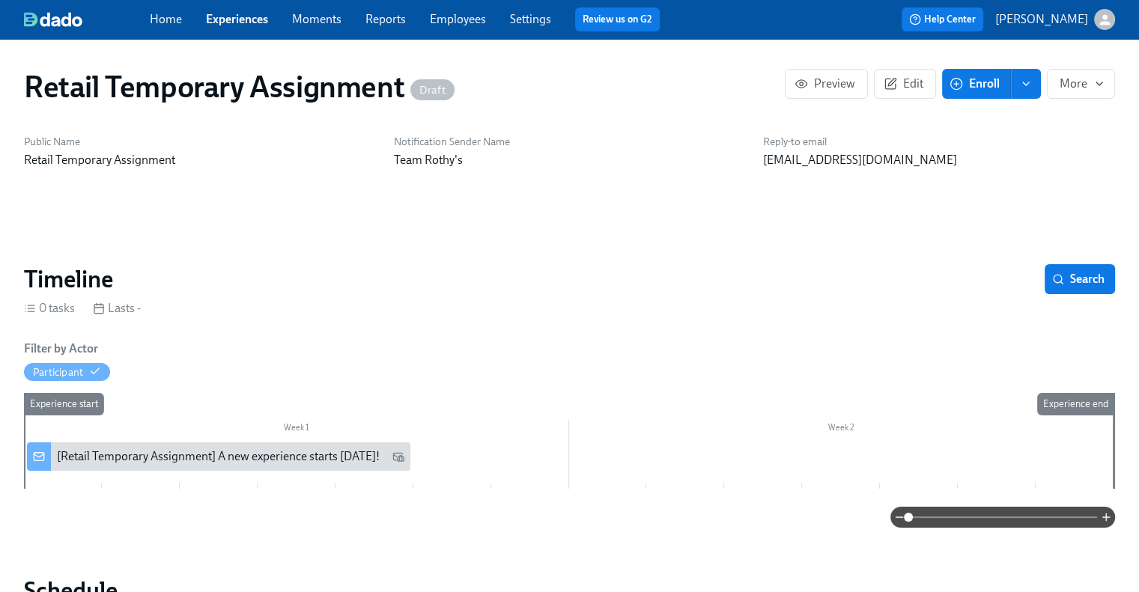
scroll to position [75, 0]
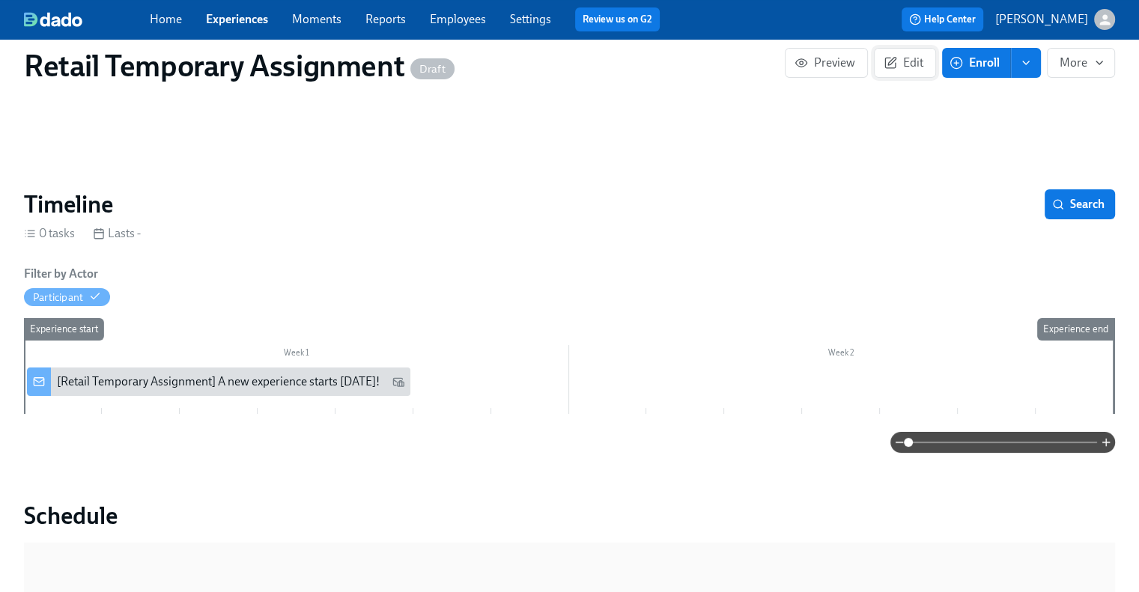
click at [911, 73] on button "Edit" at bounding box center [905, 63] width 62 height 30
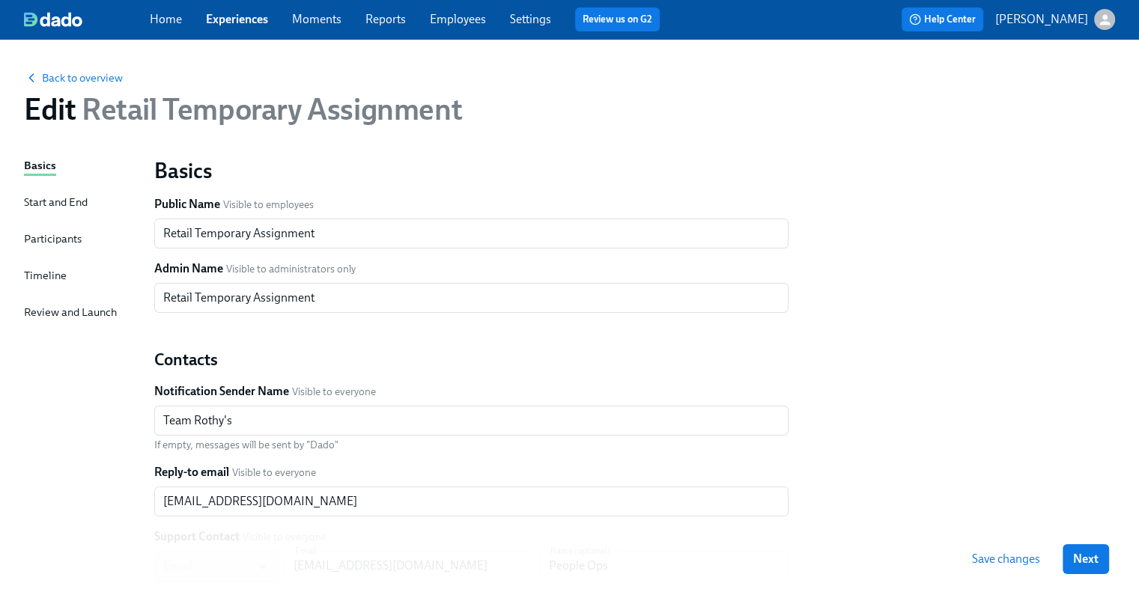
click at [38, 245] on div "Participants" at bounding box center [53, 239] width 58 height 16
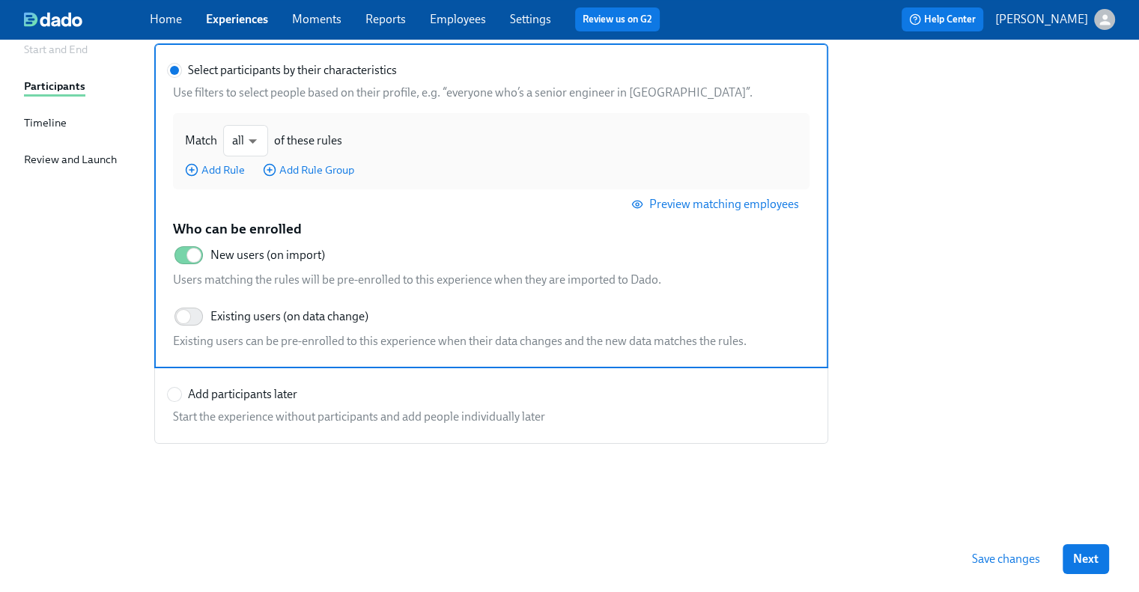
scroll to position [153, 0]
click at [177, 394] on input "Add participants later" at bounding box center [174, 394] width 13 height 13
radio input "true"
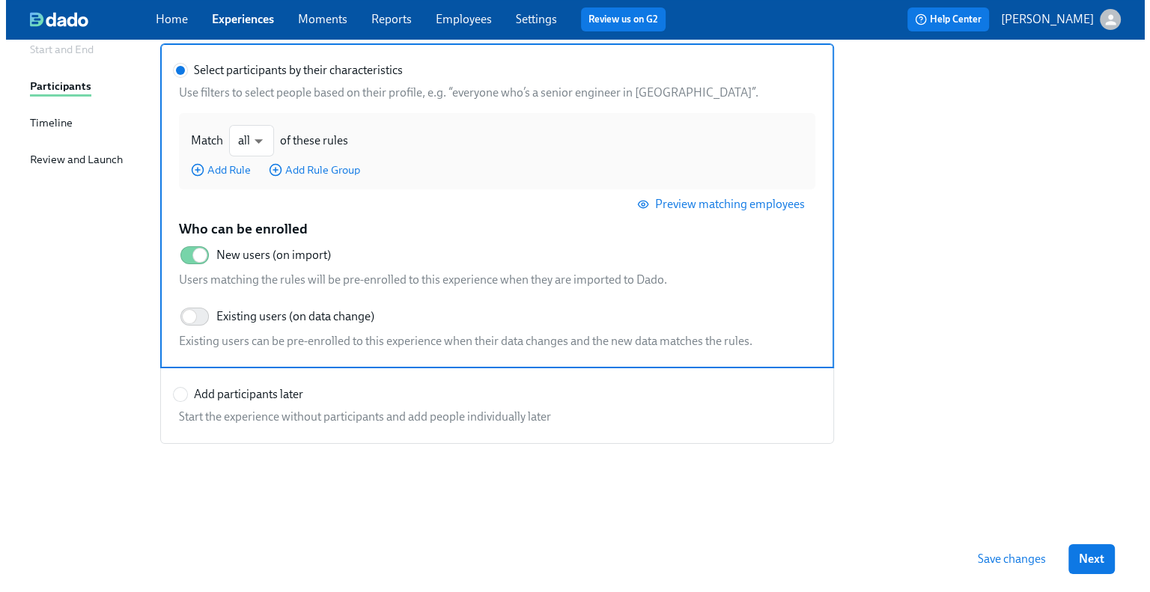
scroll to position [0, 0]
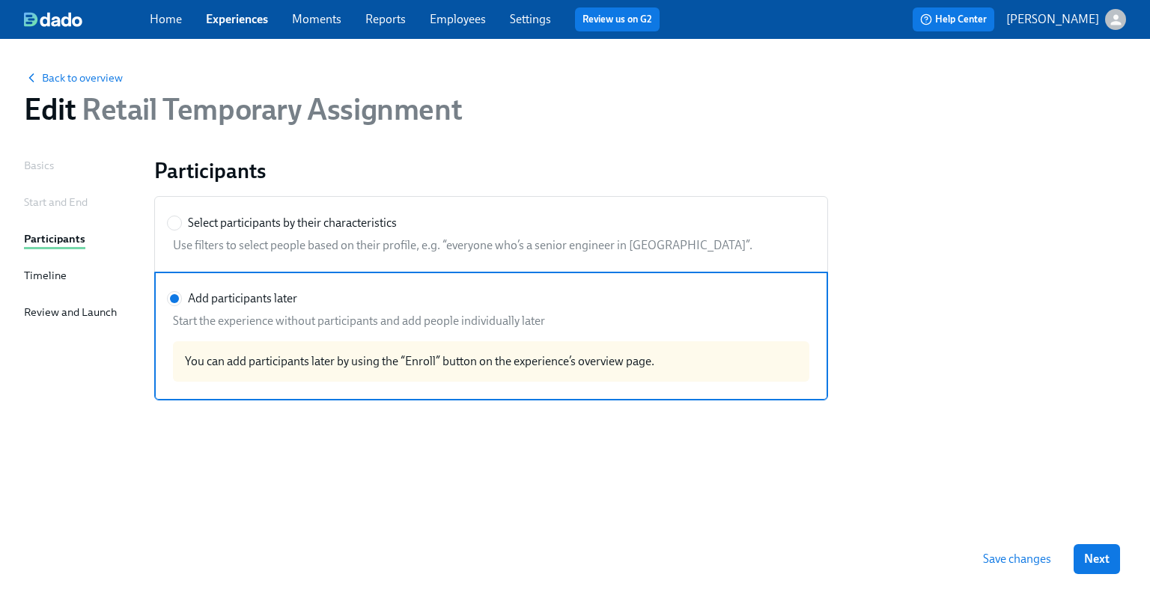
click at [34, 273] on div "Timeline" at bounding box center [45, 275] width 43 height 16
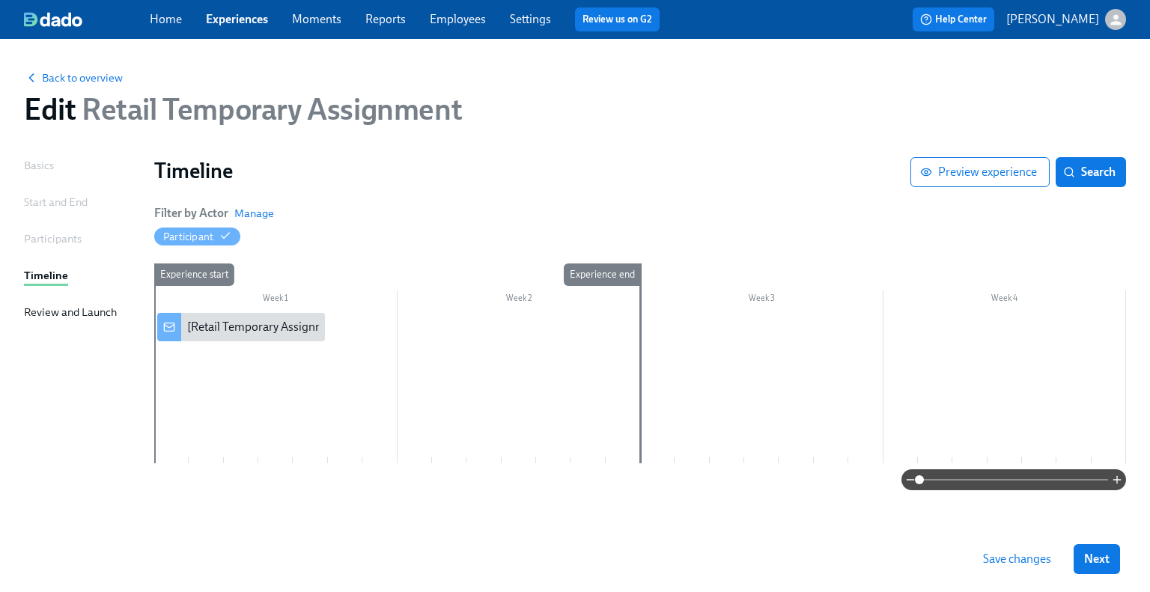
click at [473, 405] on div at bounding box center [640, 388] width 972 height 151
click at [472, 403] on div at bounding box center [640, 388] width 972 height 151
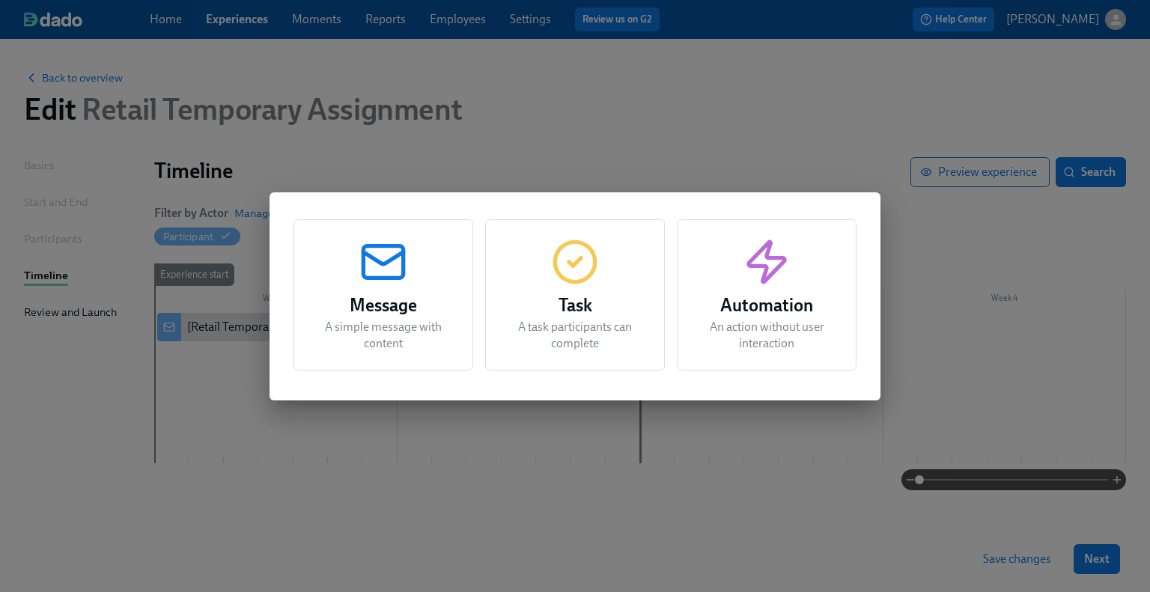
click at [419, 338] on p "A simple message with content" at bounding box center [383, 335] width 142 height 33
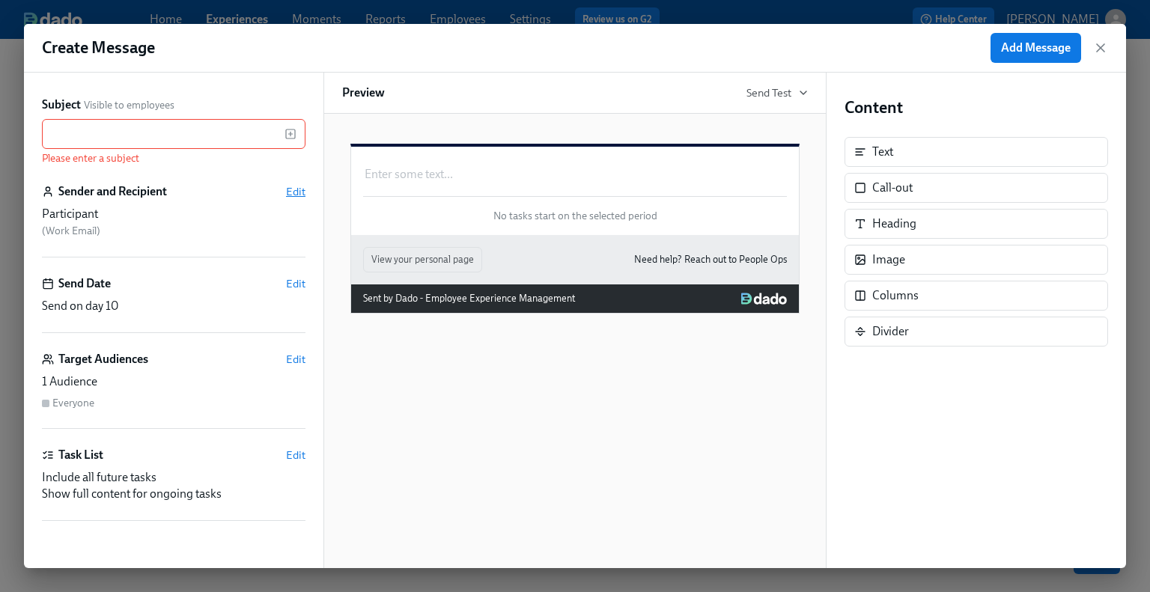
click at [287, 192] on span "Edit" at bounding box center [295, 191] width 19 height 15
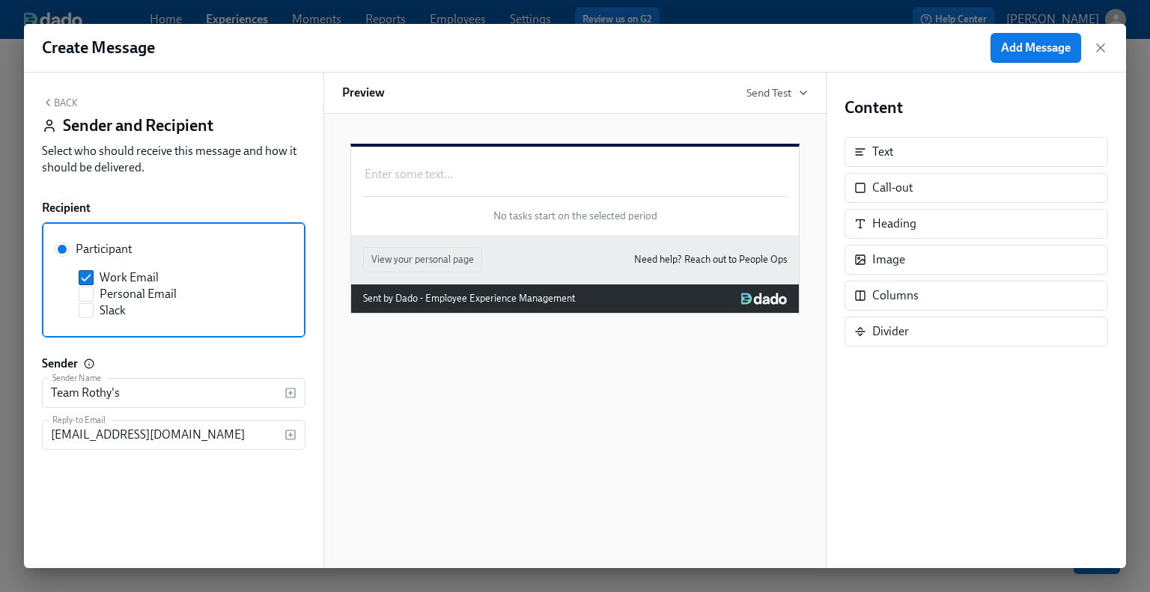
click at [72, 98] on button "Back" at bounding box center [60, 103] width 36 height 12
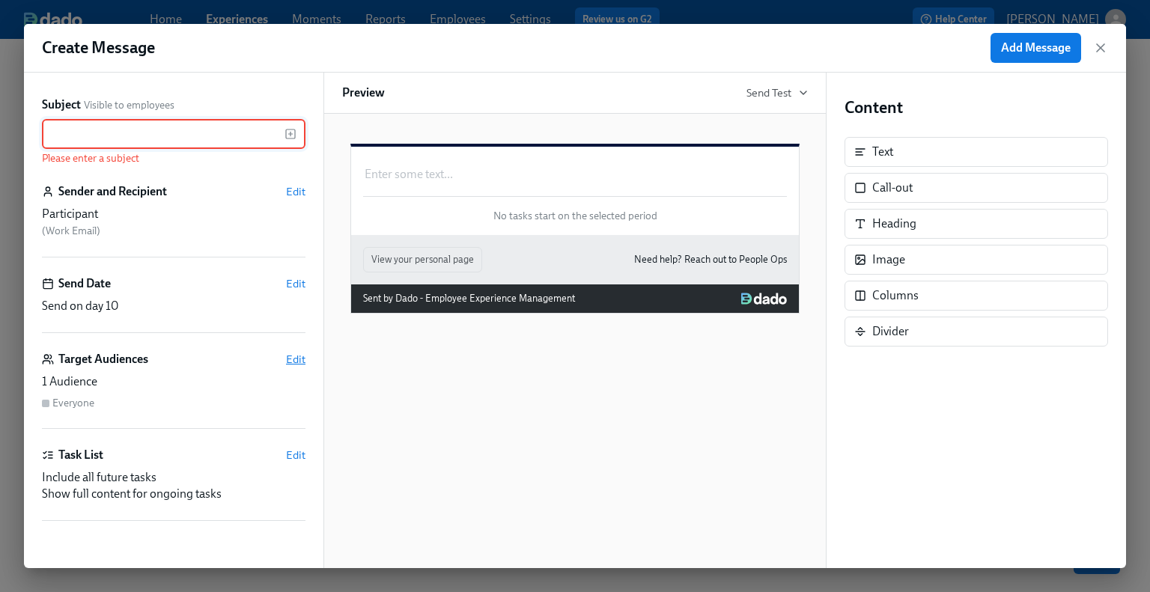
click at [289, 364] on span "Edit" at bounding box center [295, 359] width 19 height 15
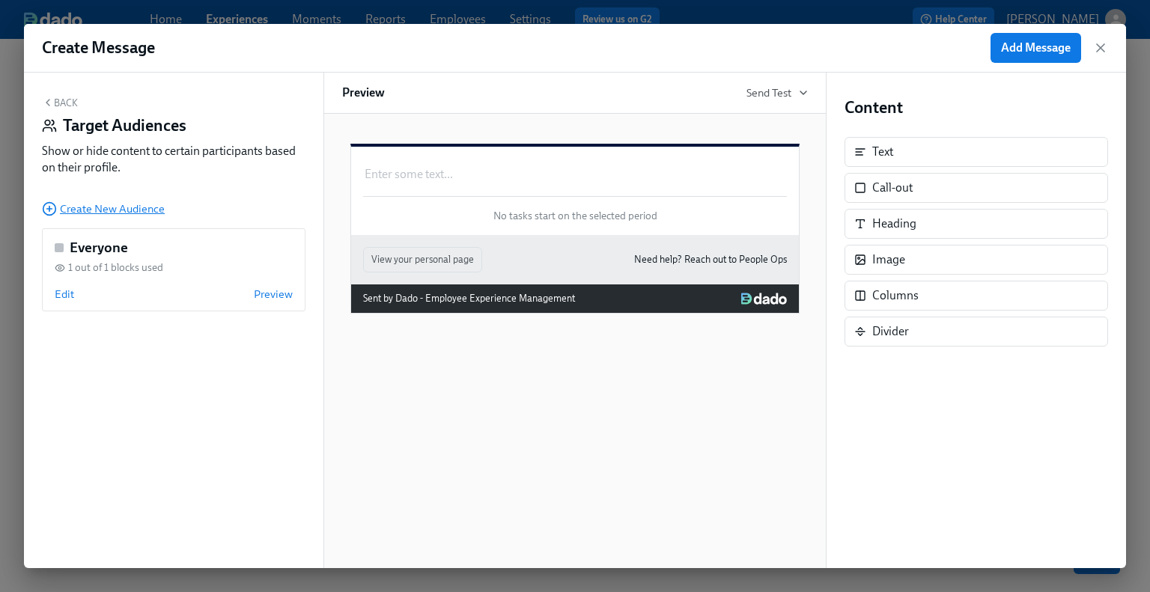
click at [114, 212] on span "Create New Audience" at bounding box center [103, 208] width 123 height 15
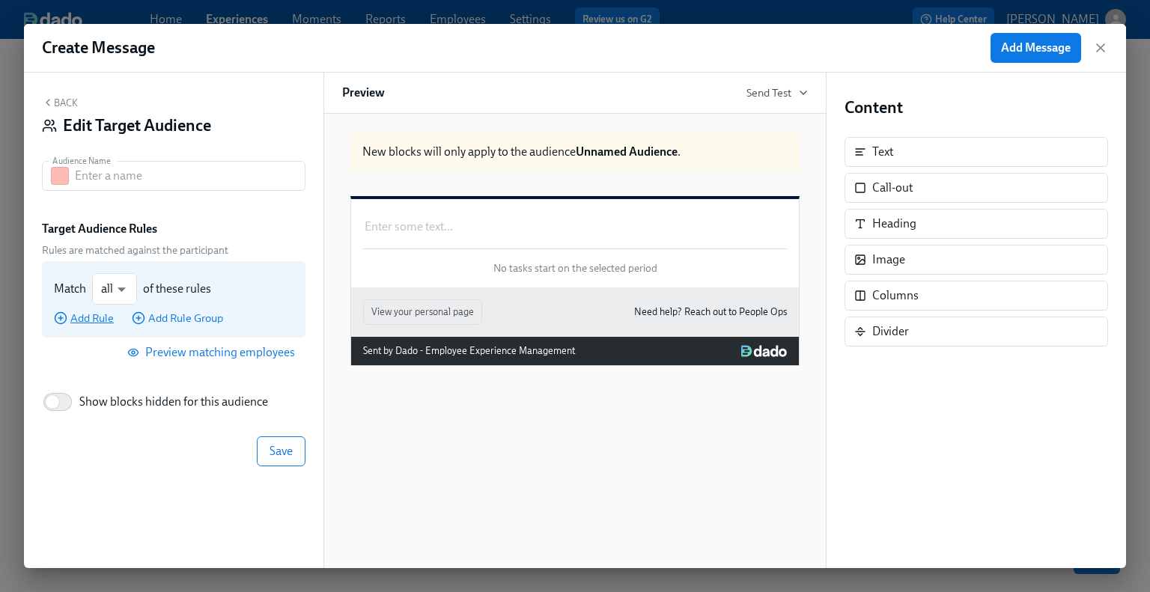
click at [100, 318] on span "Add Rule" at bounding box center [84, 318] width 60 height 15
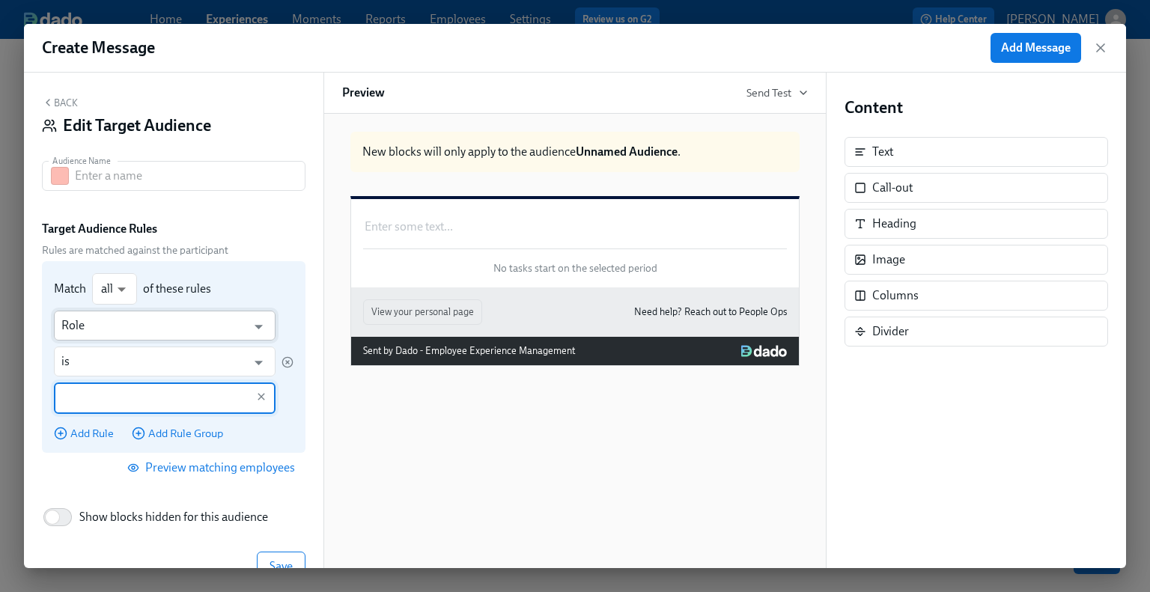
click at [111, 328] on input "Role" at bounding box center [153, 326] width 185 height 30
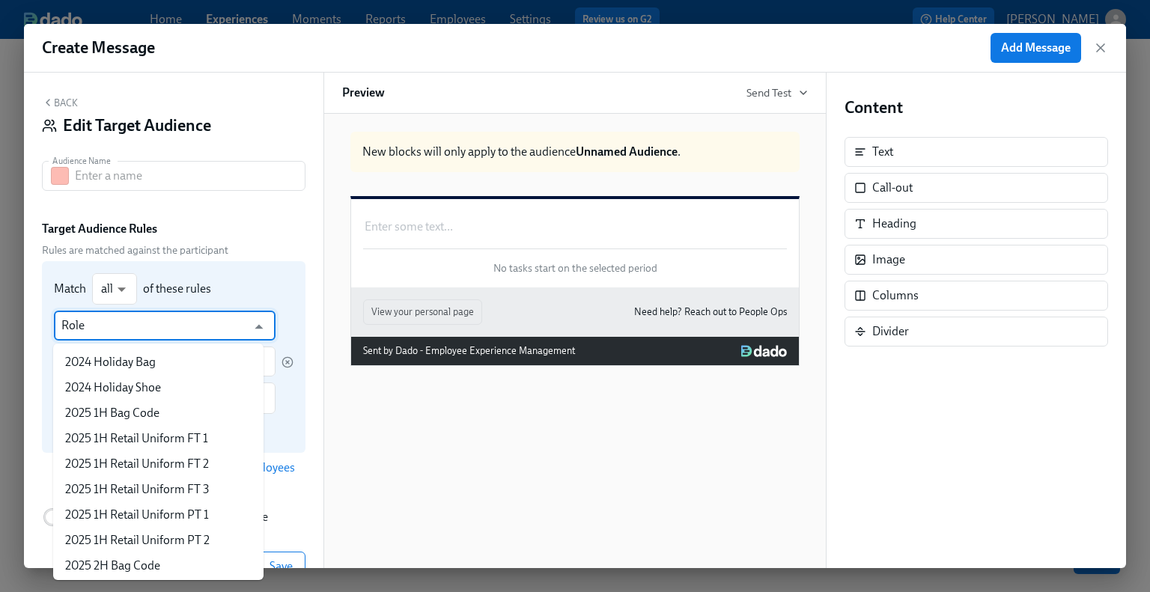
scroll to position [2867, 0]
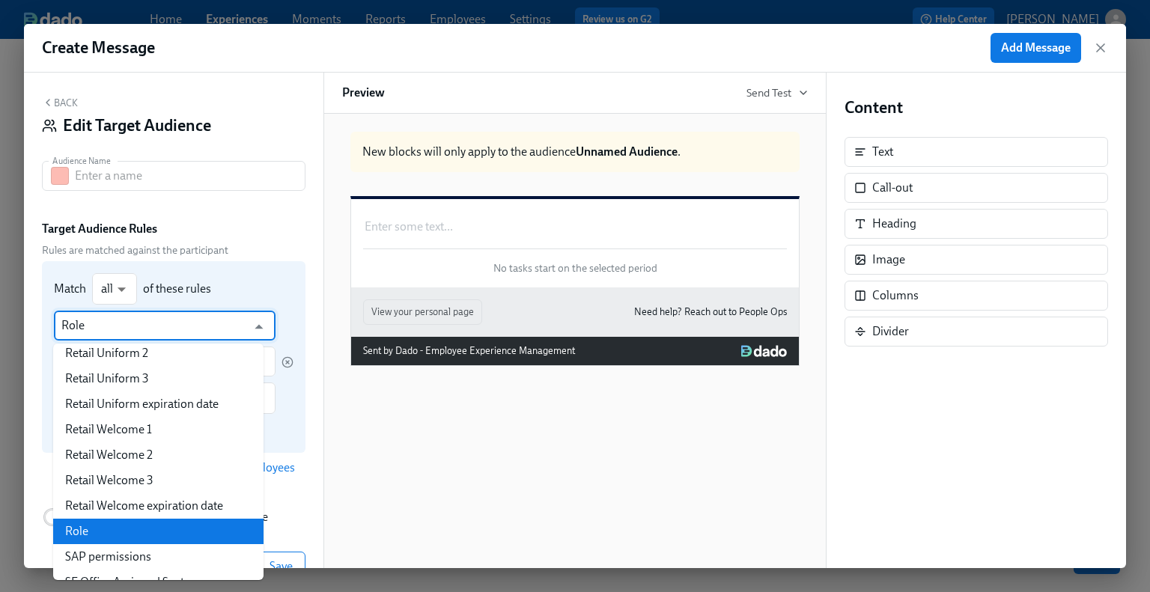
click at [258, 284] on div "Match all all ​ of these rules" at bounding box center [174, 288] width 240 height 31
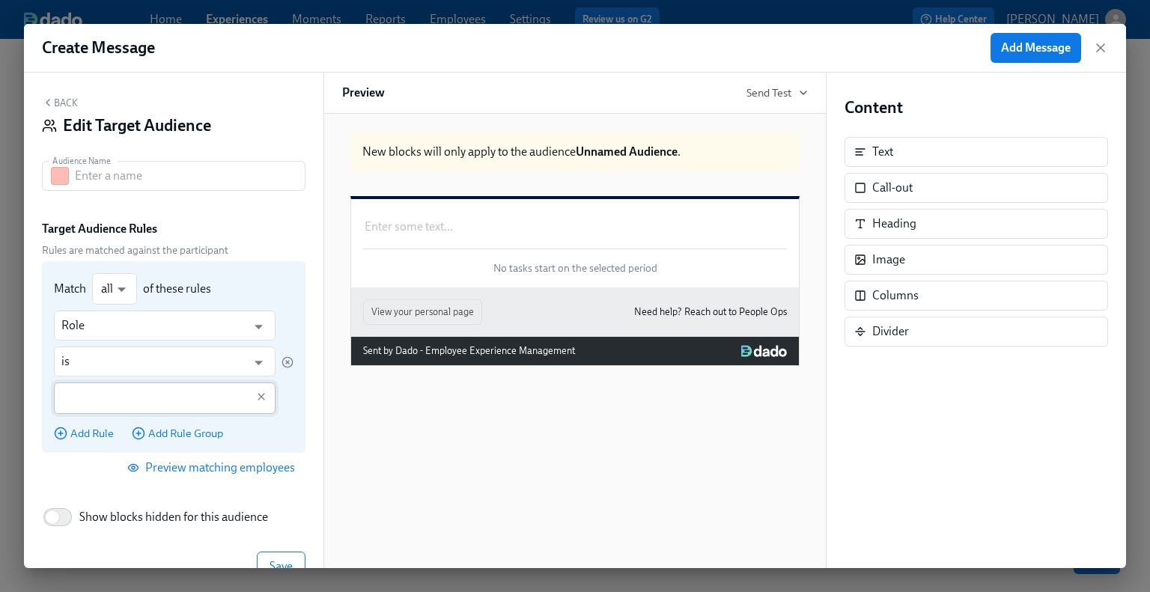
click at [174, 404] on input "text" at bounding box center [153, 398] width 185 height 31
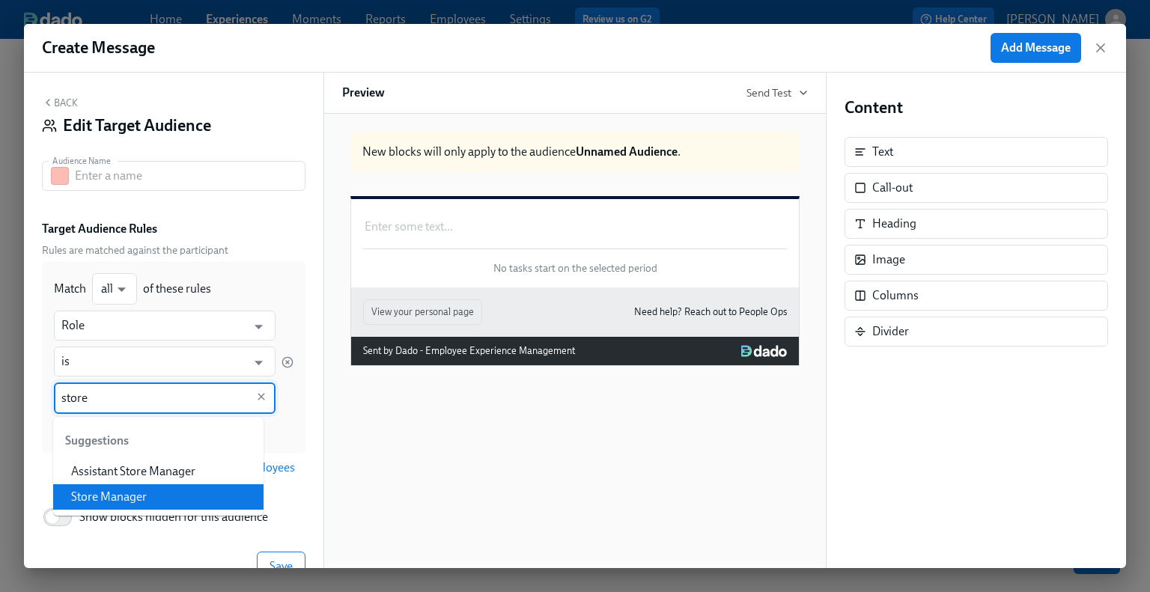
click at [192, 493] on li "Store Manager" at bounding box center [158, 496] width 210 height 25
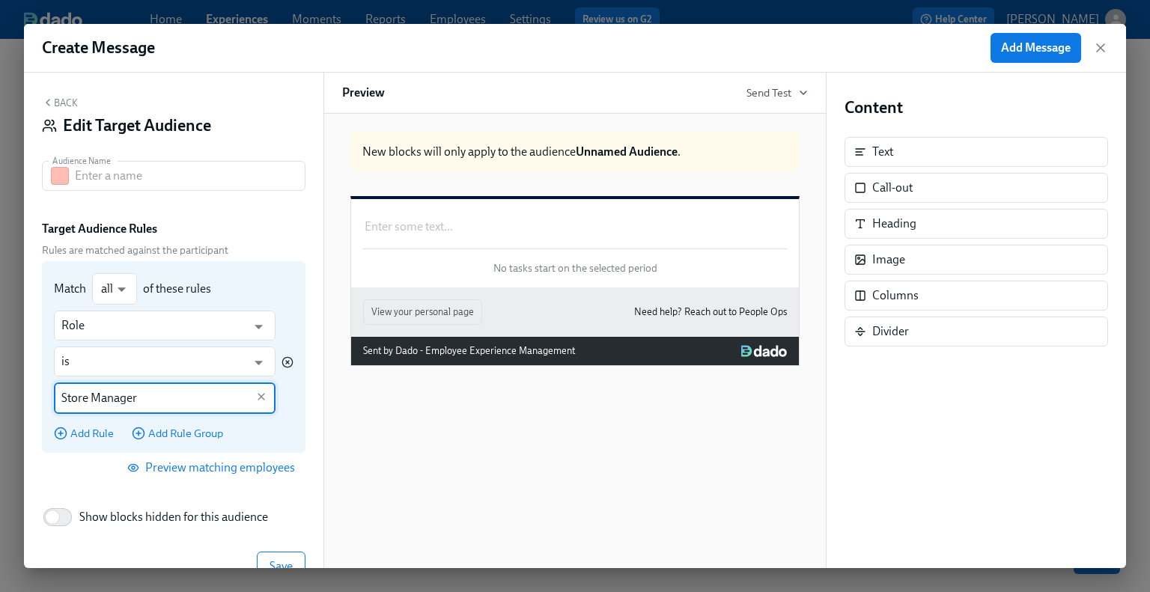
type input "Store Manager"
click at [282, 359] on icon "button" at bounding box center [288, 362] width 12 height 12
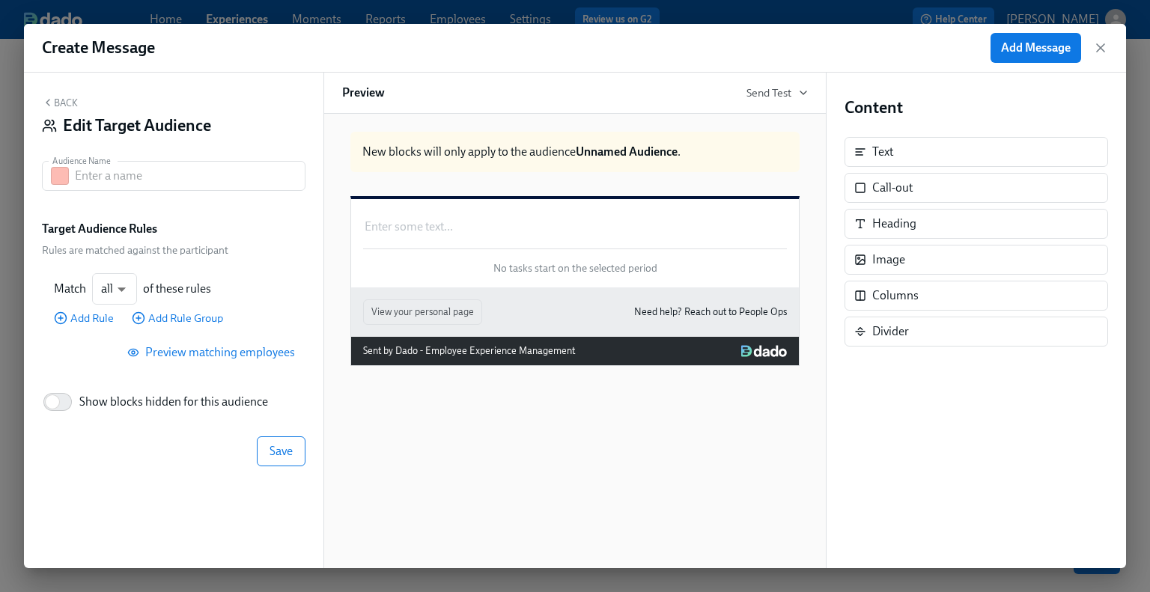
click at [55, 101] on button "Back" at bounding box center [60, 103] width 36 height 12
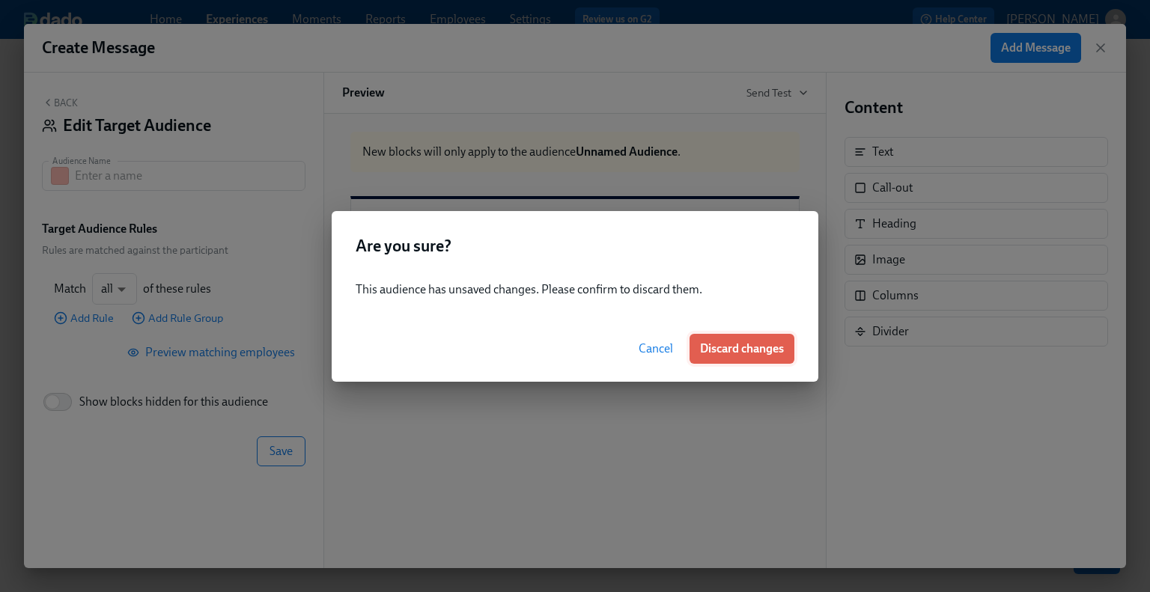
click at [768, 347] on span "Discard changes" at bounding box center [742, 348] width 84 height 15
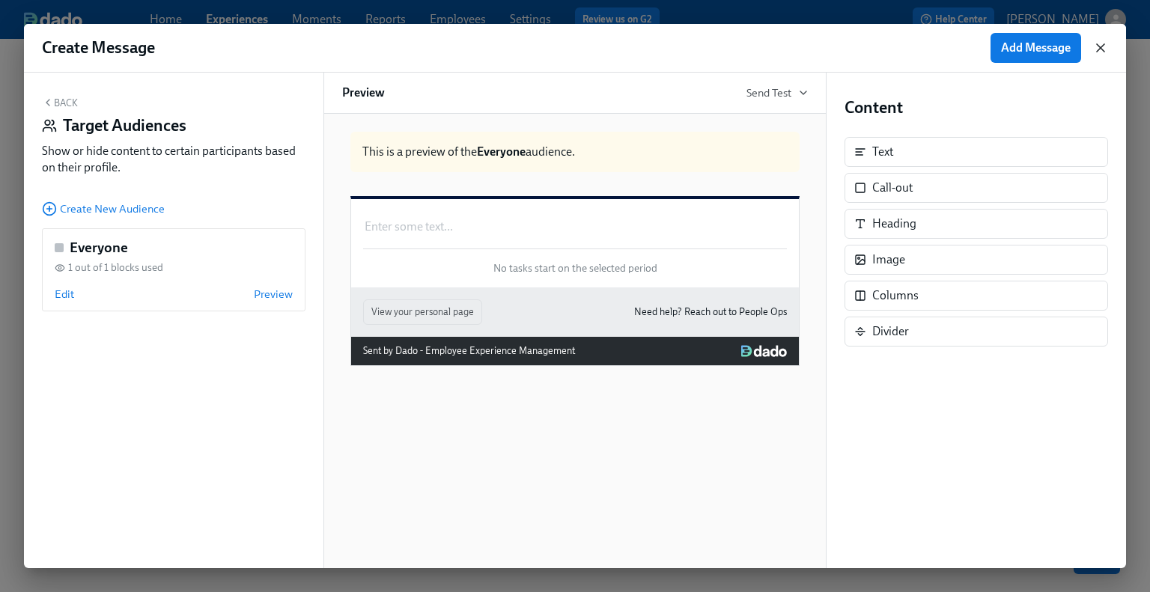
click at [957, 53] on icon "button" at bounding box center [1100, 47] width 15 height 15
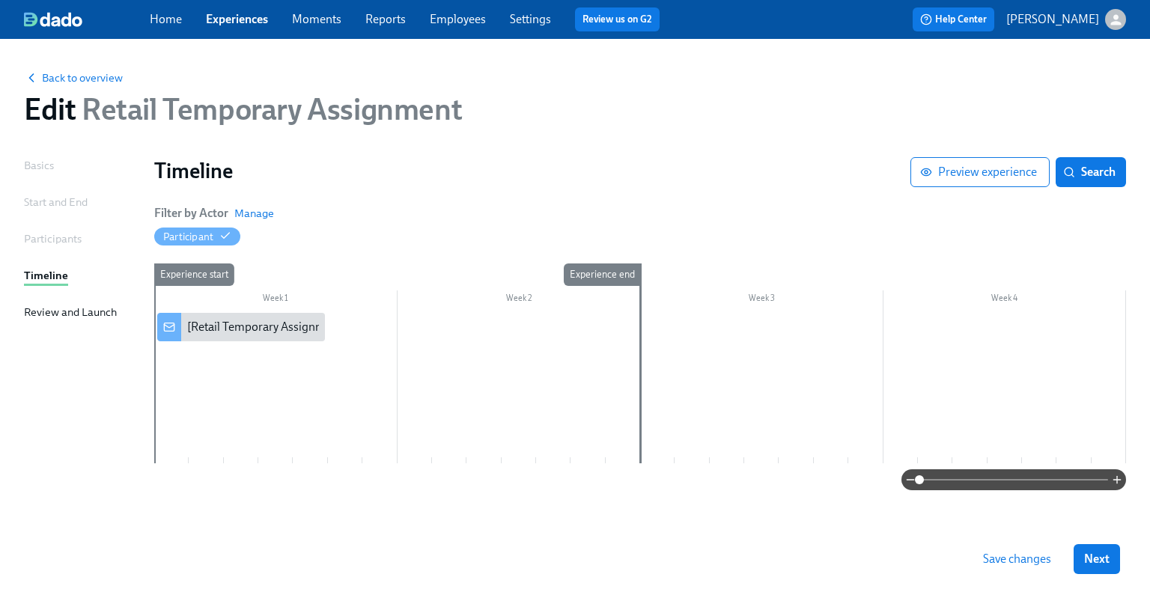
click at [545, 359] on div at bounding box center [640, 388] width 972 height 151
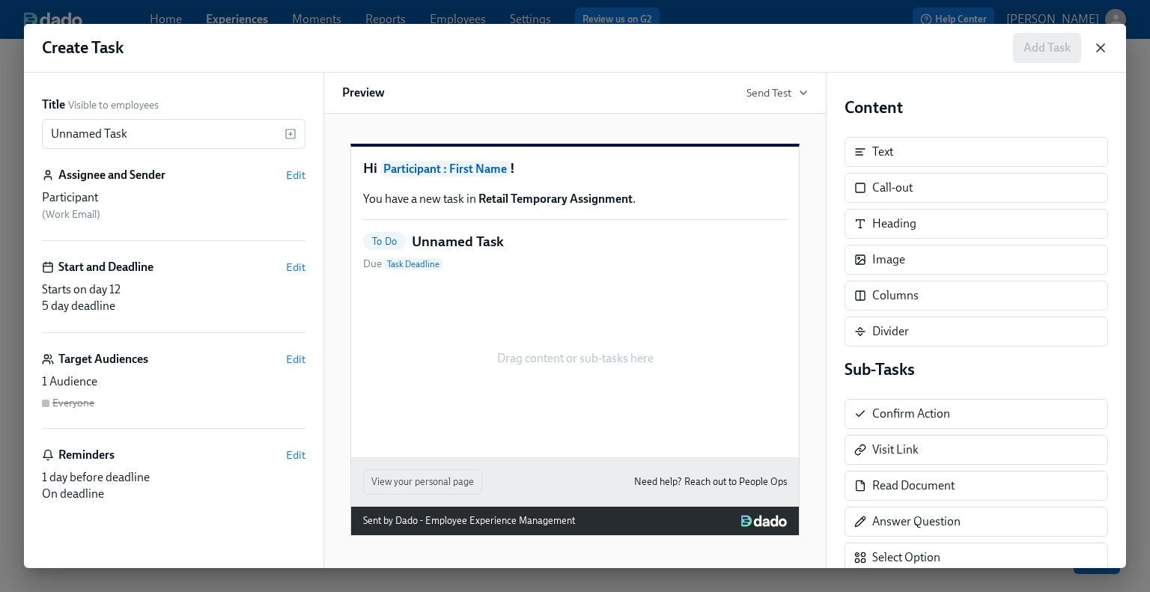
click at [957, 54] on icon "button" at bounding box center [1100, 47] width 15 height 15
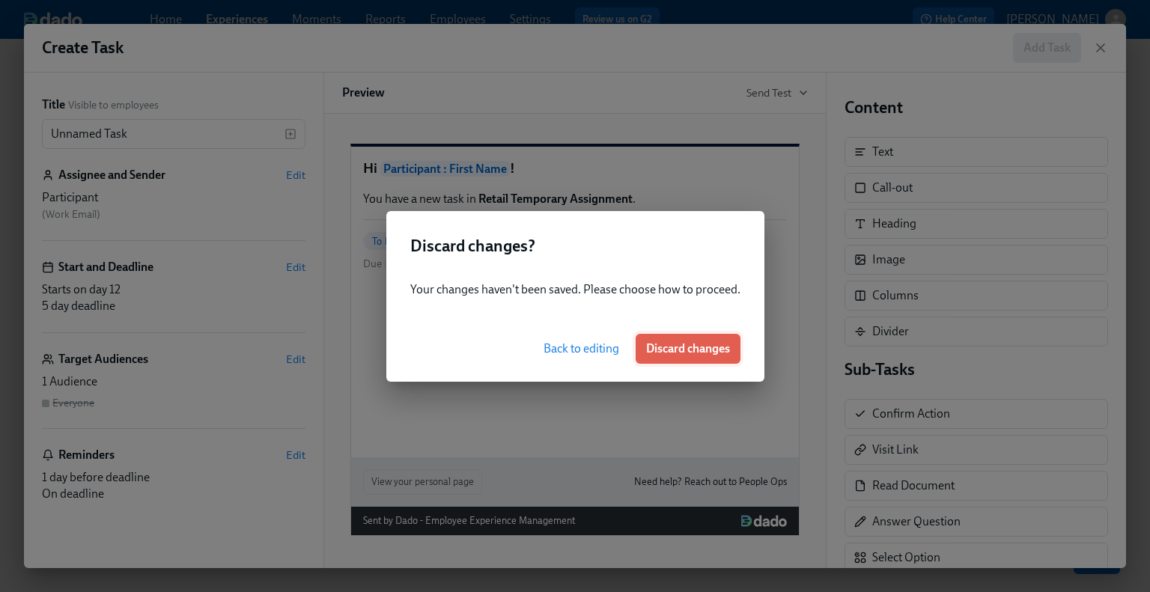
click at [667, 347] on span "Discard changes" at bounding box center [688, 348] width 84 height 15
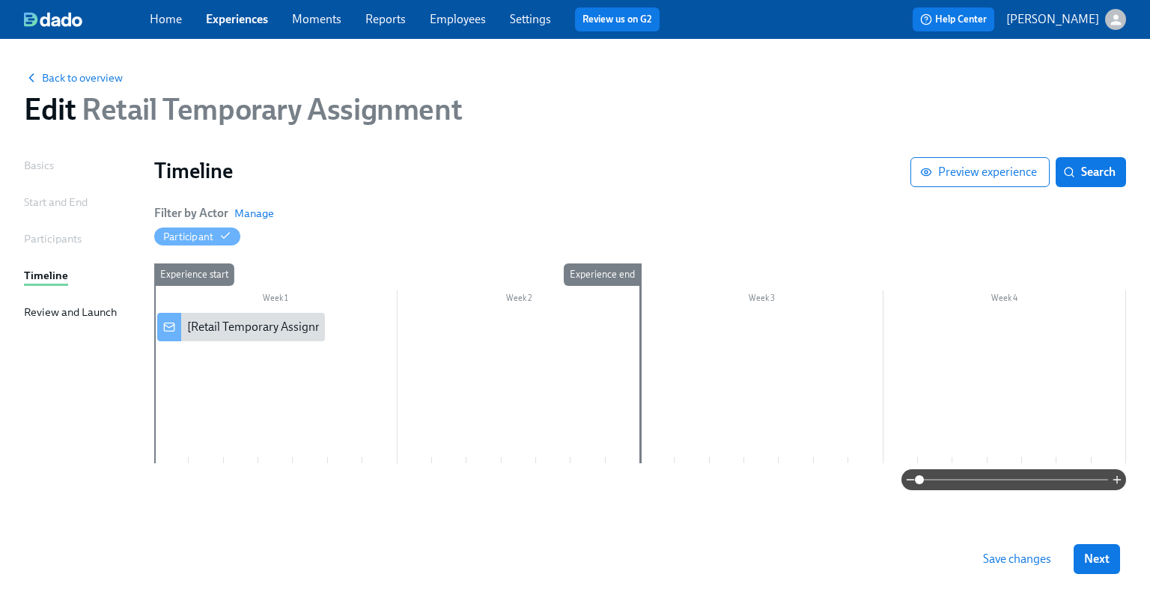
click at [508, 359] on div at bounding box center [640, 388] width 972 height 151
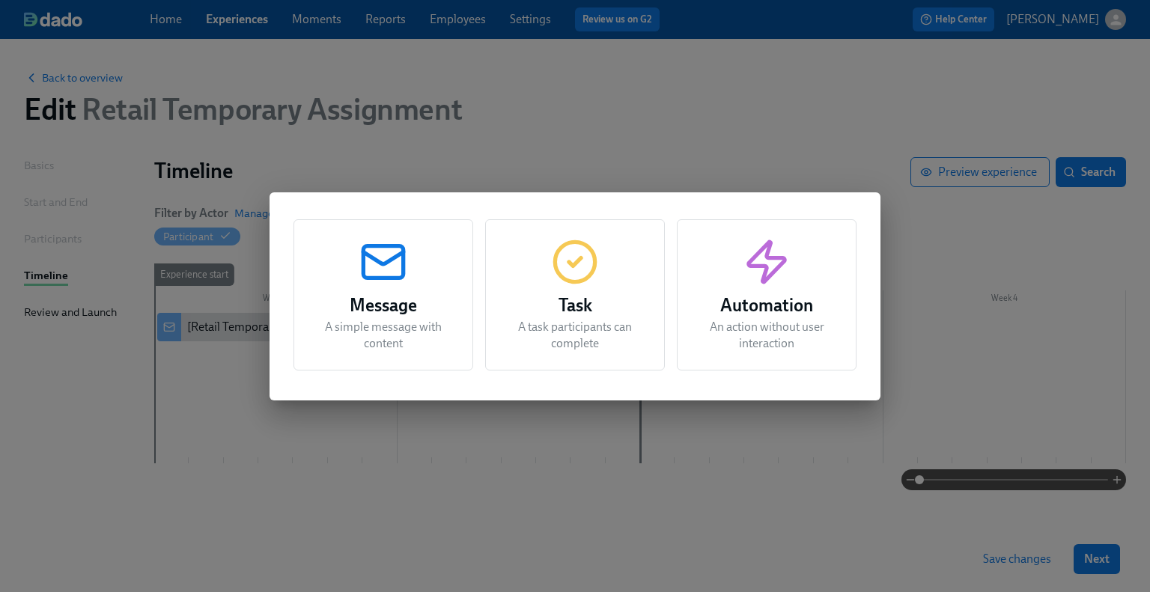
click at [548, 327] on p "A task participants can complete" at bounding box center [575, 335] width 142 height 33
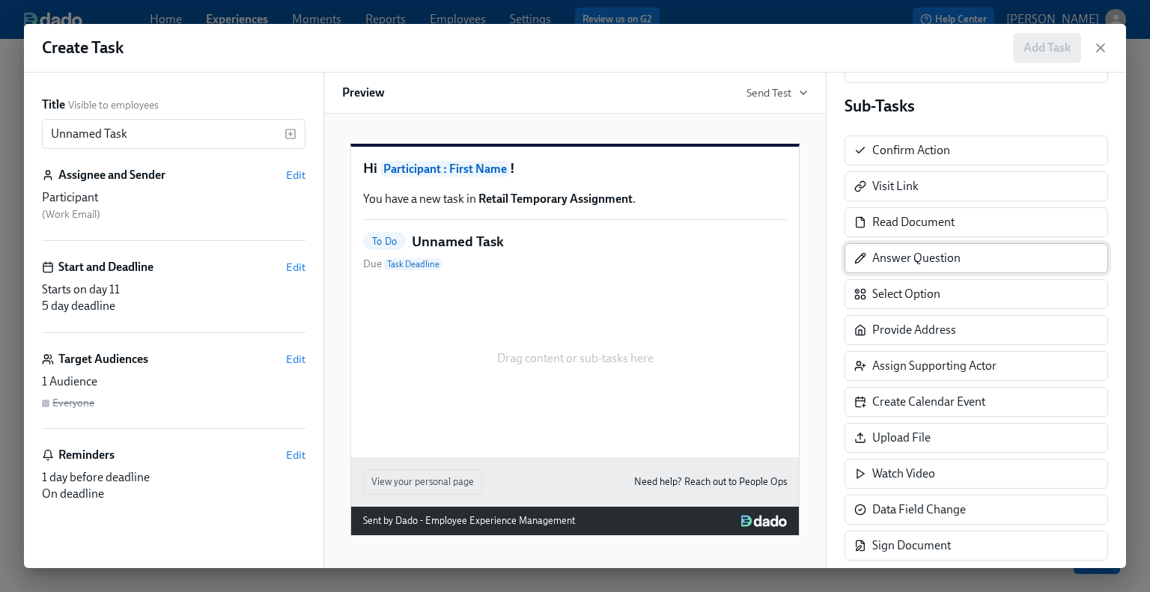
scroll to position [286, 0]
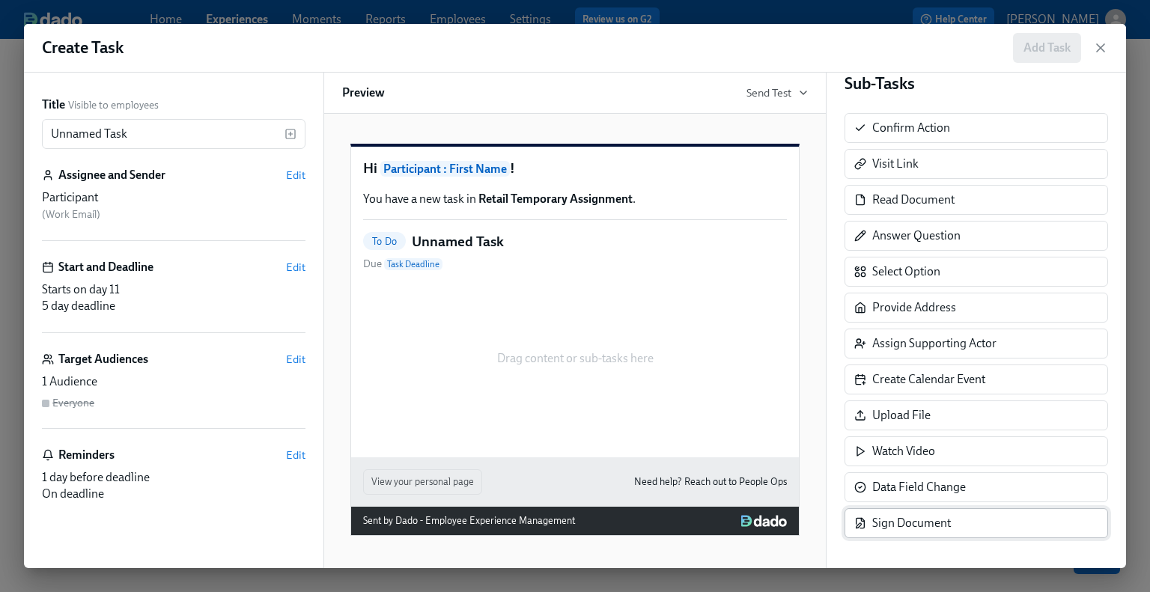
click at [957, 517] on div "Sign Document" at bounding box center [977, 523] width 264 height 30
click at [957, 49] on icon "button" at bounding box center [1100, 47] width 15 height 15
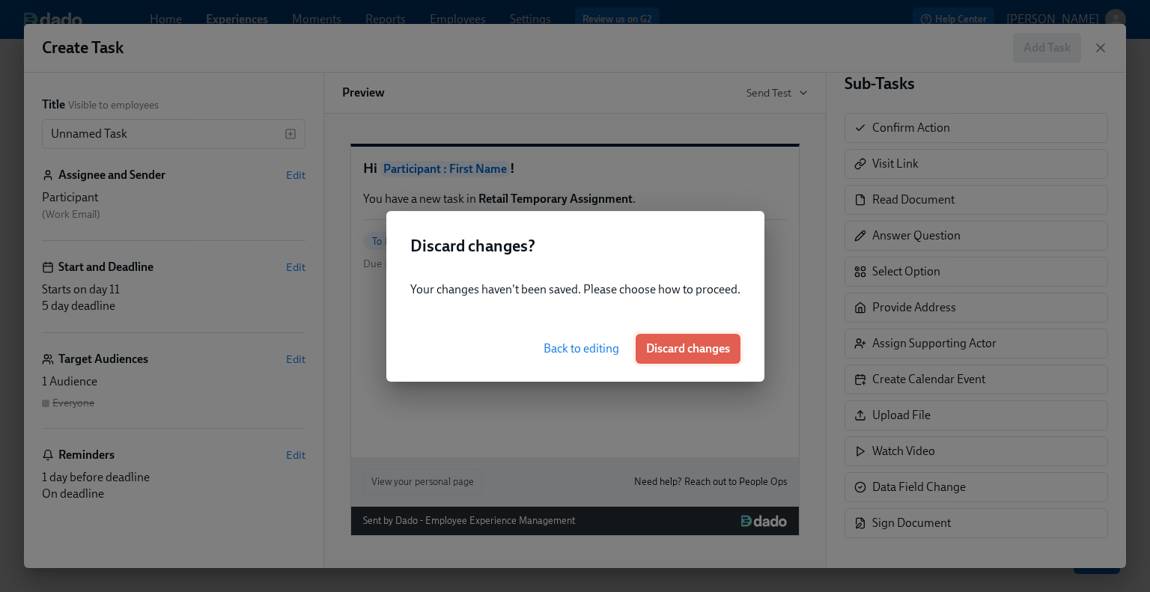
click at [722, 348] on span "Discard changes" at bounding box center [688, 348] width 84 height 15
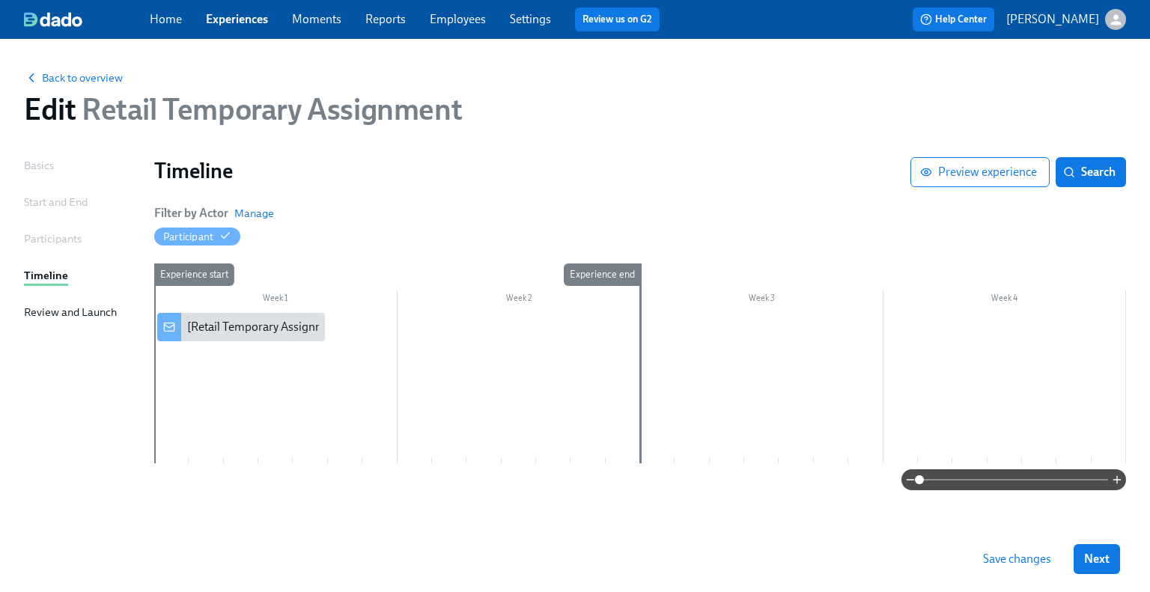
click at [521, 387] on div at bounding box center [640, 388] width 972 height 151
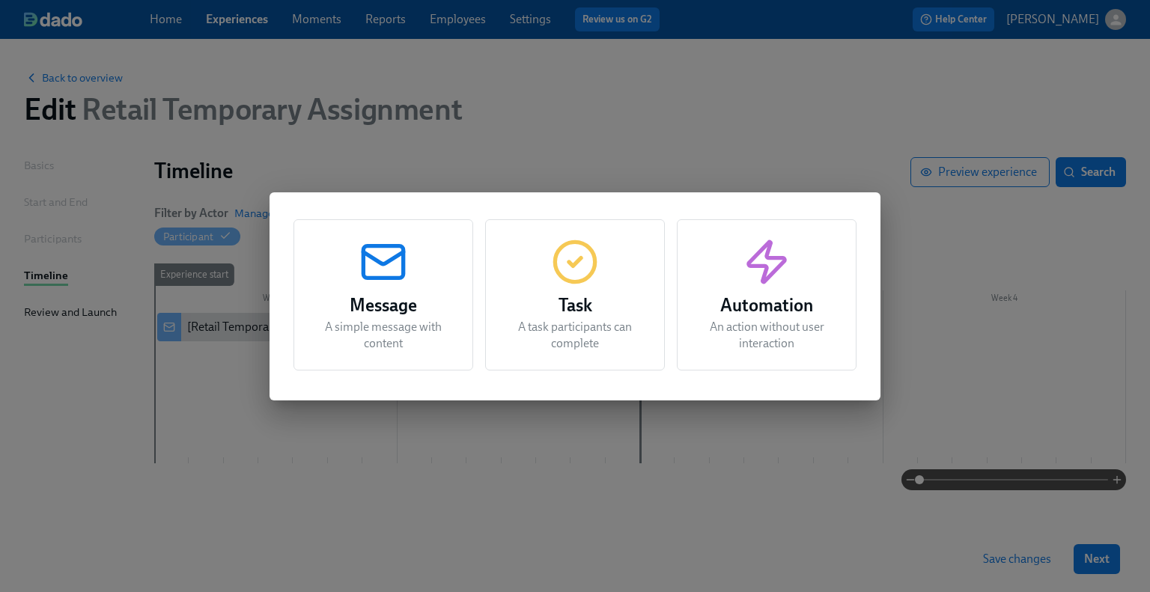
click at [768, 309] on h3 "Automation" at bounding box center [767, 305] width 142 height 27
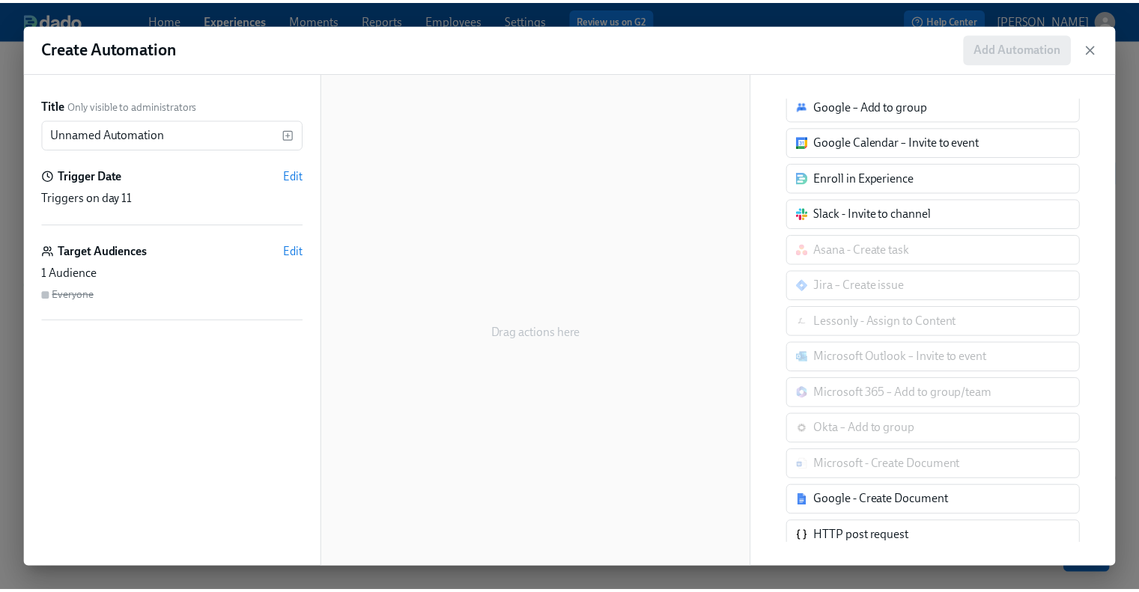
scroll to position [57, 0]
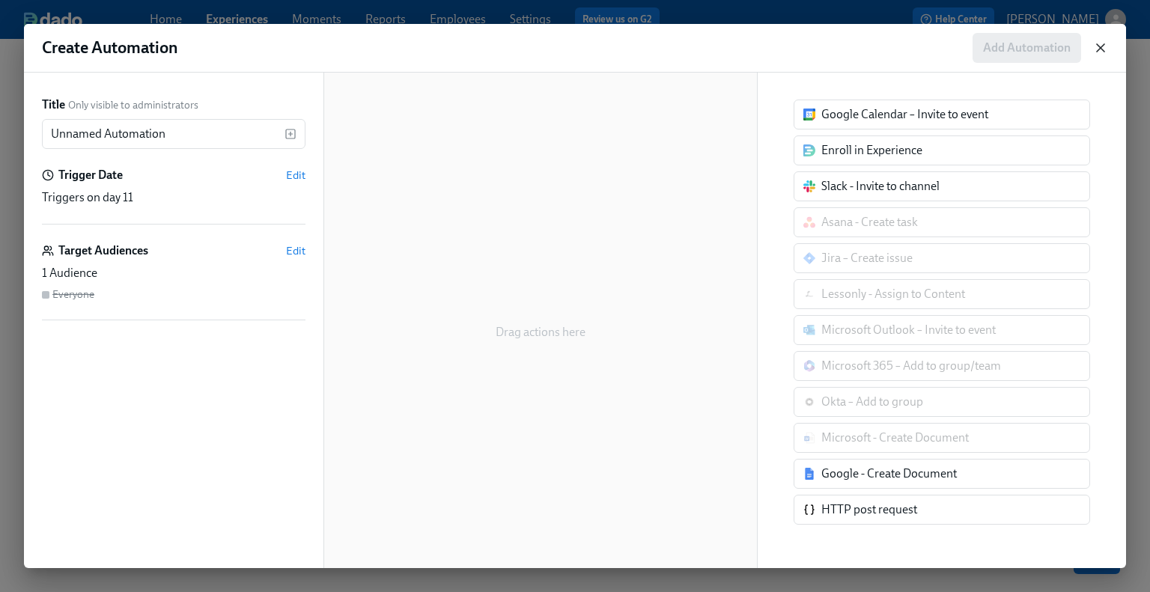
click at [957, 53] on icon "button" at bounding box center [1100, 47] width 15 height 15
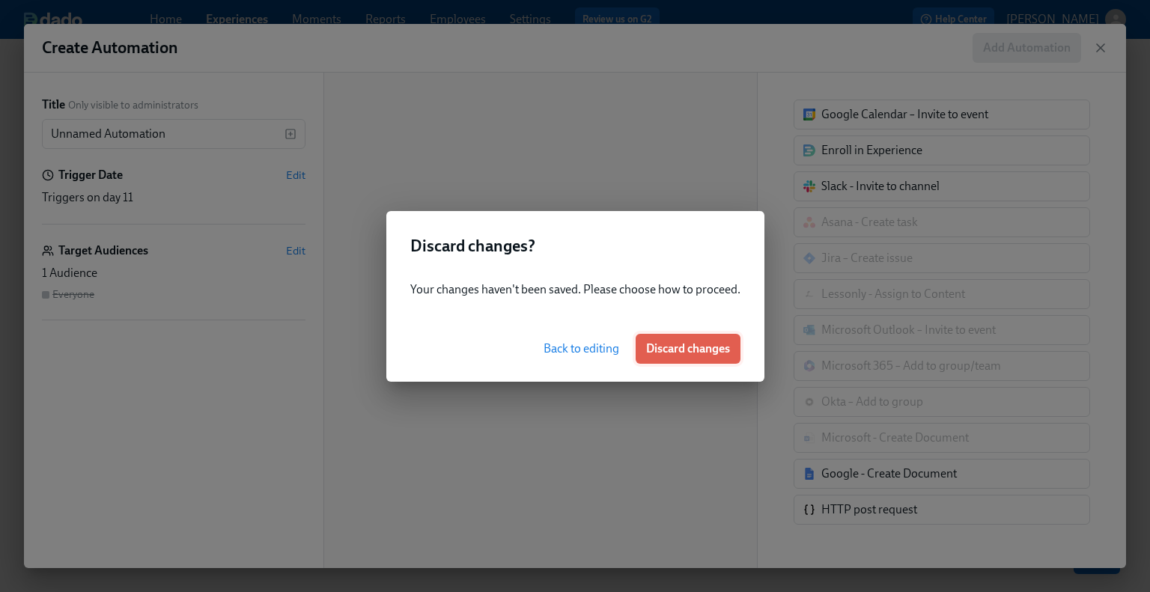
click at [663, 350] on span "Discard changes" at bounding box center [688, 348] width 84 height 15
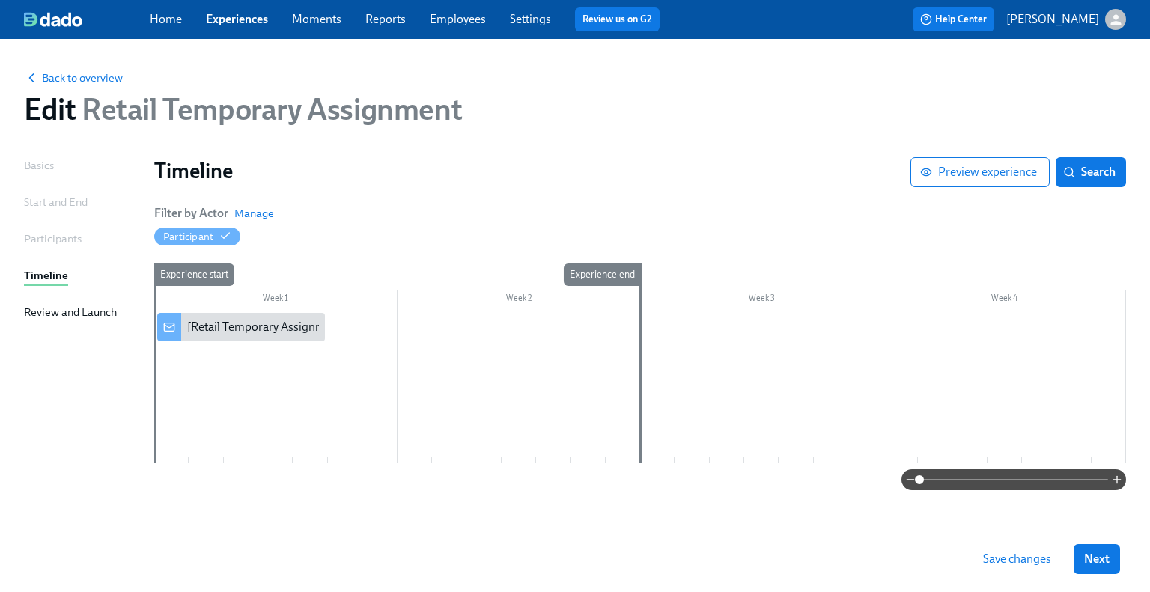
click at [449, 20] on link "Employees" at bounding box center [458, 19] width 56 height 14
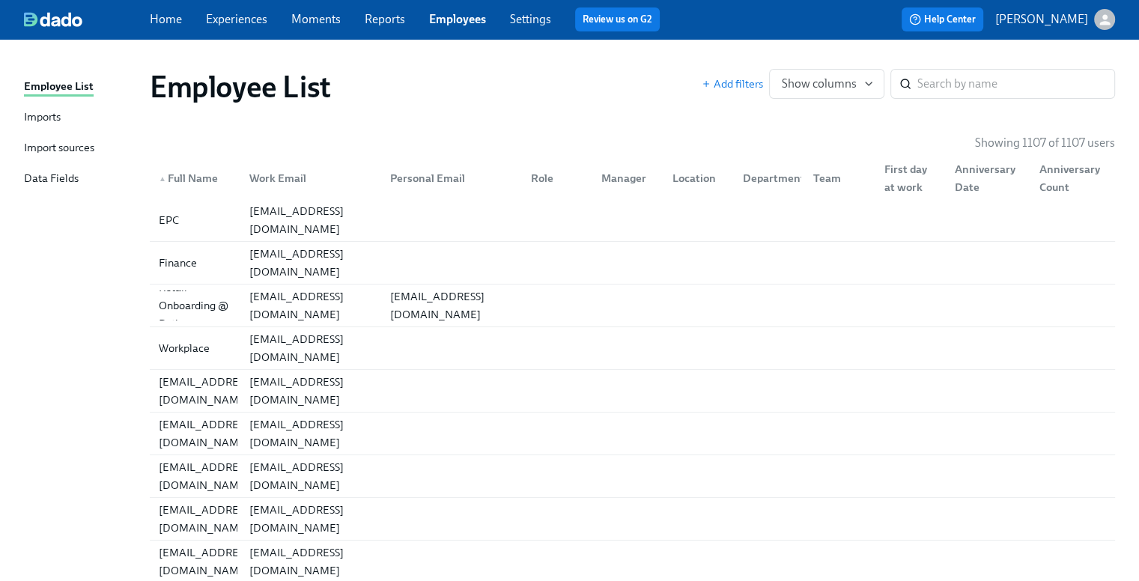
click at [47, 150] on div "Import sources" at bounding box center [59, 148] width 70 height 19
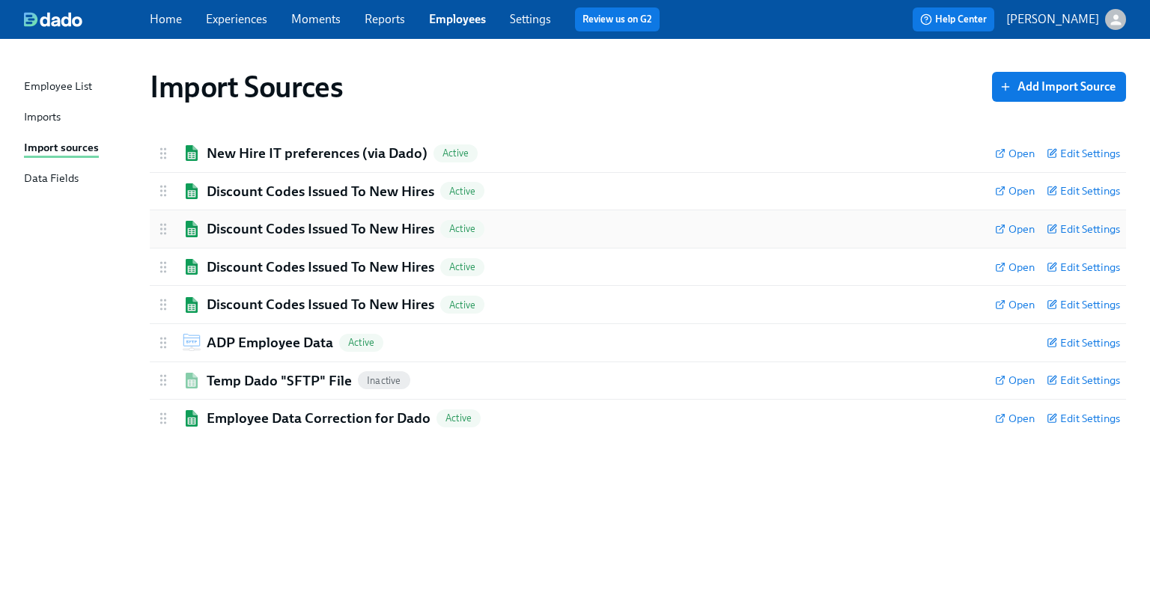
click at [353, 221] on h2 "Discount Codes Issued To New Hires" at bounding box center [321, 228] width 228 height 19
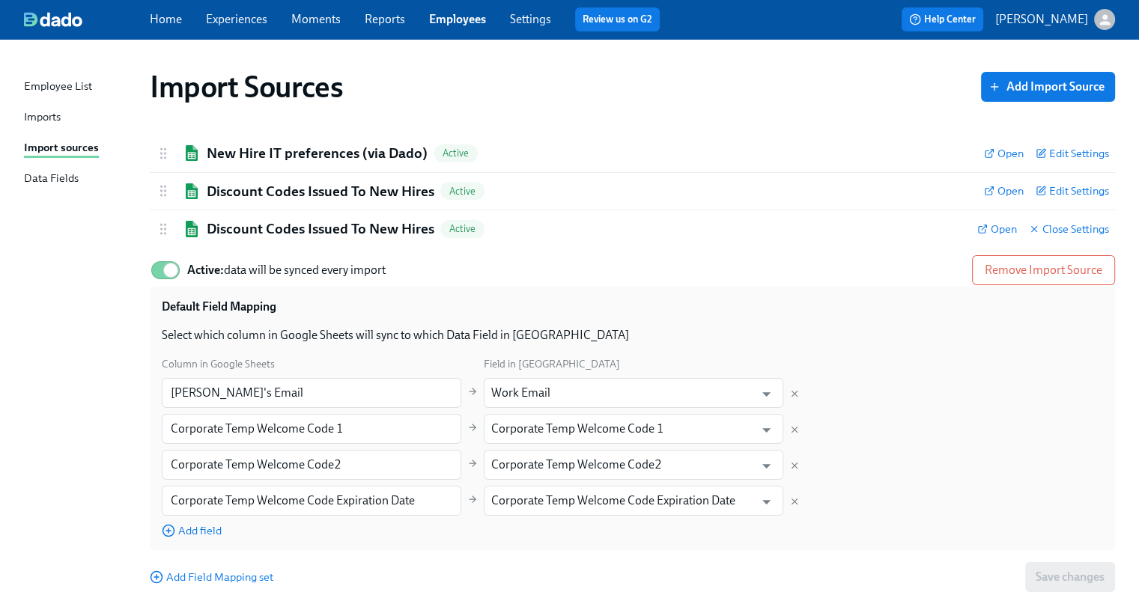
click at [45, 113] on div "Imports" at bounding box center [42, 118] width 37 height 19
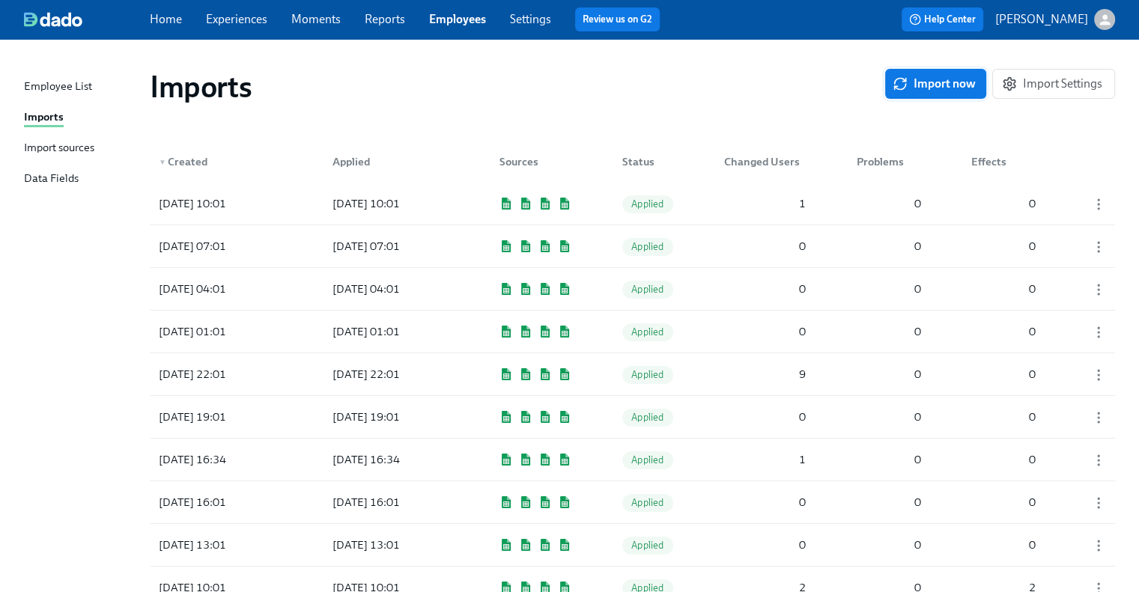
click at [932, 88] on span "Import now" at bounding box center [936, 83] width 80 height 15
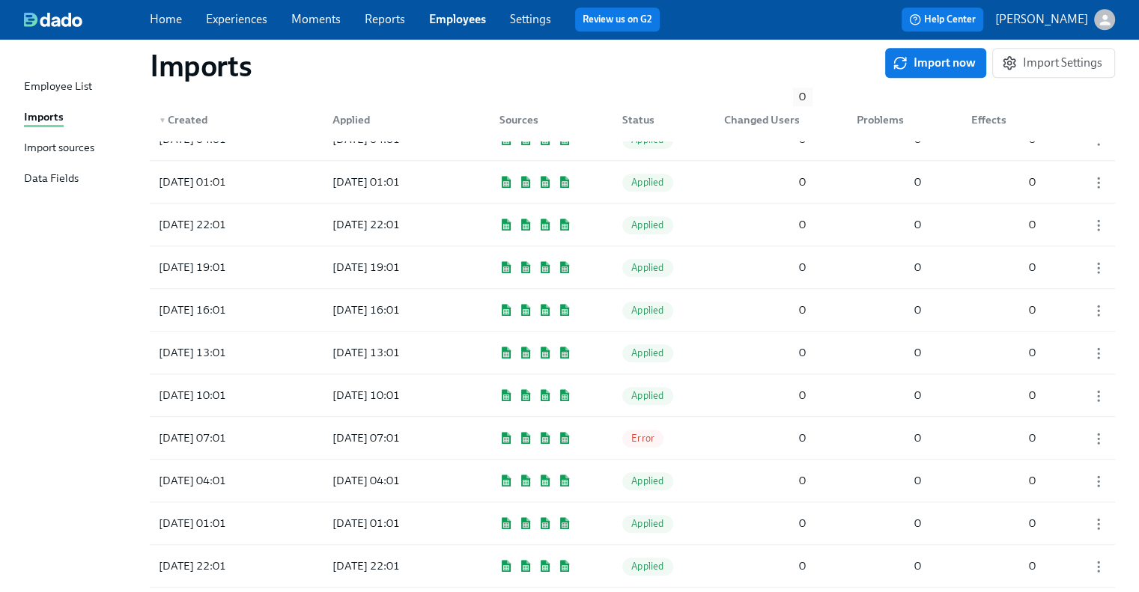
scroll to position [1198, 0]
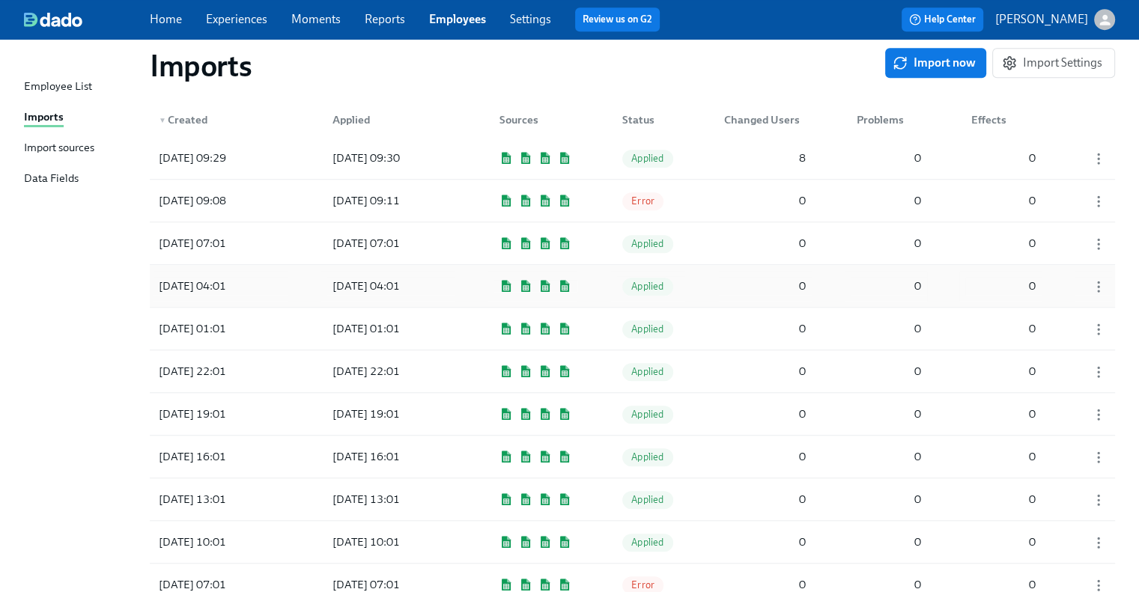
click at [708, 283] on div "[DATE] 04:01 [DATE] 04:01 Applied 0 0 0" at bounding box center [632, 286] width 965 height 42
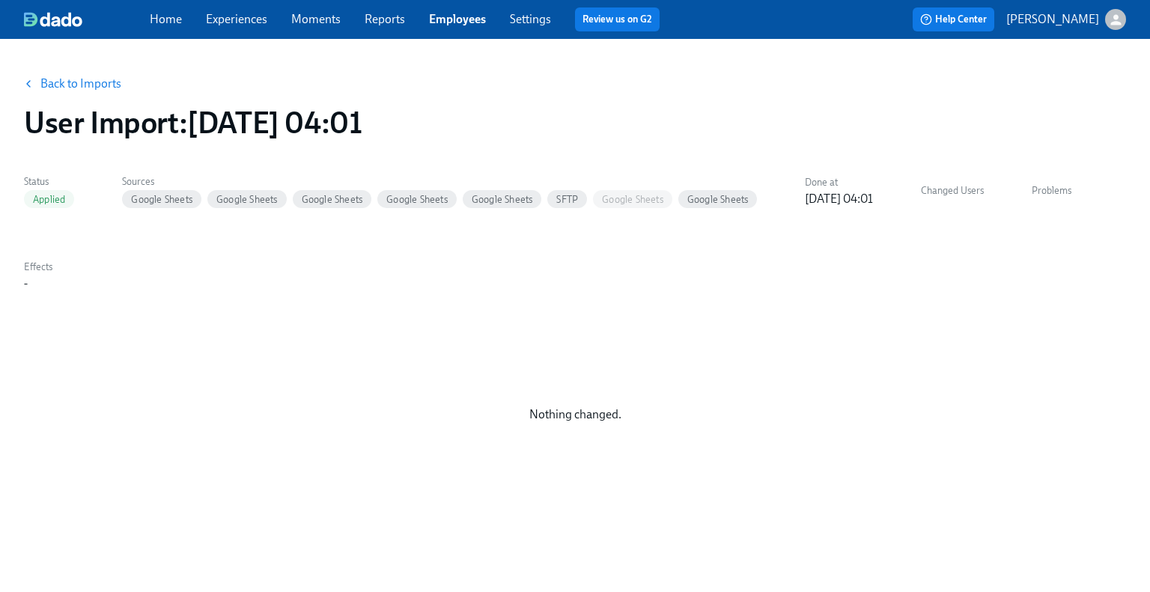
click at [106, 83] on link "Back to Imports" at bounding box center [80, 83] width 81 height 15
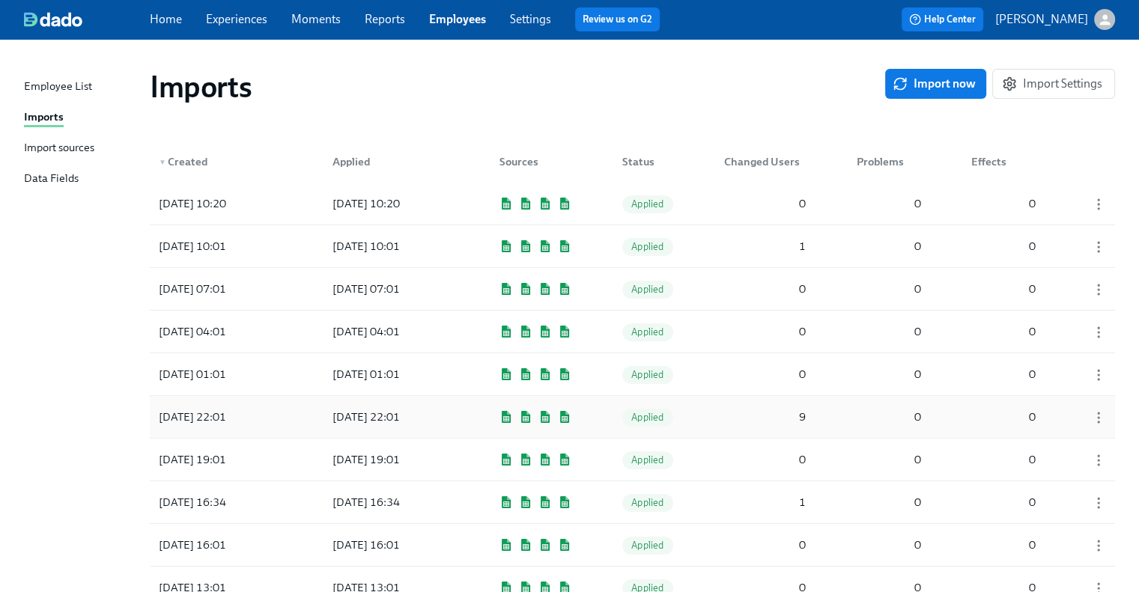
click at [737, 410] on div "9" at bounding box center [765, 417] width 94 height 30
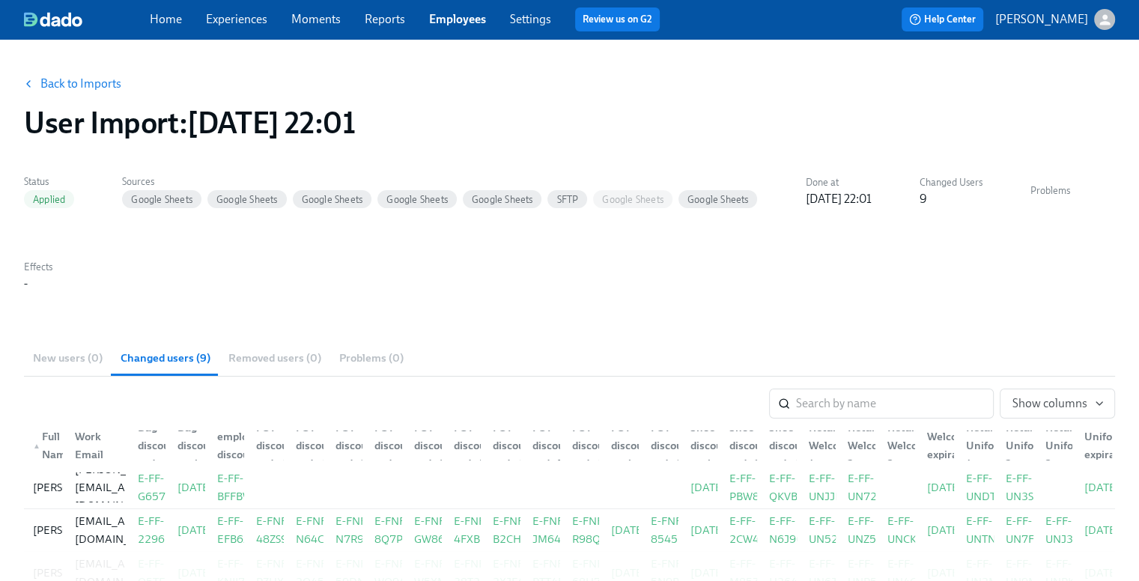
click at [96, 81] on link "Back to Imports" at bounding box center [80, 83] width 81 height 15
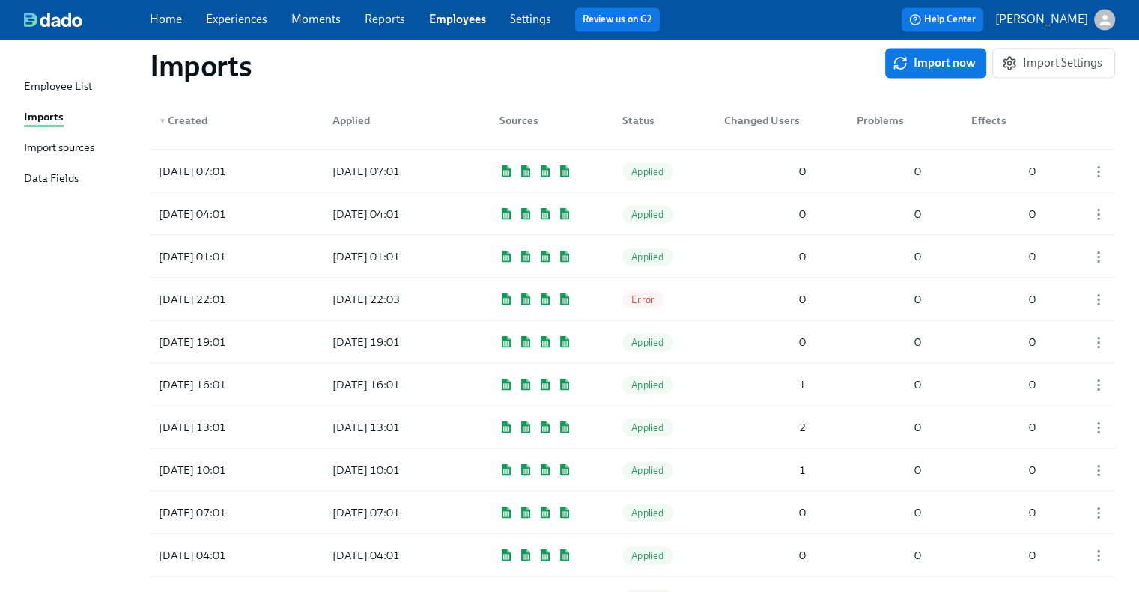
scroll to position [2771, 0]
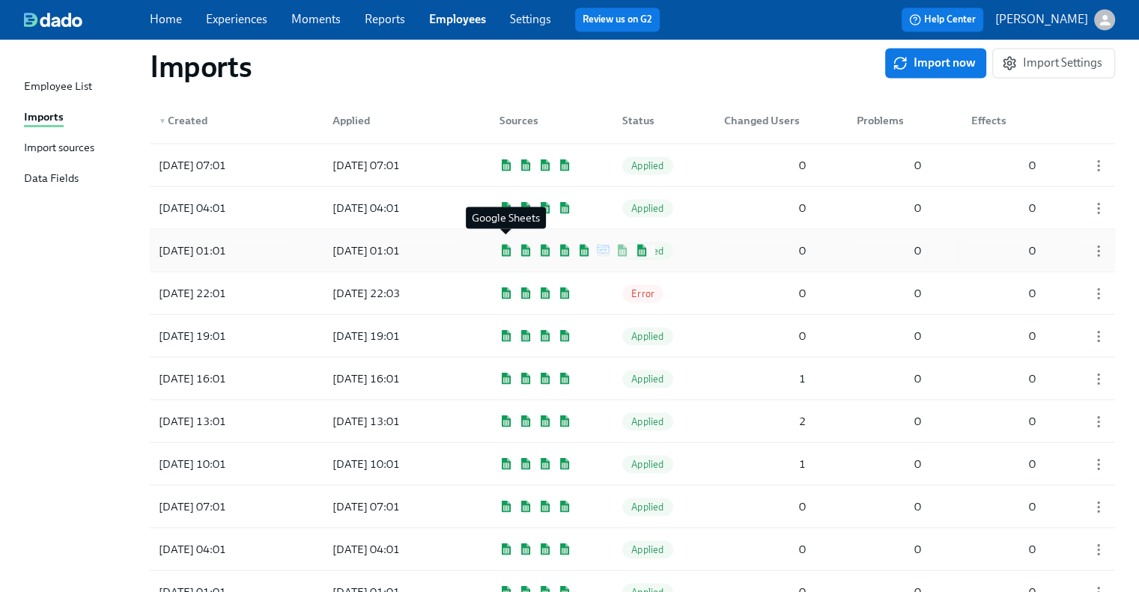
click at [509, 244] on img at bounding box center [505, 250] width 13 height 12
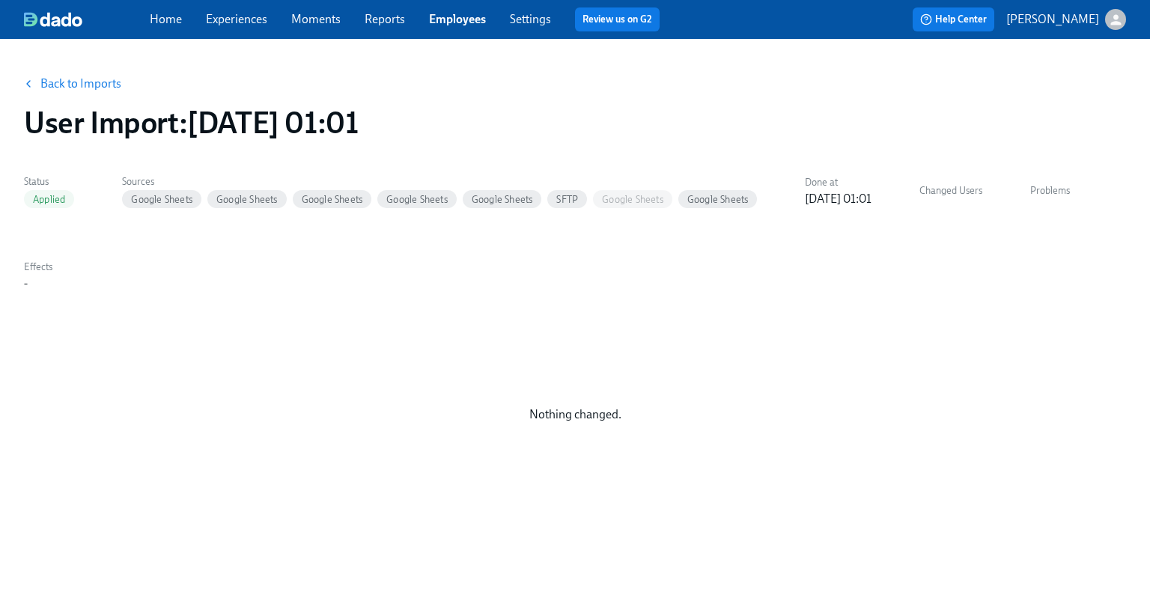
click at [58, 80] on link "Back to Imports" at bounding box center [80, 83] width 81 height 15
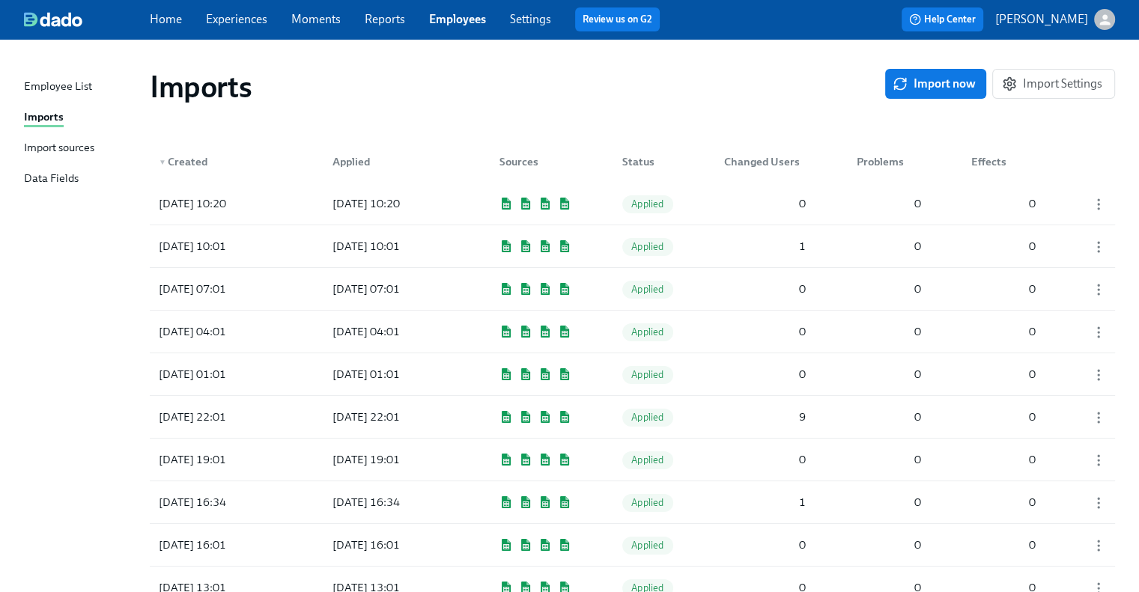
click at [64, 139] on div "Import sources" at bounding box center [59, 148] width 70 height 19
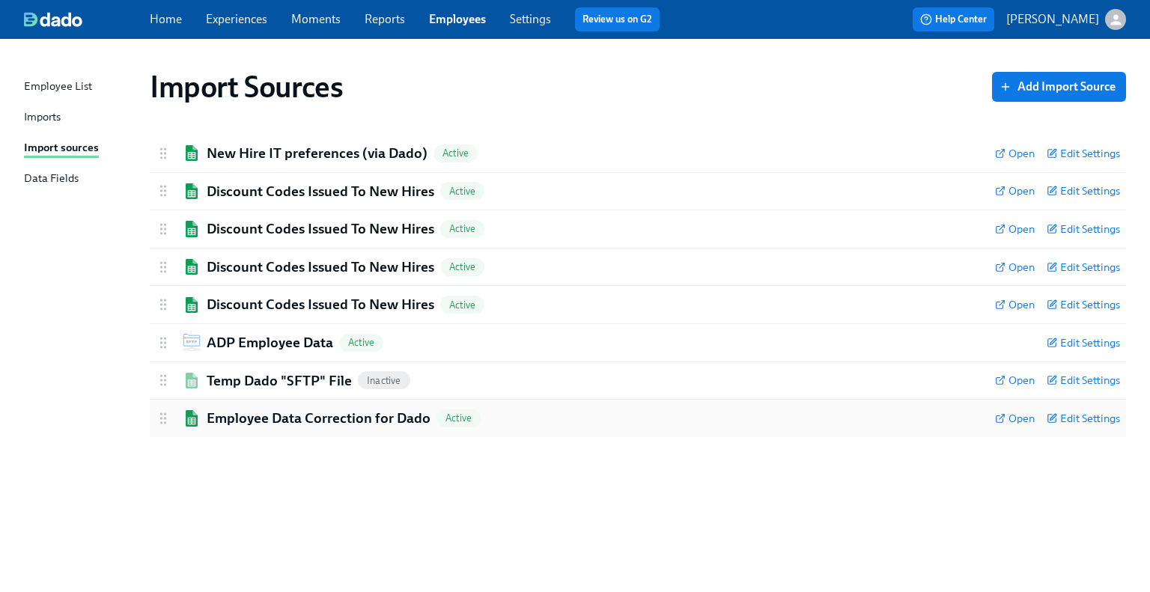
click at [292, 422] on h2 "Employee Data Correction for Dado" at bounding box center [319, 418] width 224 height 19
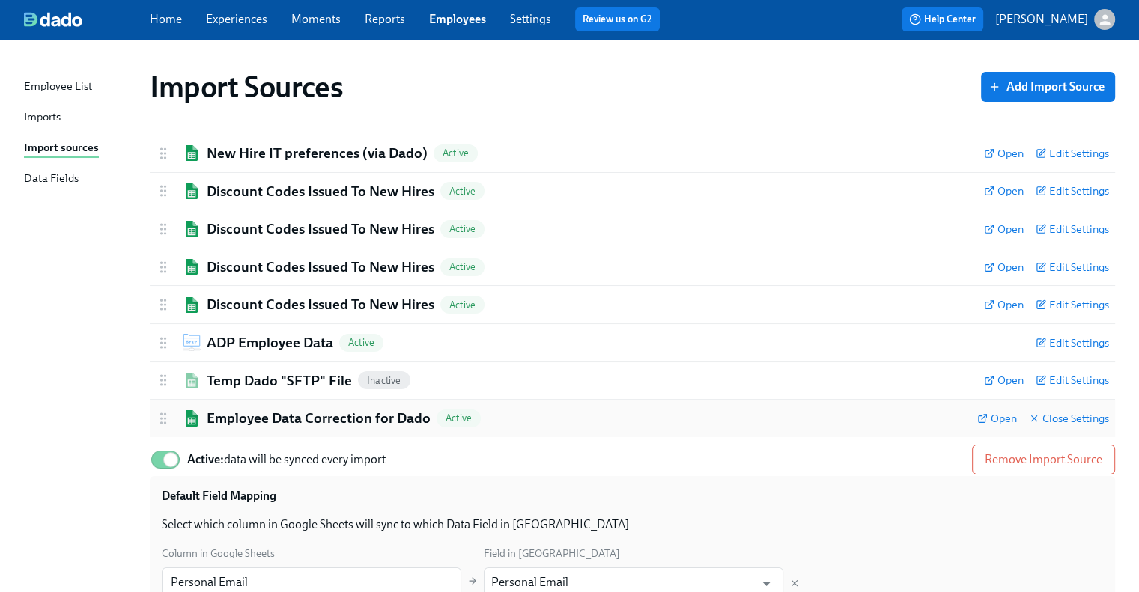
click at [210, 416] on h2 "Employee Data Correction for Dado" at bounding box center [319, 418] width 224 height 19
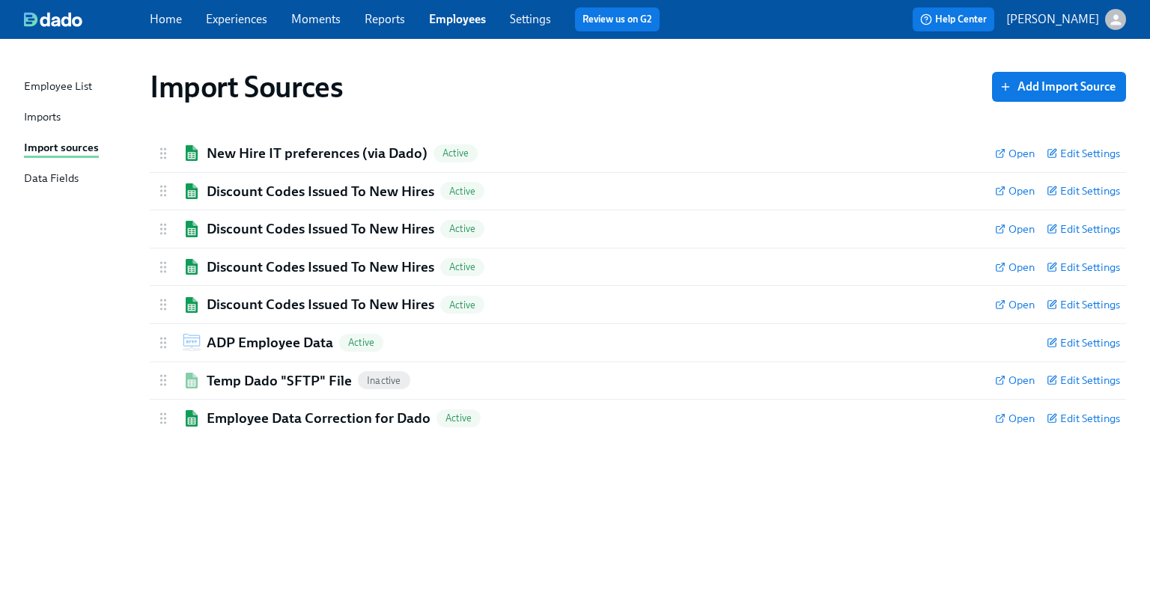
click at [210, 21] on link "Experiences" at bounding box center [236, 19] width 61 height 14
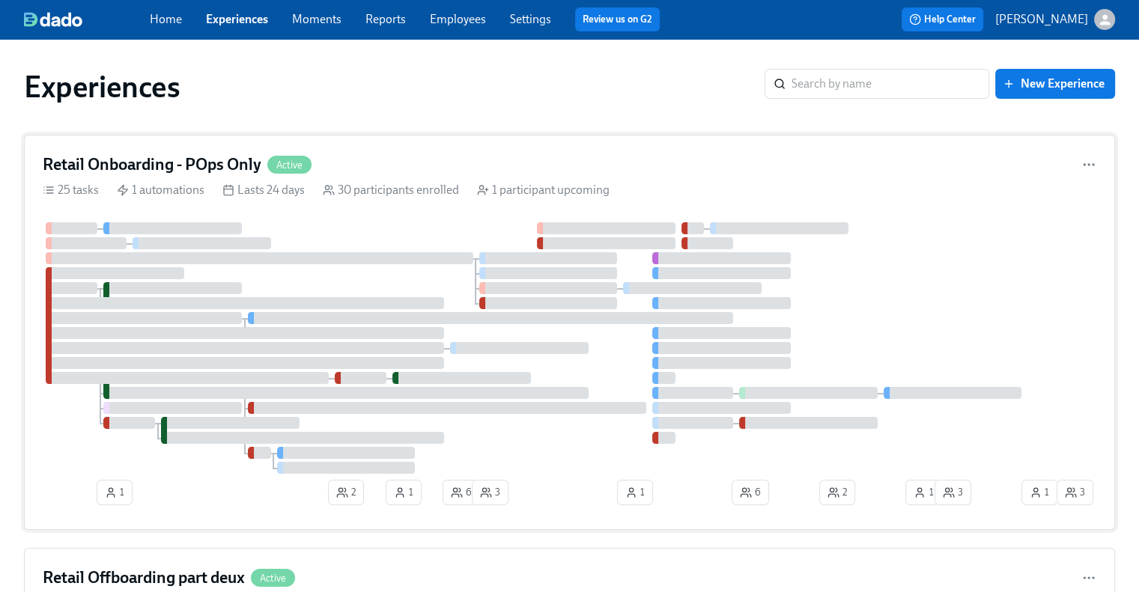
click at [182, 155] on h4 "Retail Onboarding - POps Only" at bounding box center [152, 165] width 219 height 22
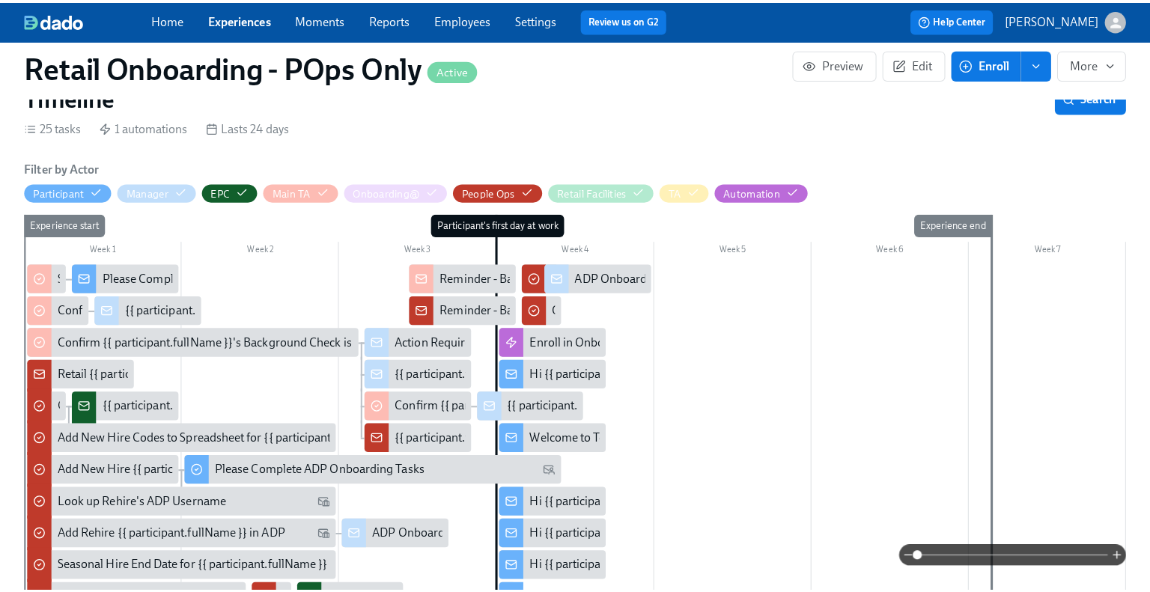
scroll to position [599, 0]
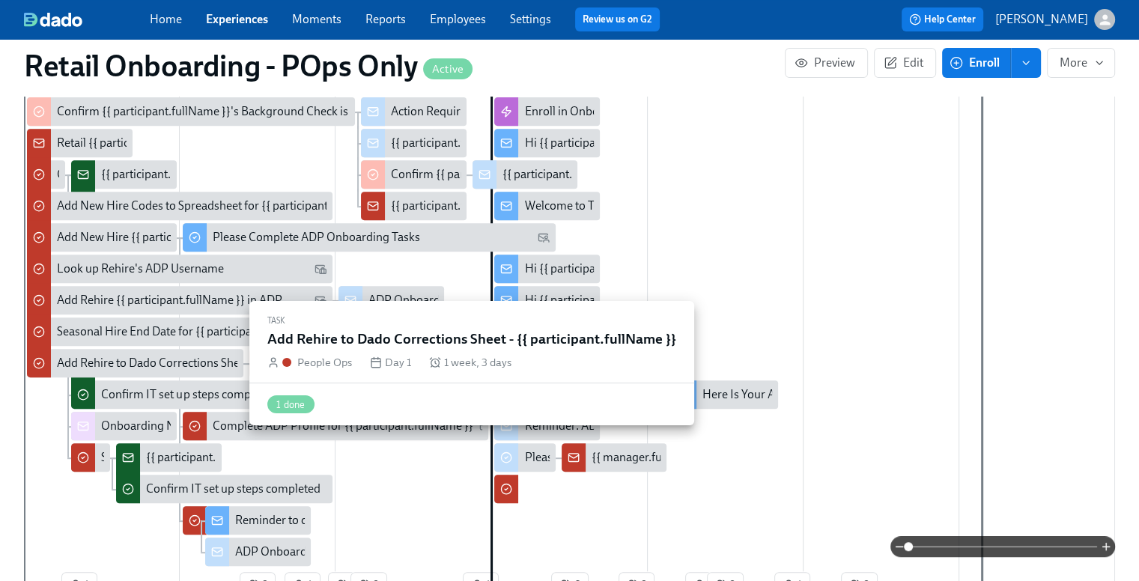
click at [164, 364] on div "Add Rehire to Dado Corrections Sheet - {{ participant.fullName }}" at bounding box center [221, 363] width 329 height 16
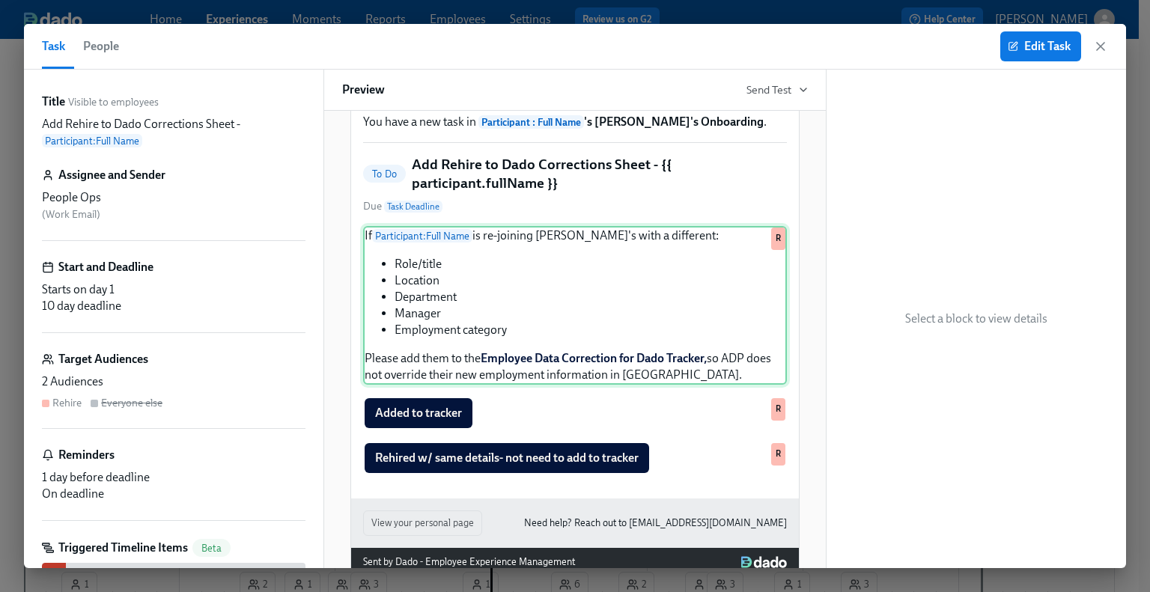
scroll to position [75, 0]
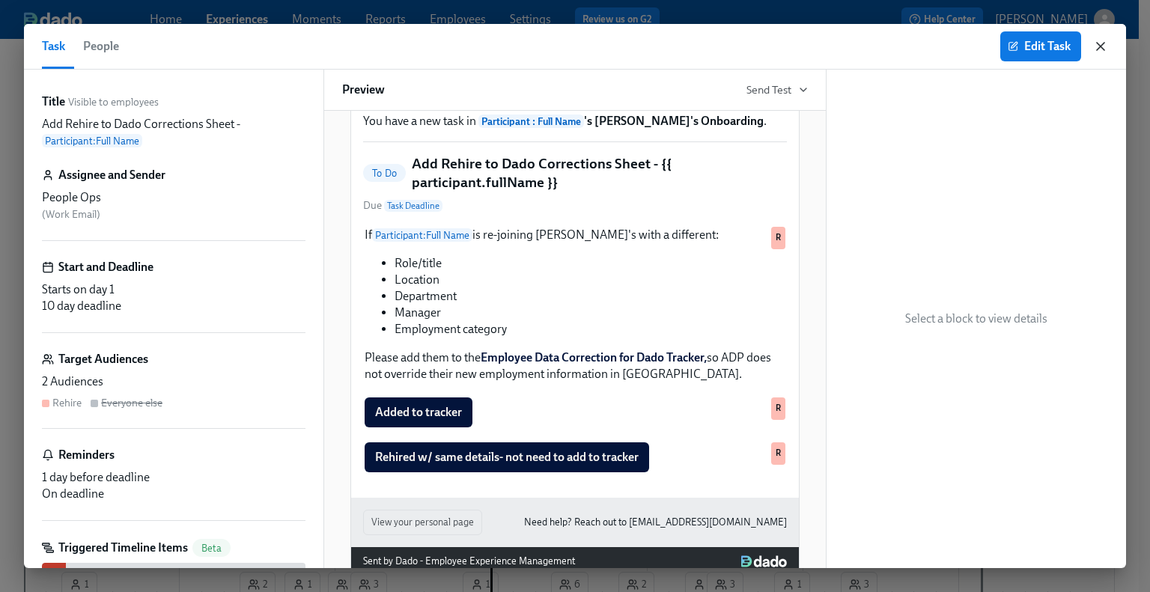
click at [957, 45] on icon "button" at bounding box center [1100, 46] width 15 height 15
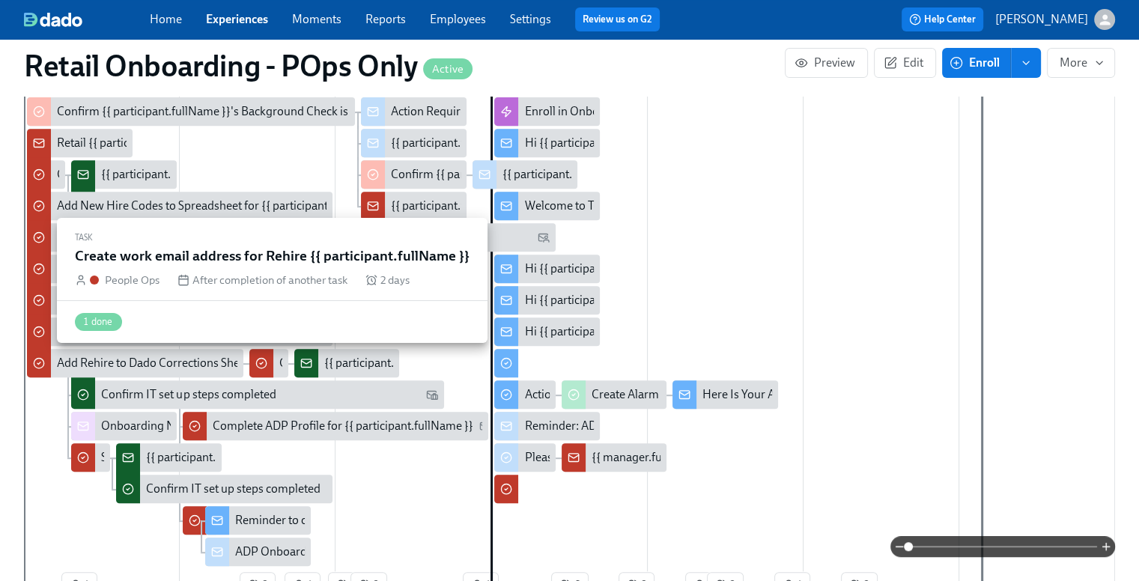
click at [286, 366] on div "Create work email address for Rehire {{ participant.fullName }}" at bounding box center [268, 363] width 38 height 28
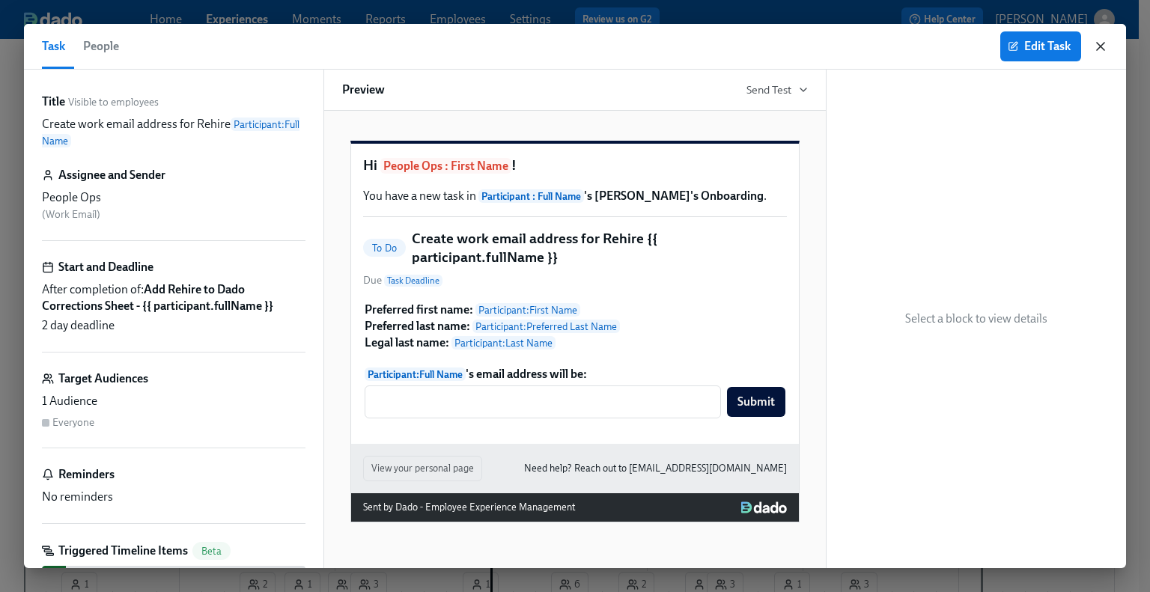
click at [957, 49] on icon "button" at bounding box center [1100, 46] width 7 height 7
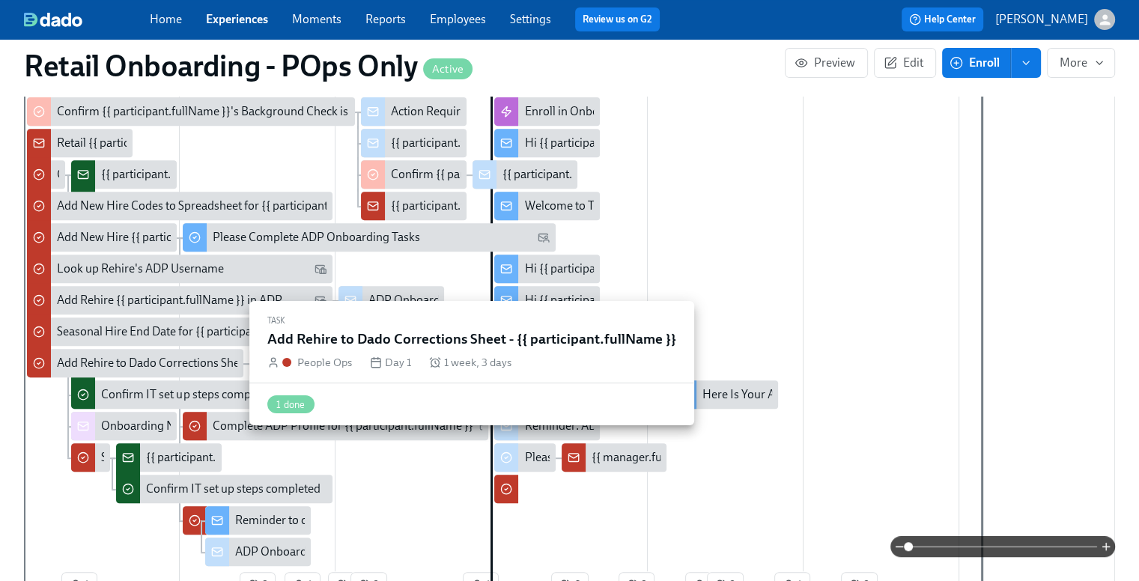
click at [156, 358] on div "Add Rehire to Dado Corrections Sheet - {{ participant.fullName }}" at bounding box center [221, 363] width 329 height 16
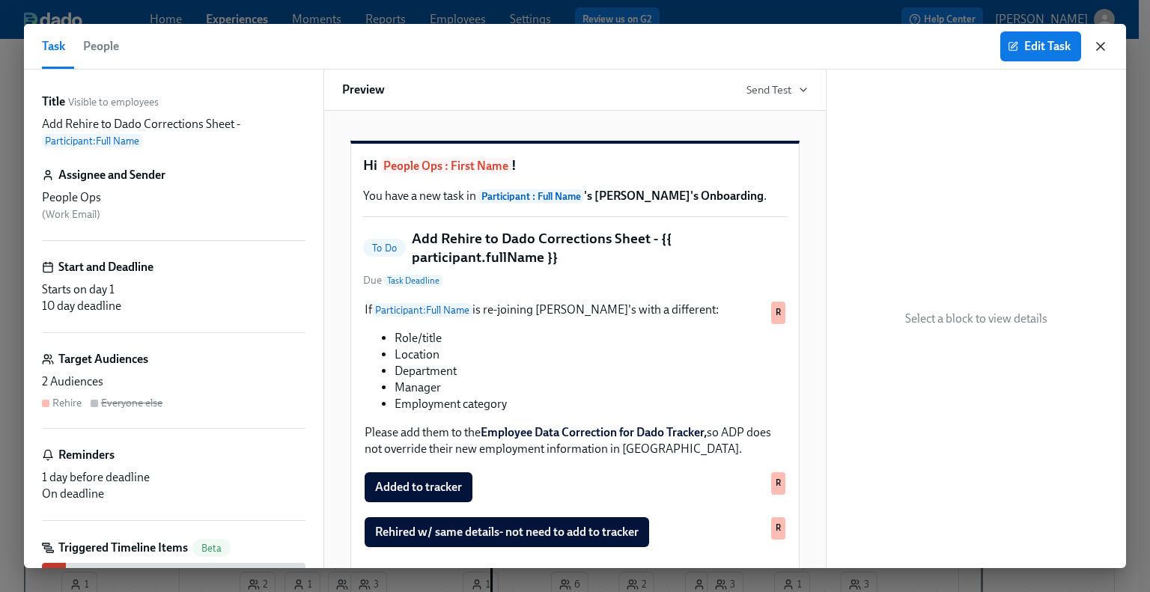
click at [957, 49] on icon "button" at bounding box center [1100, 46] width 15 height 15
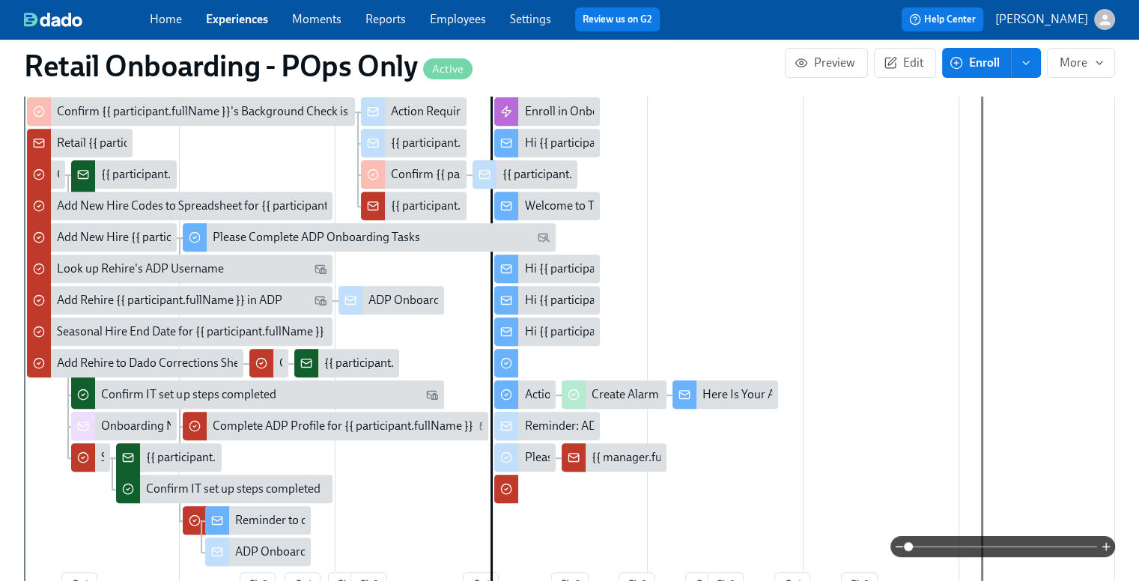
click at [325, 11] on span "Moments" at bounding box center [316, 19] width 49 height 16
click at [333, 21] on link "Moments" at bounding box center [316, 19] width 49 height 14
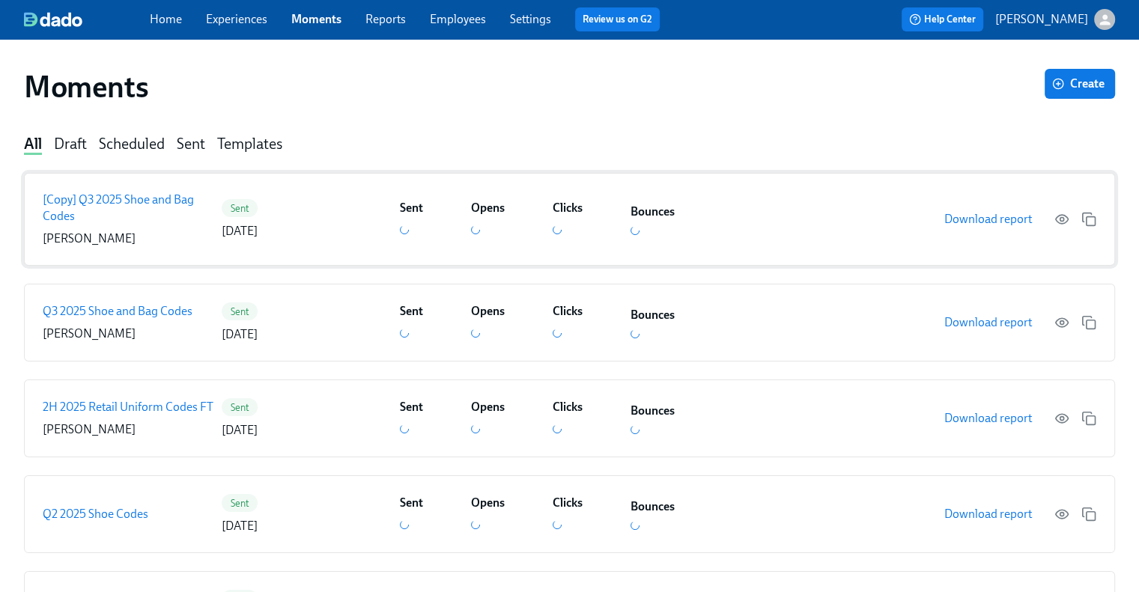
click at [153, 201] on p "[Copy] Q3 2025 Shoe and Bag Codes" at bounding box center [129, 208] width 173 height 33
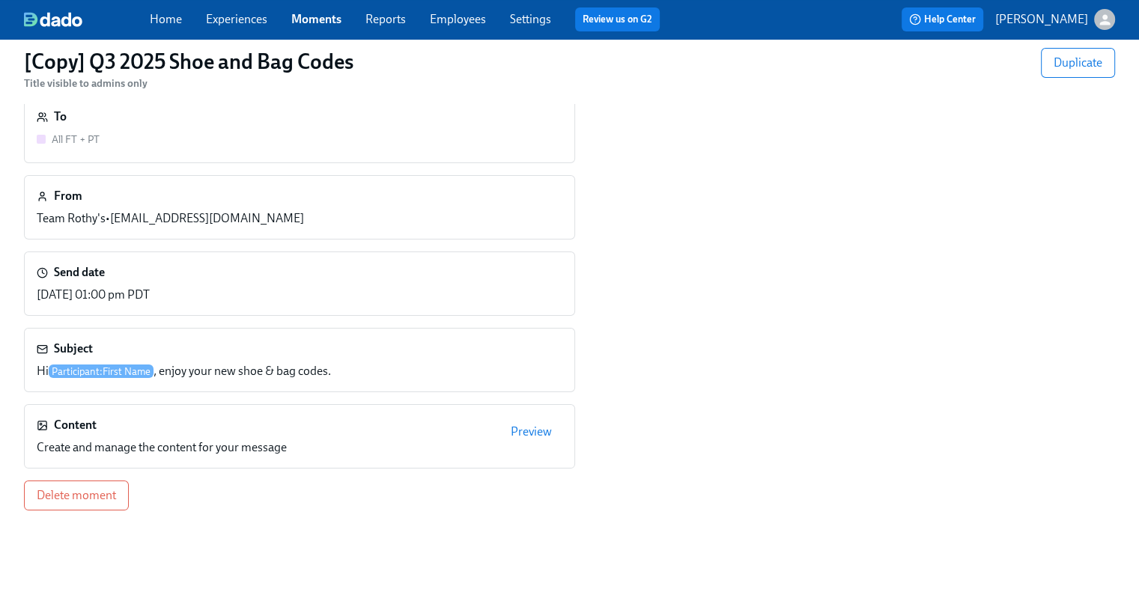
scroll to position [77, 0]
click at [545, 431] on span "Preview" at bounding box center [531, 431] width 41 height 15
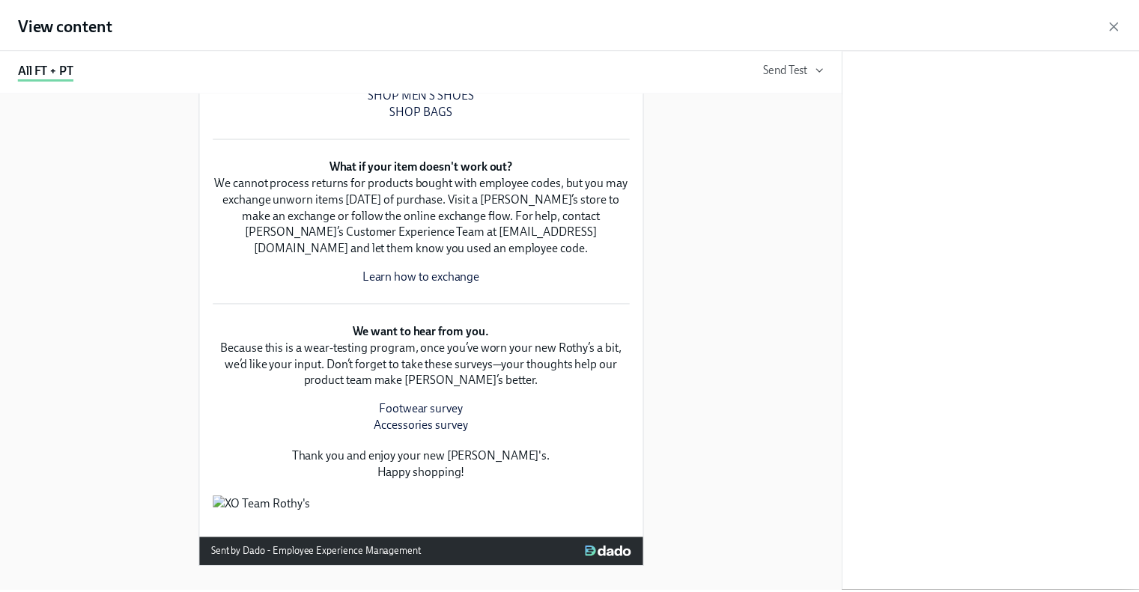
scroll to position [653, 0]
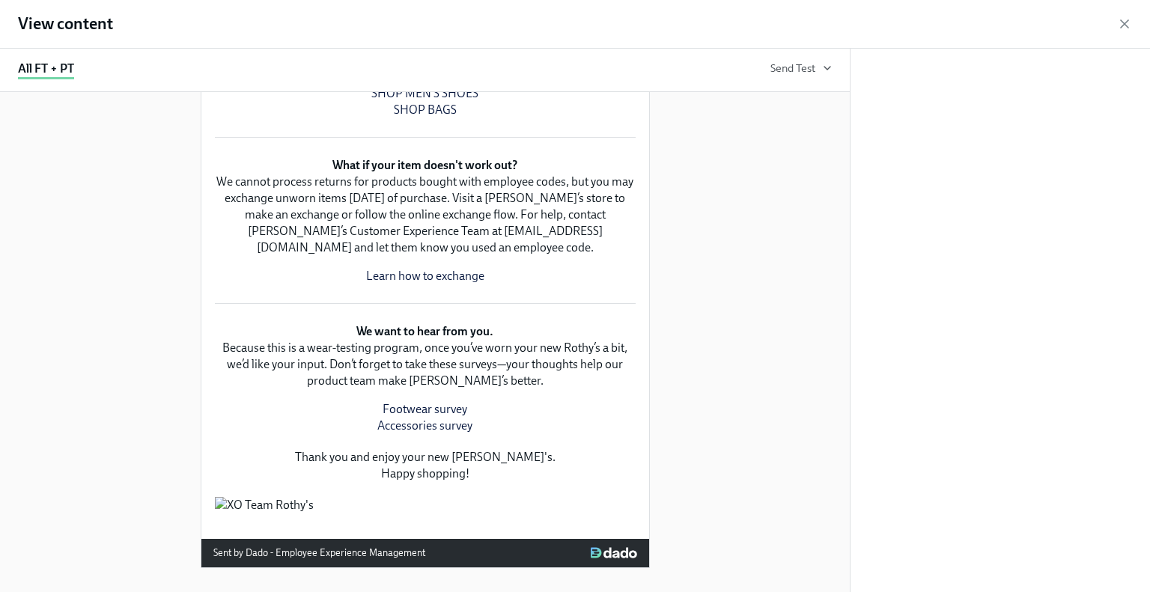
click at [957, 21] on div "View content" at bounding box center [575, 24] width 1150 height 49
click at [957, 26] on icon "button" at bounding box center [1124, 23] width 15 height 15
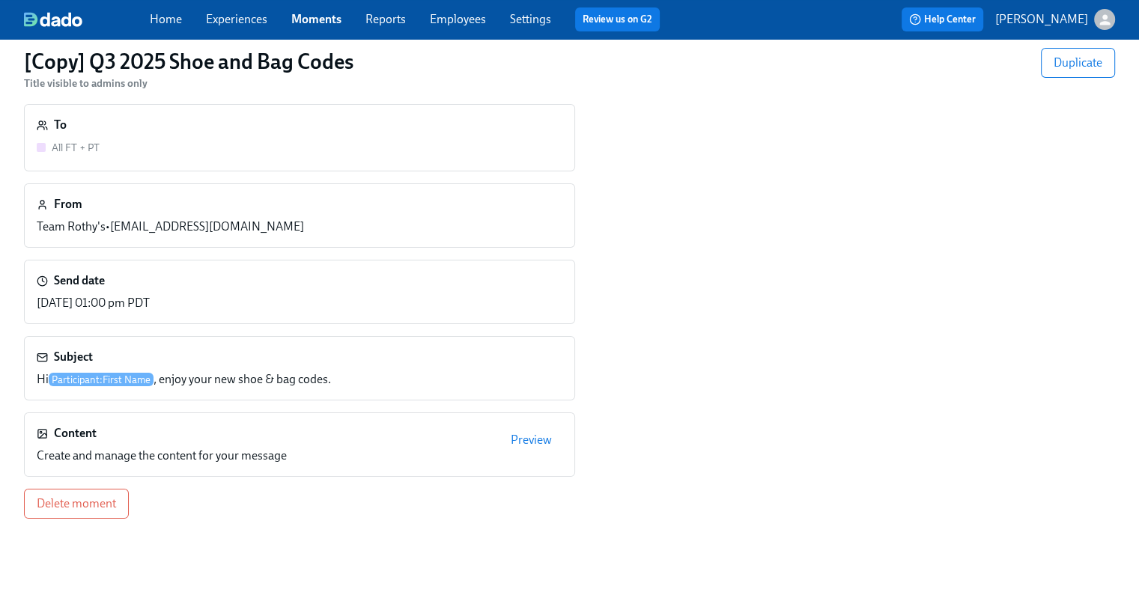
click at [113, 149] on div "To All FT + PT" at bounding box center [300, 138] width 526 height 42
click at [60, 132] on h6 "To" at bounding box center [60, 125] width 13 height 16
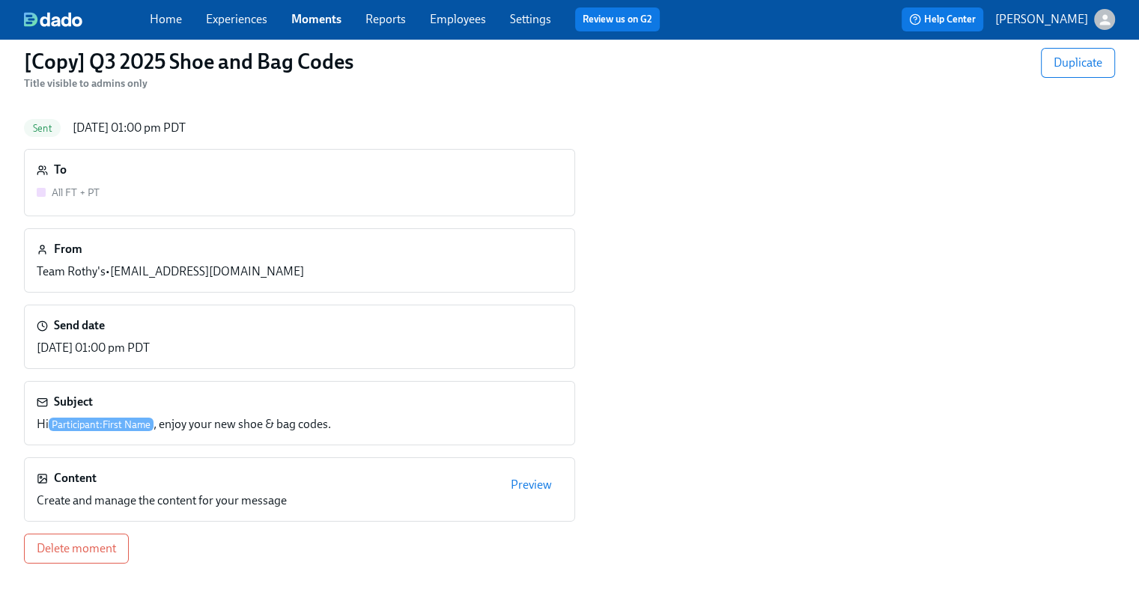
scroll to position [0, 0]
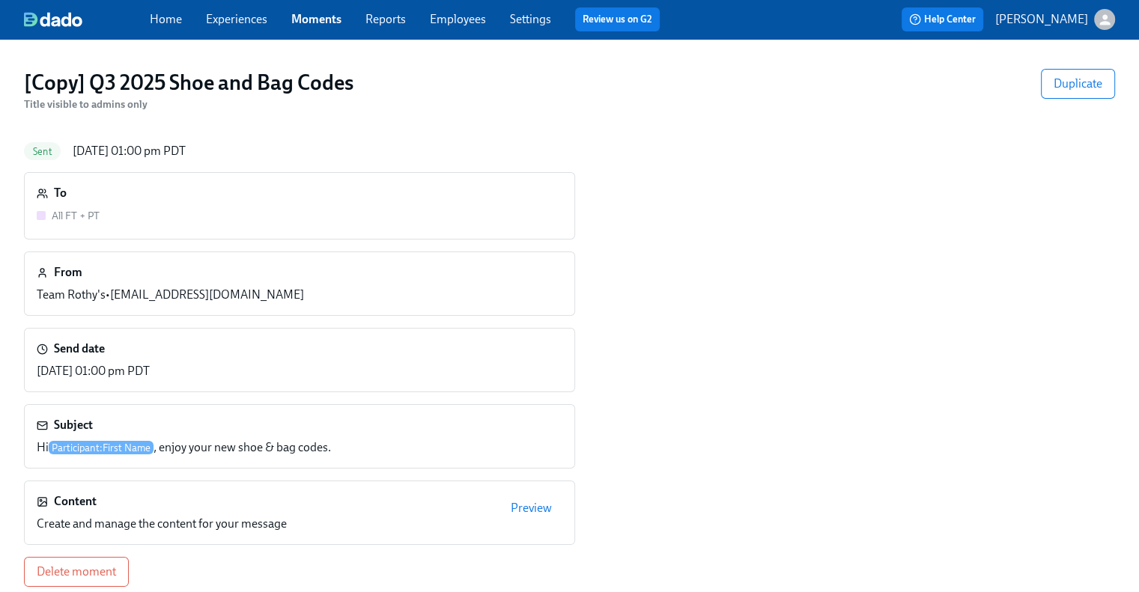
click at [234, 19] on link "Experiences" at bounding box center [236, 19] width 61 height 14
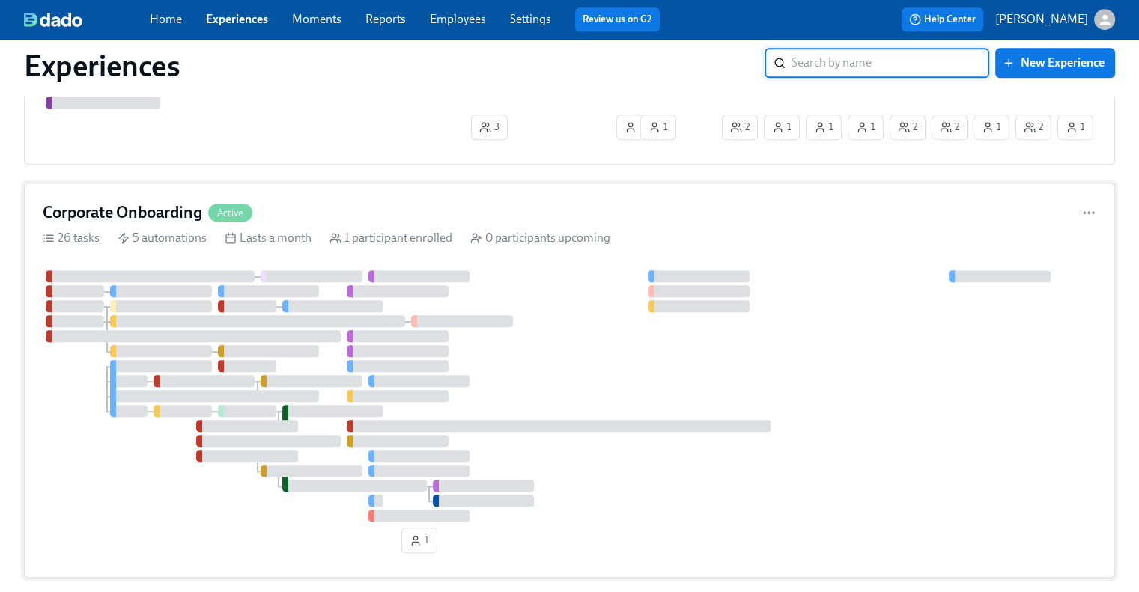
scroll to position [1198, 0]
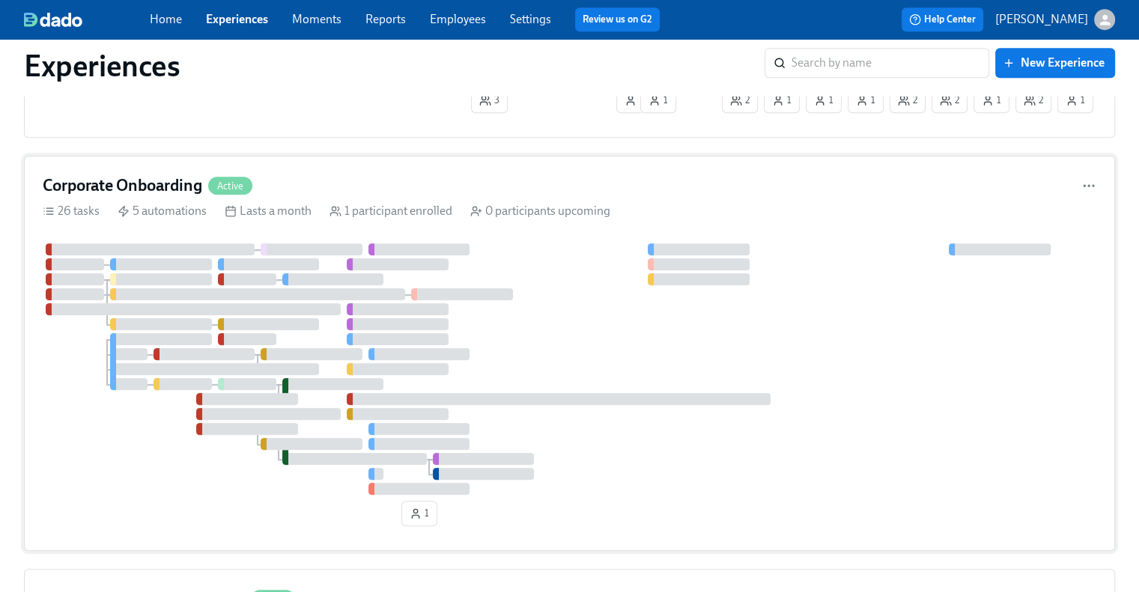
click at [353, 185] on div "Corporate Onboarding Active" at bounding box center [570, 185] width 1054 height 22
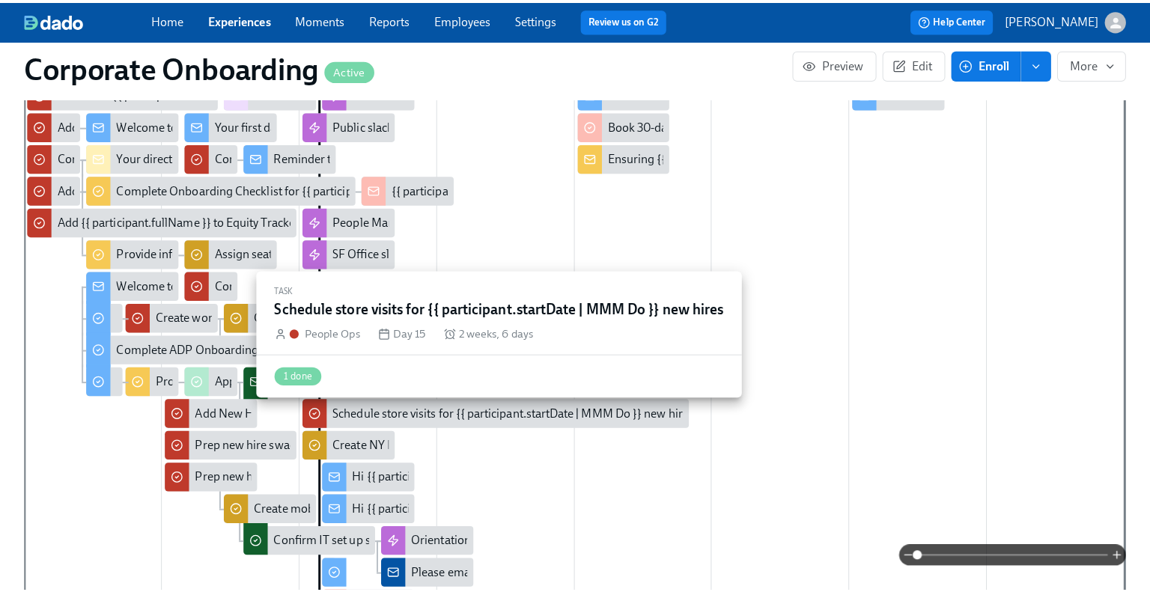
scroll to position [599, 0]
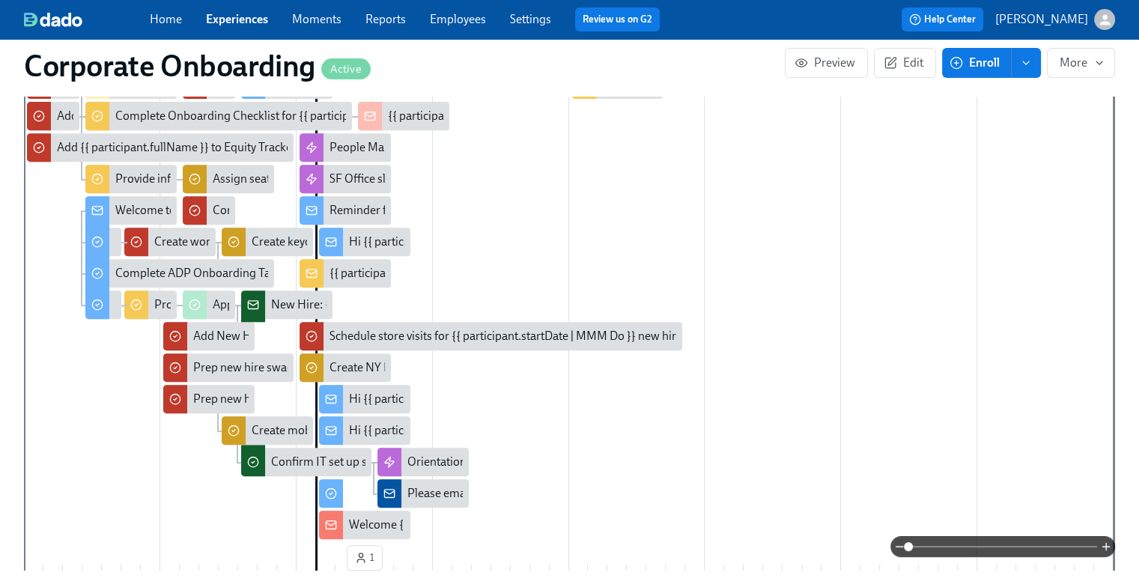
click at [370, 399] on div "Hi {{ participant.firstName }}, here is your 40% off evergreen code" at bounding box center [516, 399] width 334 height 16
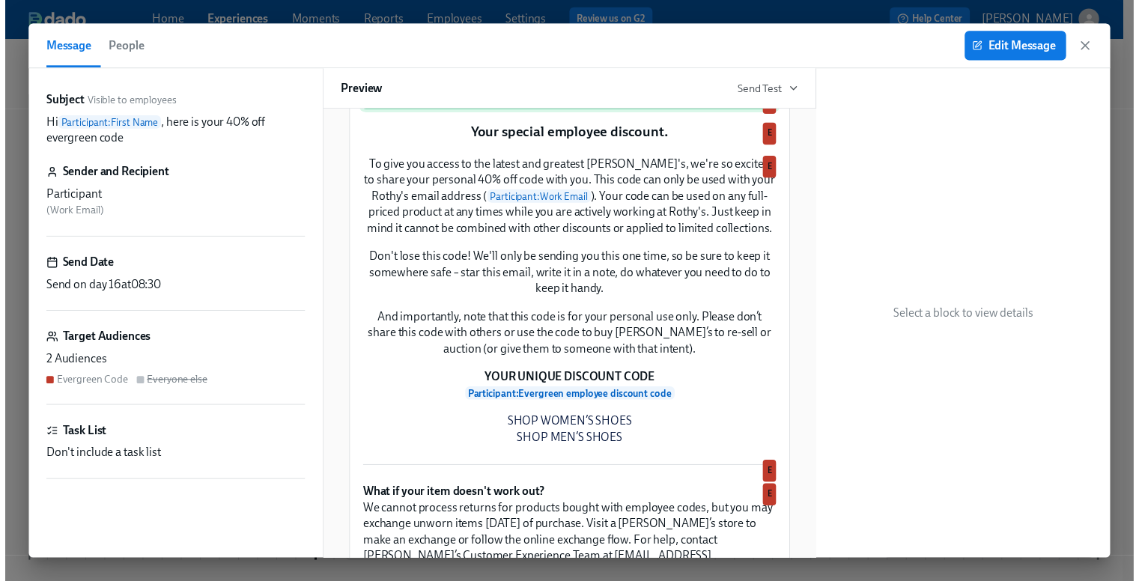
scroll to position [150, 0]
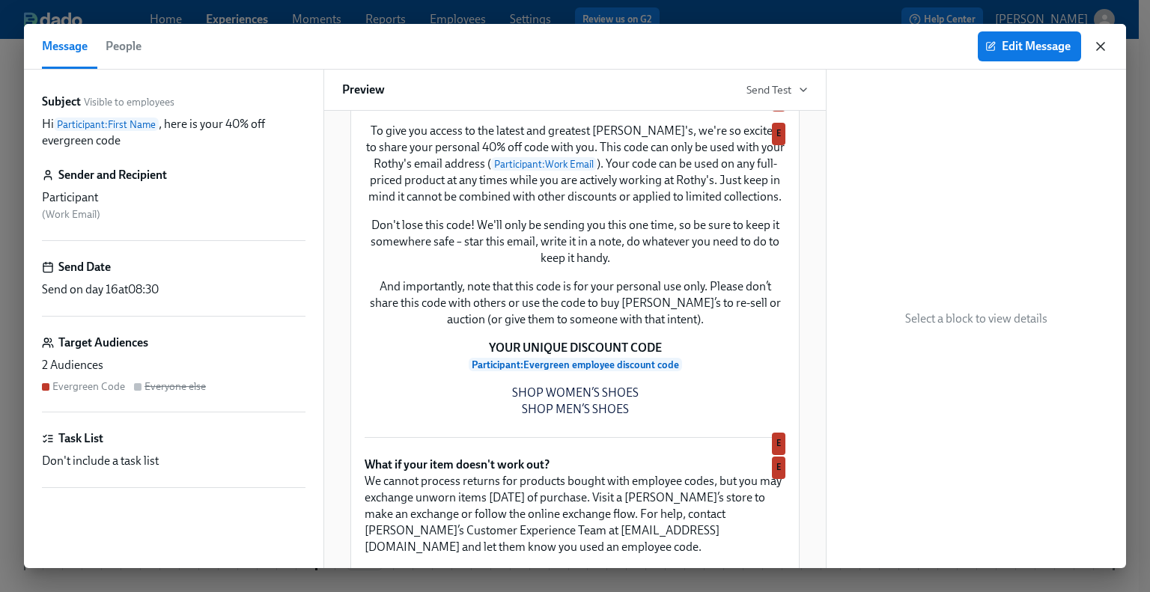
click at [957, 43] on icon "button" at bounding box center [1100, 46] width 15 height 15
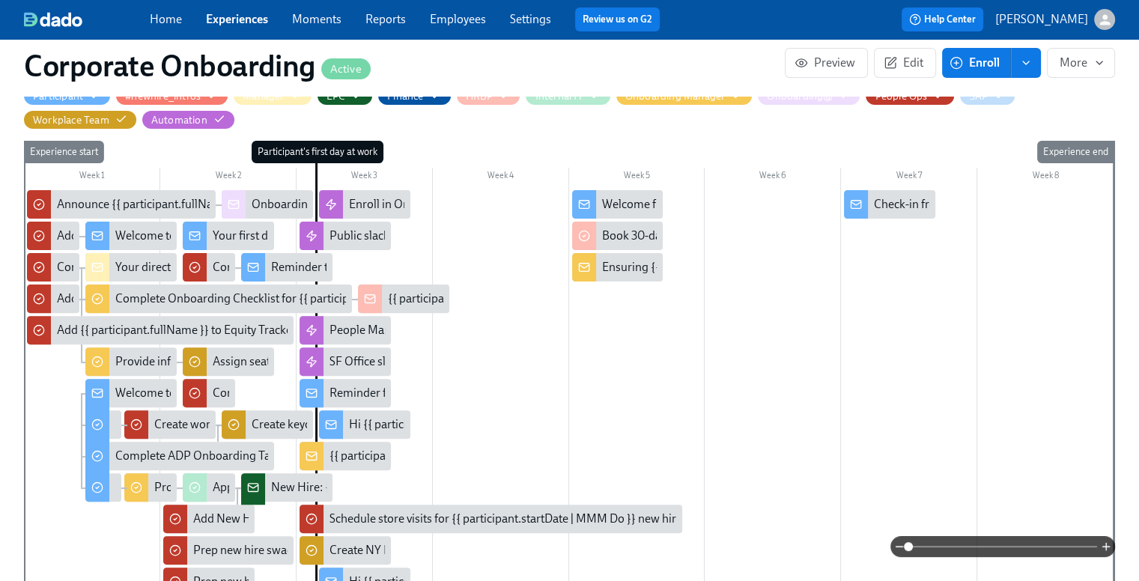
scroll to position [374, 0]
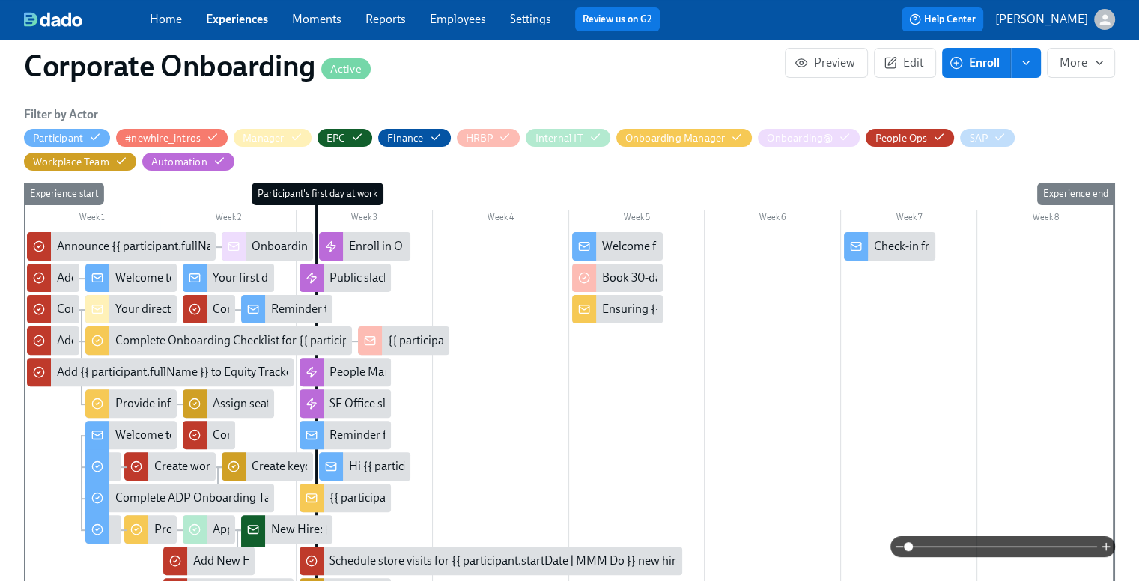
click at [234, 25] on link "Experiences" at bounding box center [237, 19] width 62 height 14
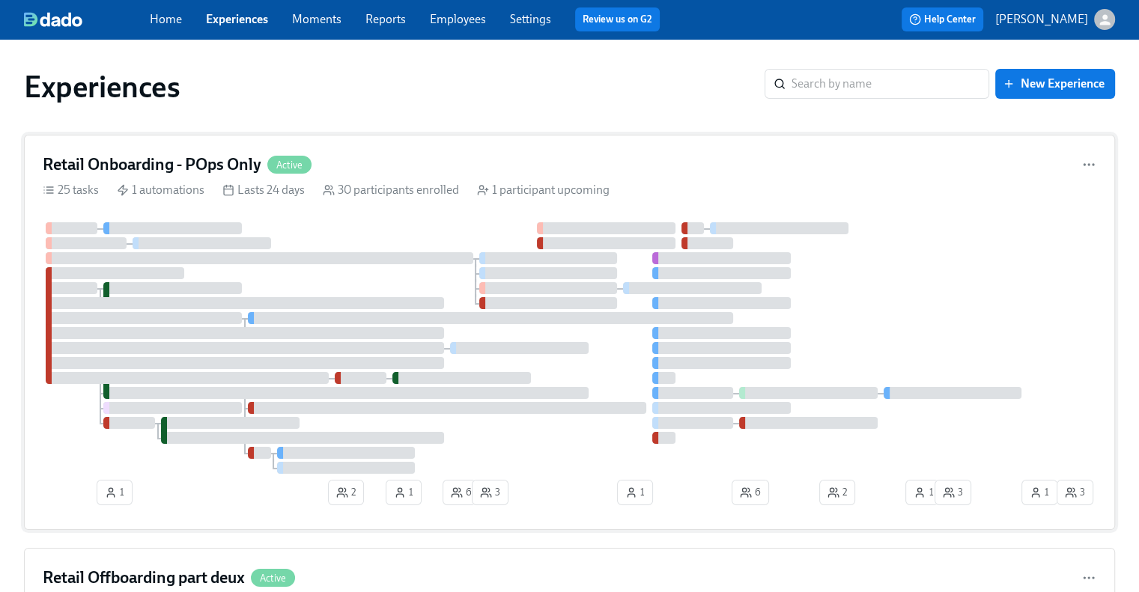
click at [408, 163] on div "Retail Onboarding - POps Only Active" at bounding box center [570, 165] width 1054 height 22
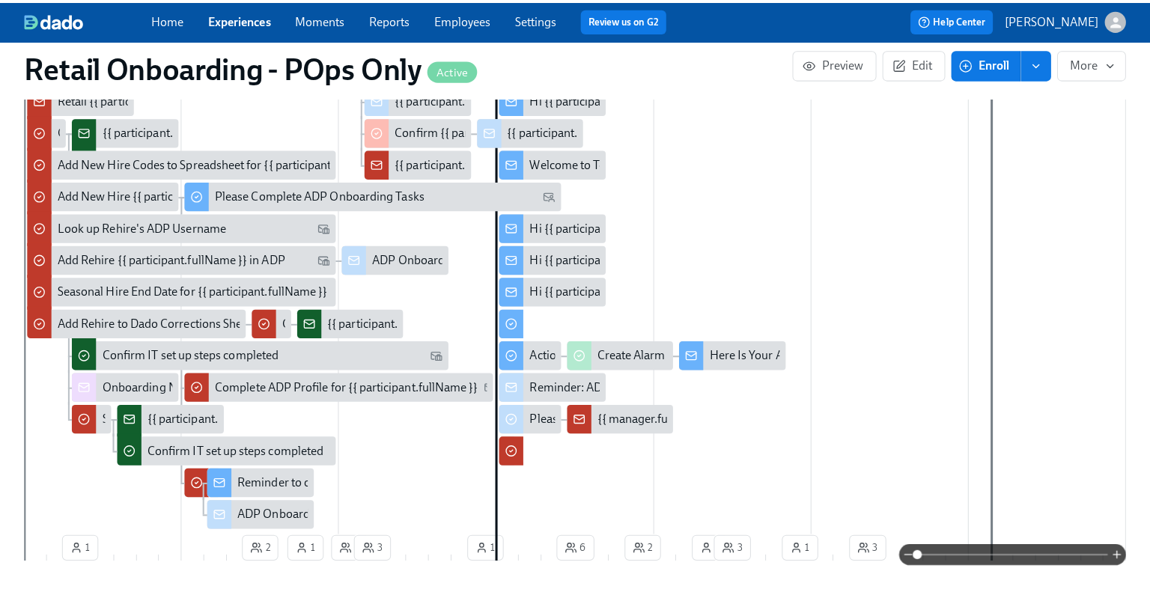
scroll to position [749, 0]
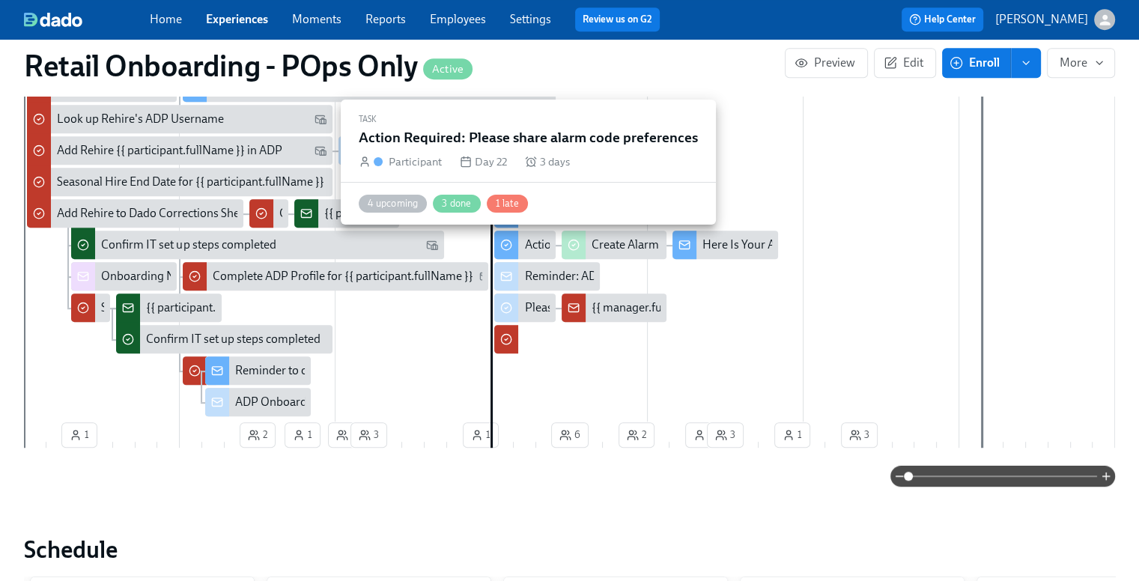
click at [536, 242] on div "Action Required: Please share alarm code preferences" at bounding box center [661, 245] width 274 height 16
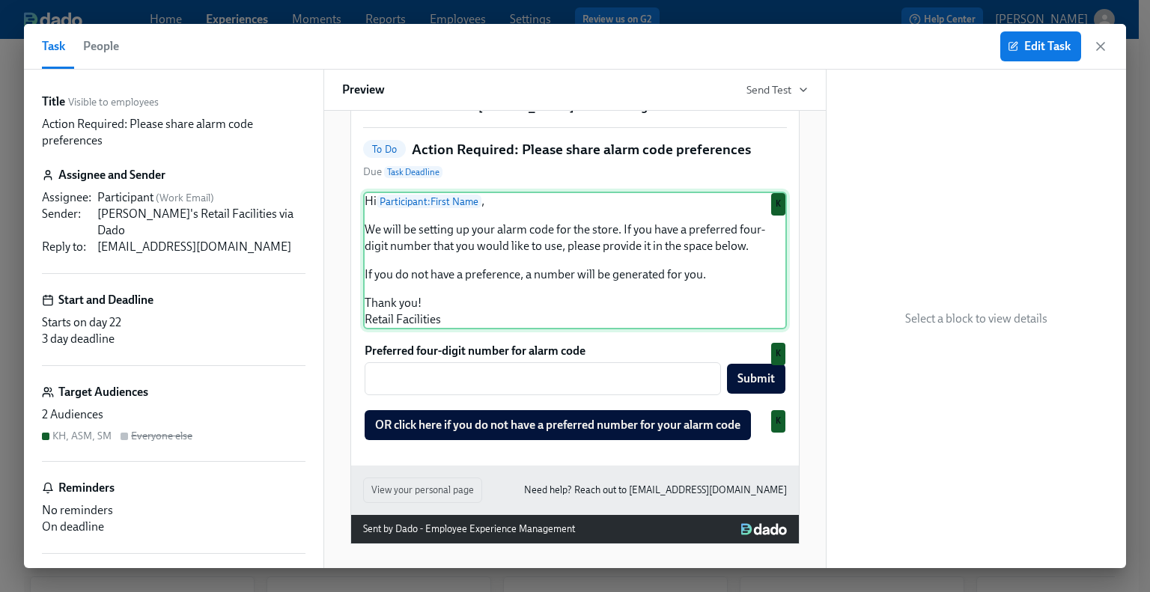
scroll to position [110, 0]
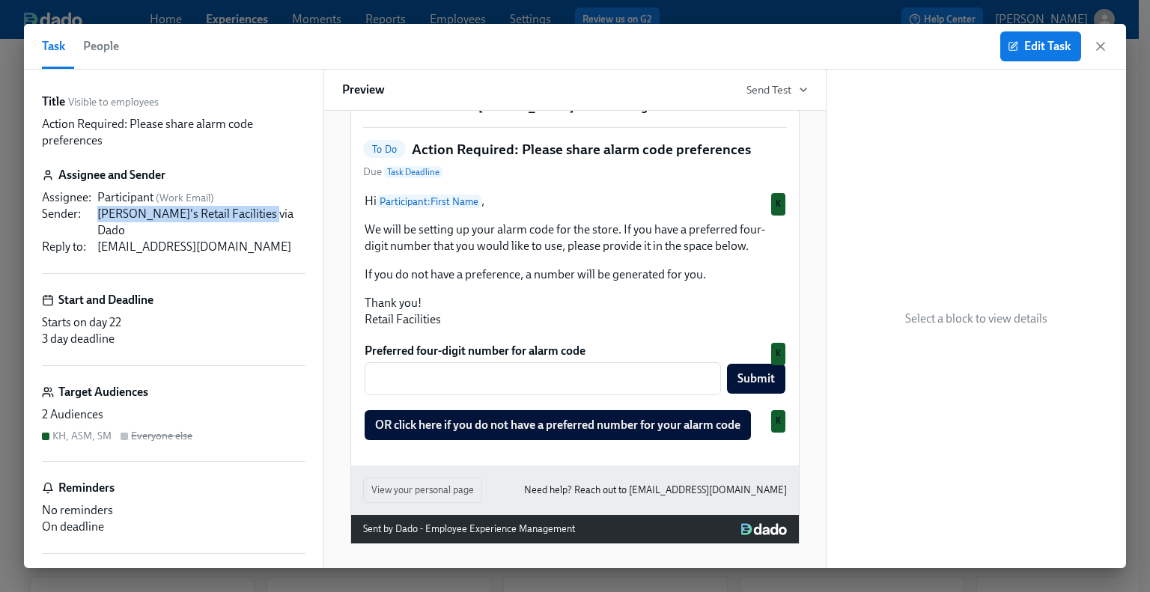
drag, startPoint x: 88, startPoint y: 208, endPoint x: 276, endPoint y: 213, distance: 188.0
click at [276, 213] on div "Assignee : Participant ( Work Email ) Sender : [PERSON_NAME]'s Retail Facilitie…" at bounding box center [174, 222] width 264 height 66
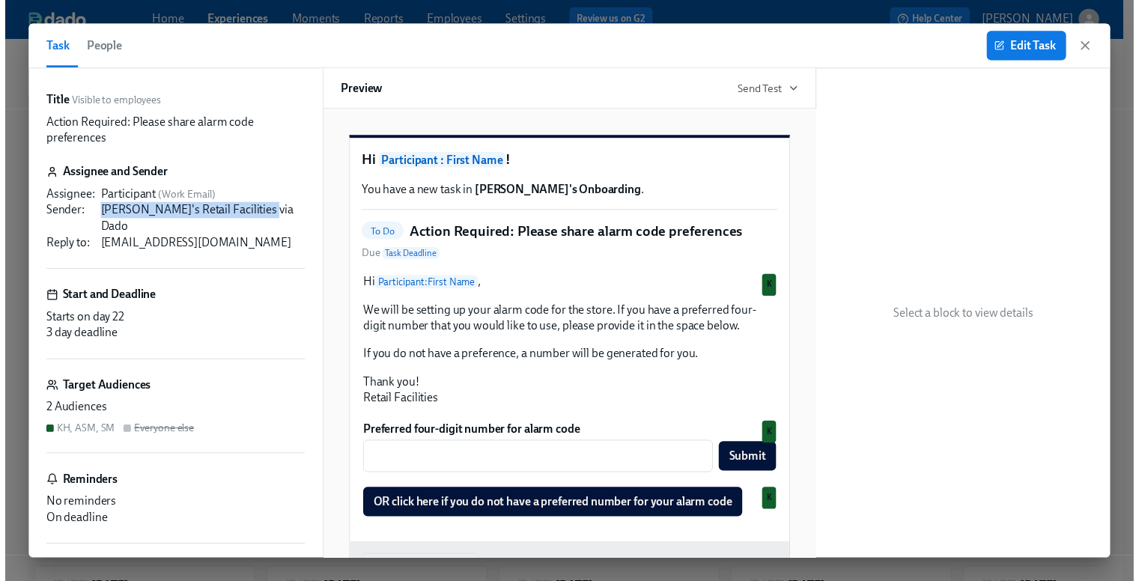
scroll to position [0, 0]
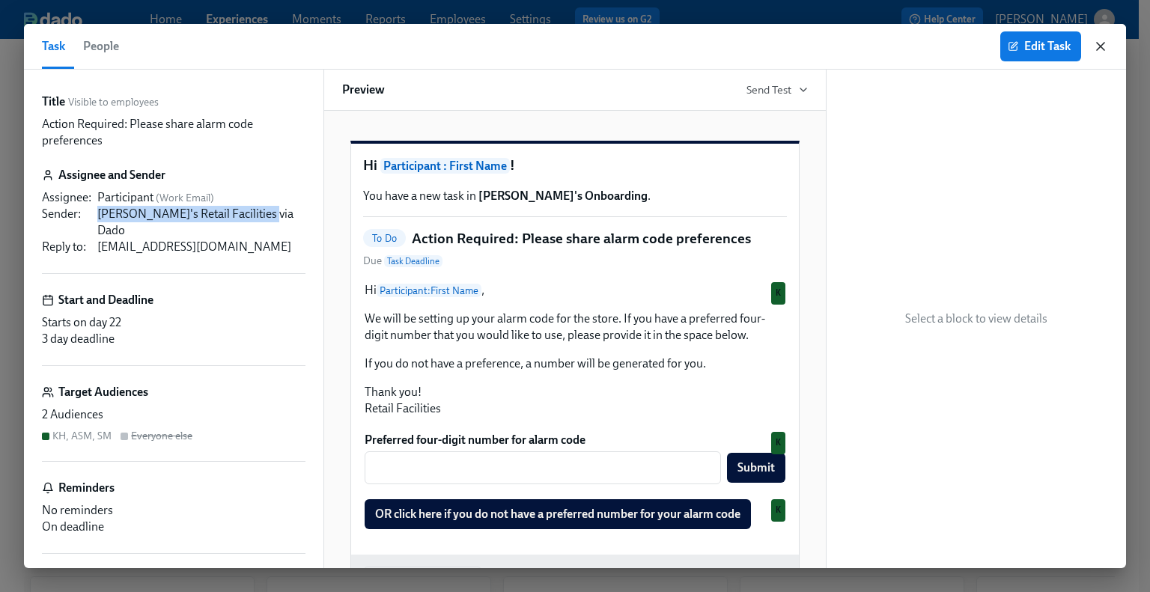
click at [957, 49] on icon "button" at bounding box center [1100, 46] width 15 height 15
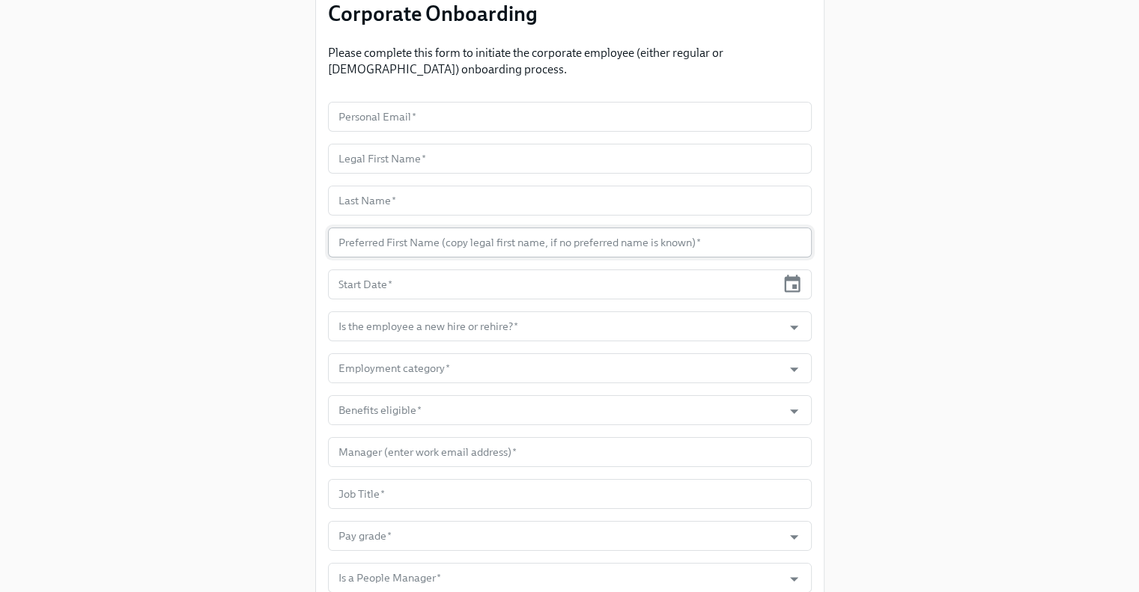
scroll to position [150, 0]
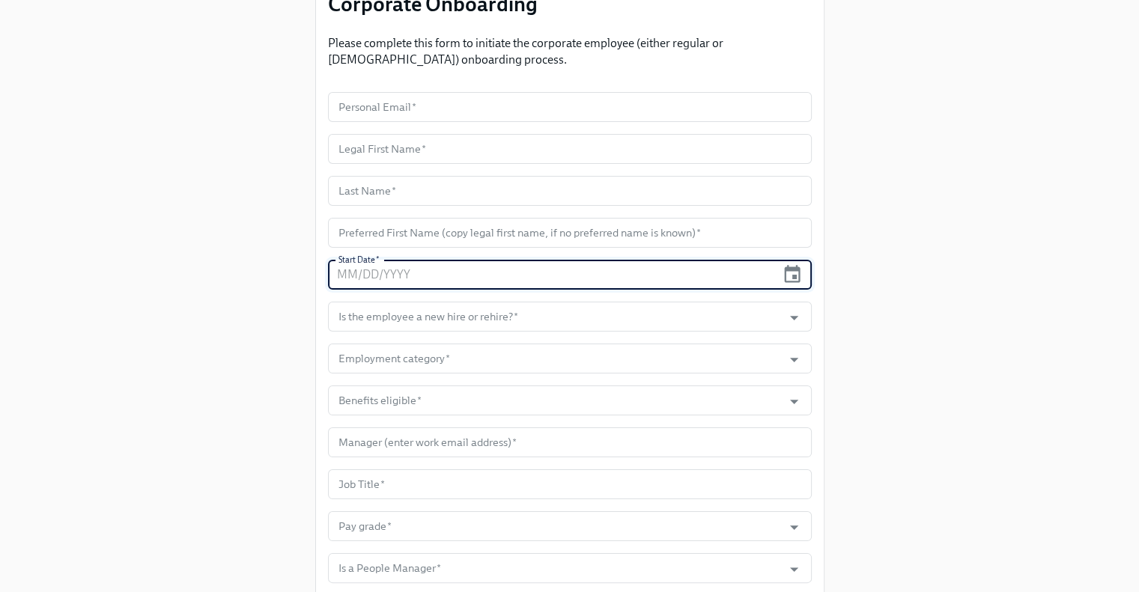
click at [454, 272] on input "text" at bounding box center [552, 275] width 449 height 30
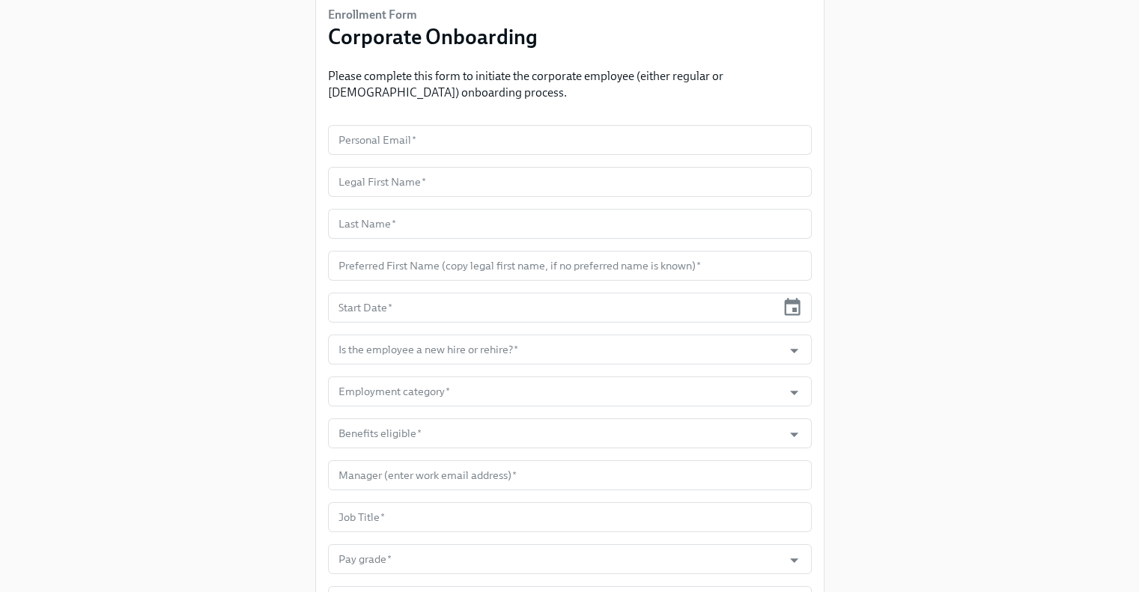
scroll to position [150, 0]
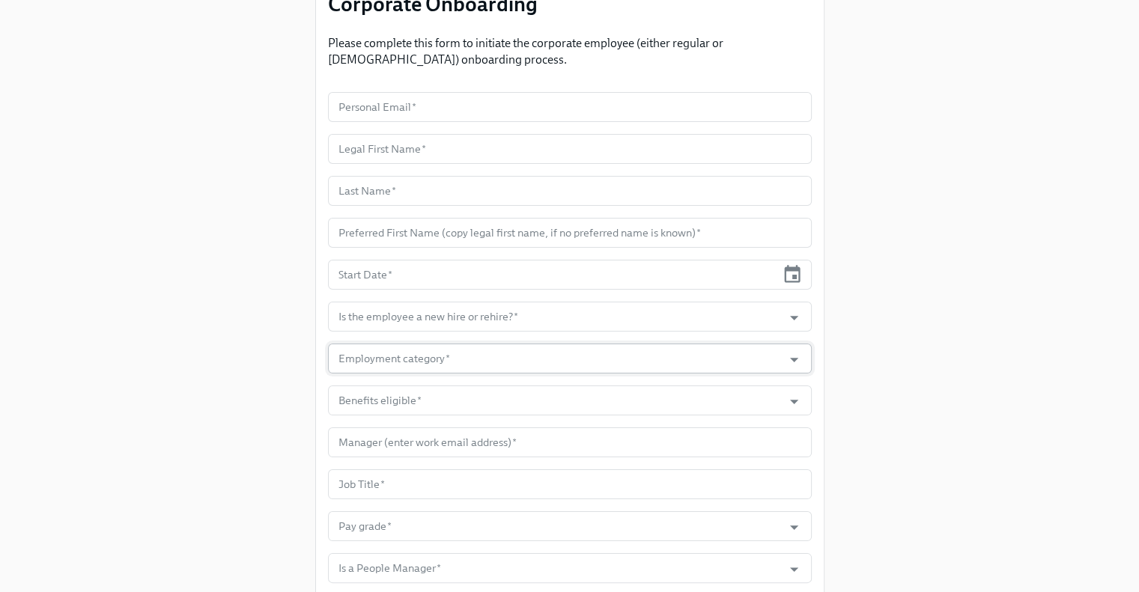
click at [395, 368] on input "Employment category   *" at bounding box center [555, 359] width 440 height 30
